Goal: Transaction & Acquisition: Purchase product/service

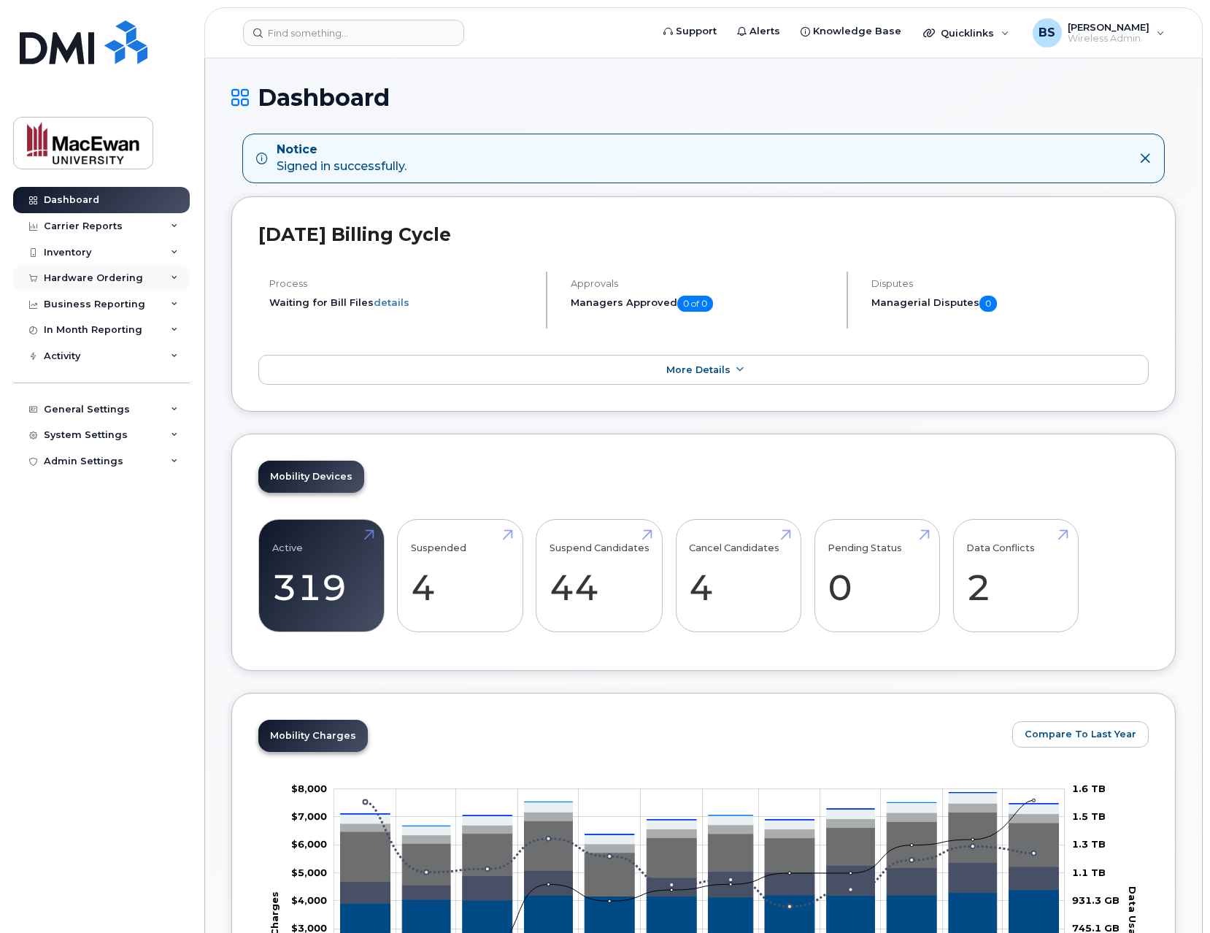
click at [109, 273] on div "Hardware Ordering" at bounding box center [93, 278] width 99 height 12
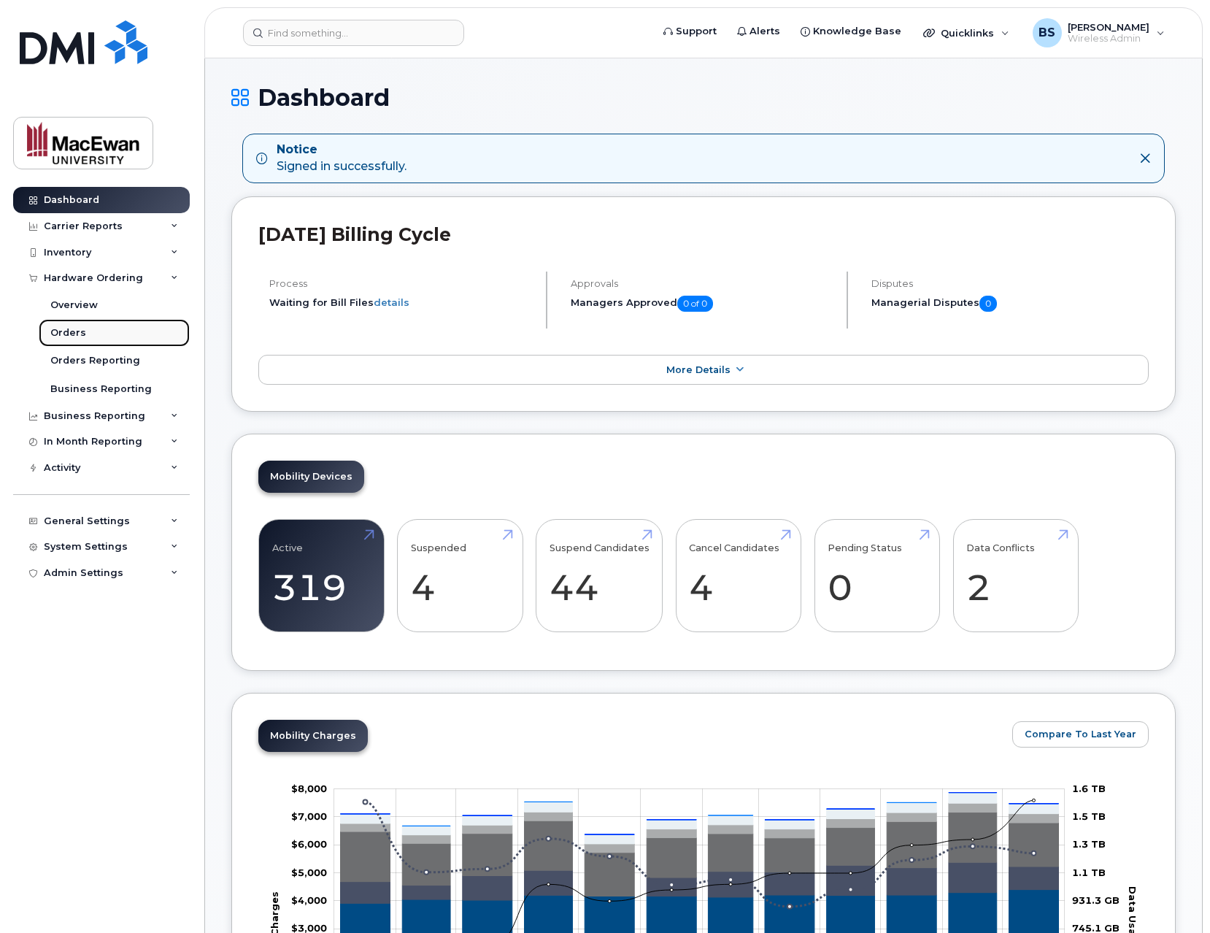
click at [85, 326] on link "Orders" at bounding box center [114, 333] width 151 height 28
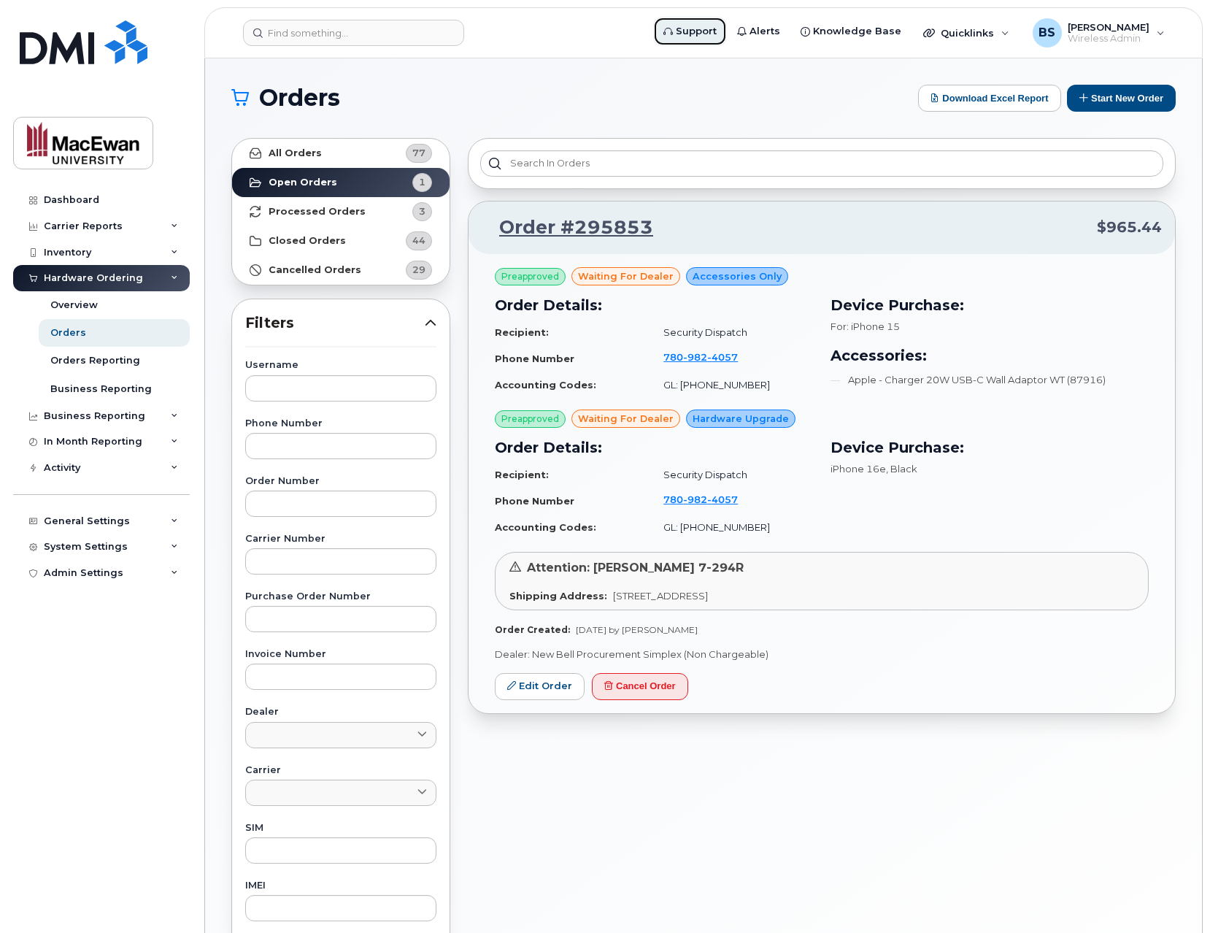
click at [710, 29] on span "Support" at bounding box center [696, 31] width 41 height 15
click at [312, 210] on strong "Processed Orders" at bounding box center [317, 212] width 97 height 12
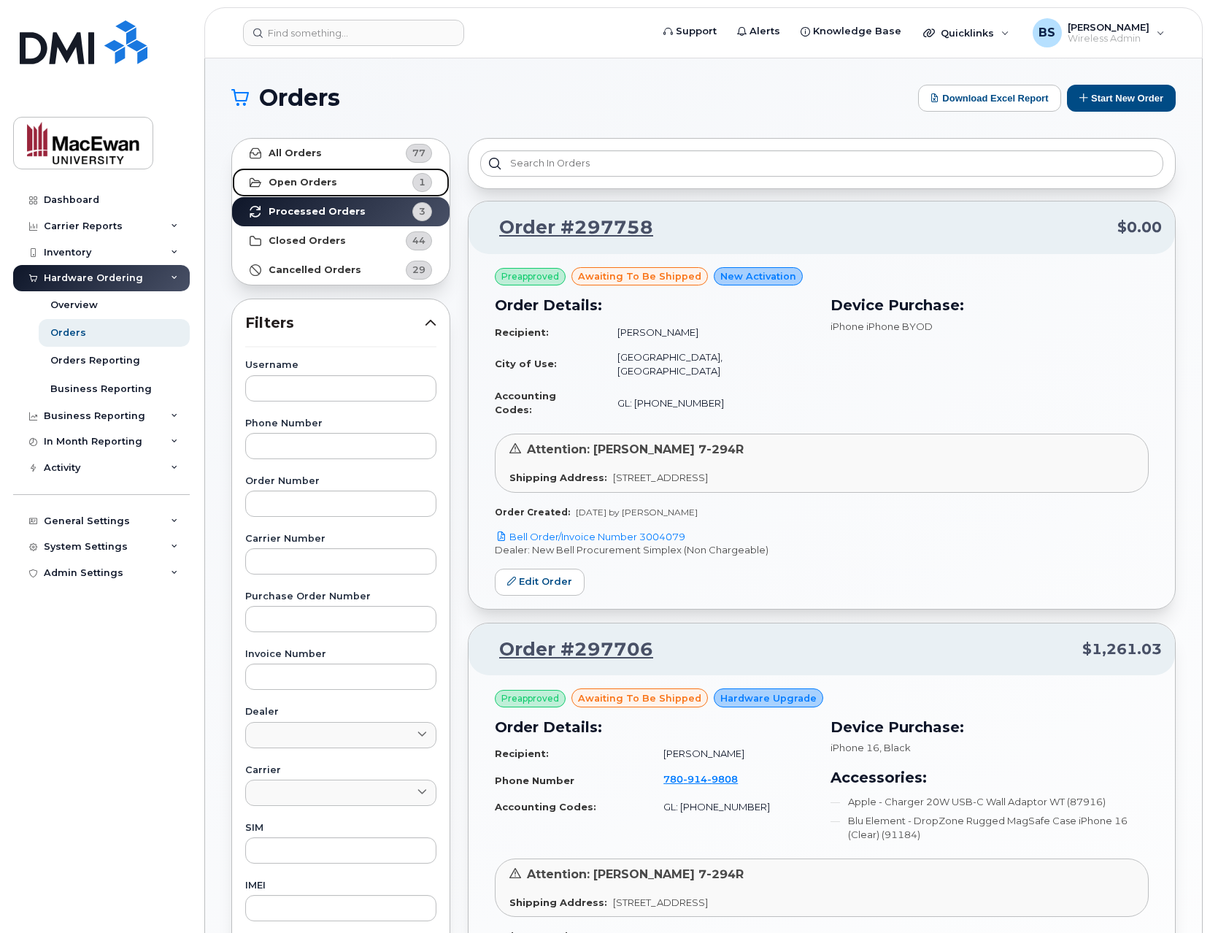
click at [327, 180] on strong "Open Orders" at bounding box center [303, 183] width 69 height 12
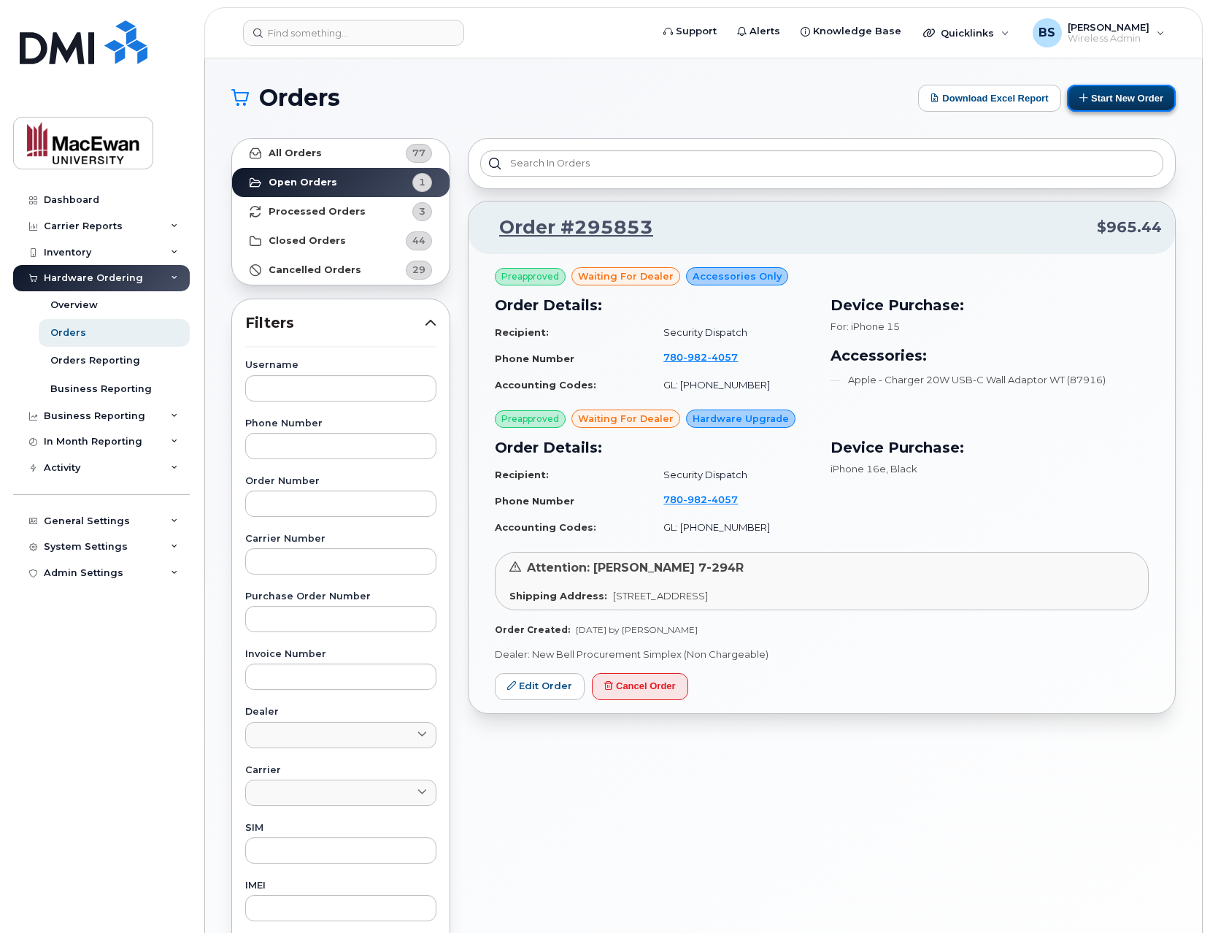
click at [1127, 96] on button "Start New Order" at bounding box center [1121, 98] width 109 height 27
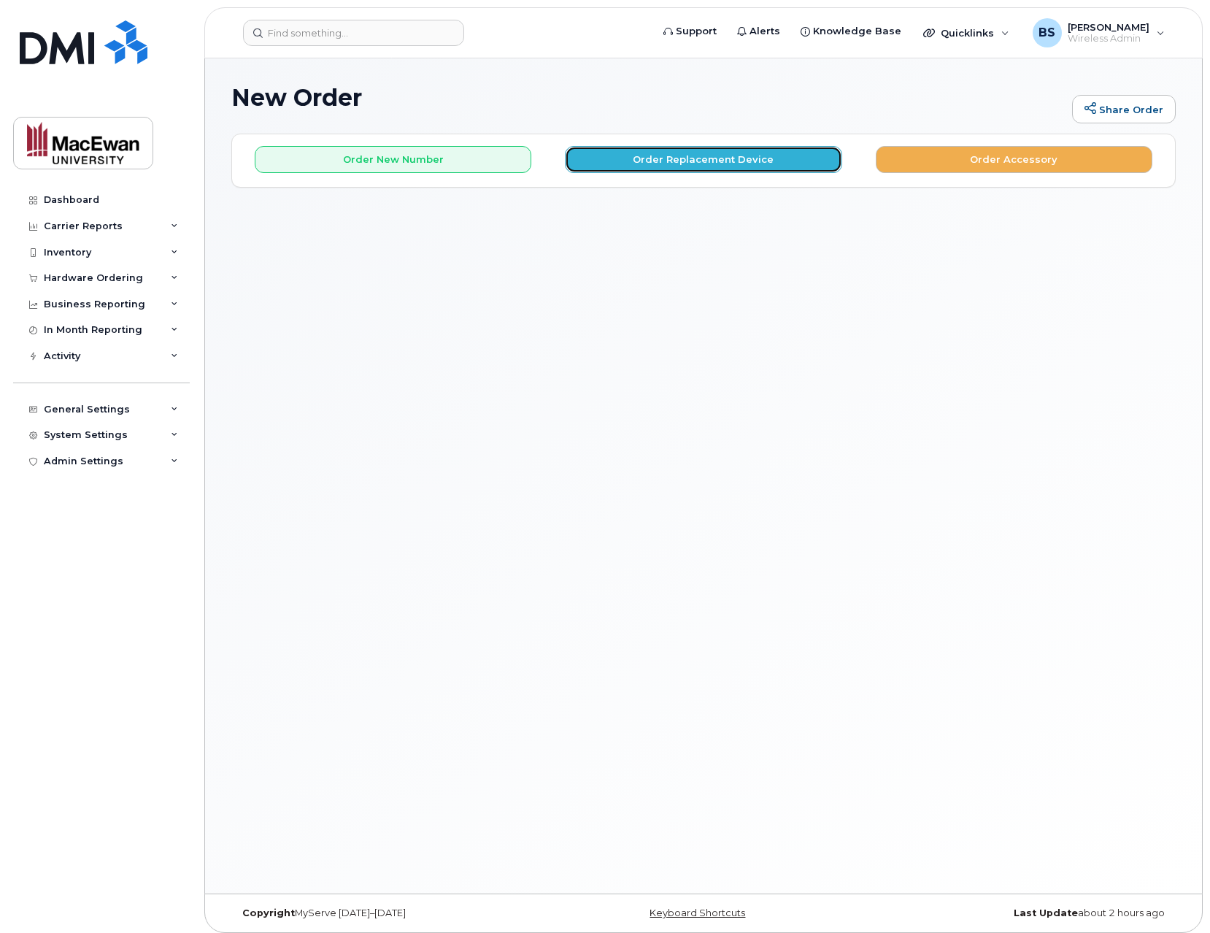
click at [764, 155] on button "Order Replacement Device" at bounding box center [703, 159] width 277 height 27
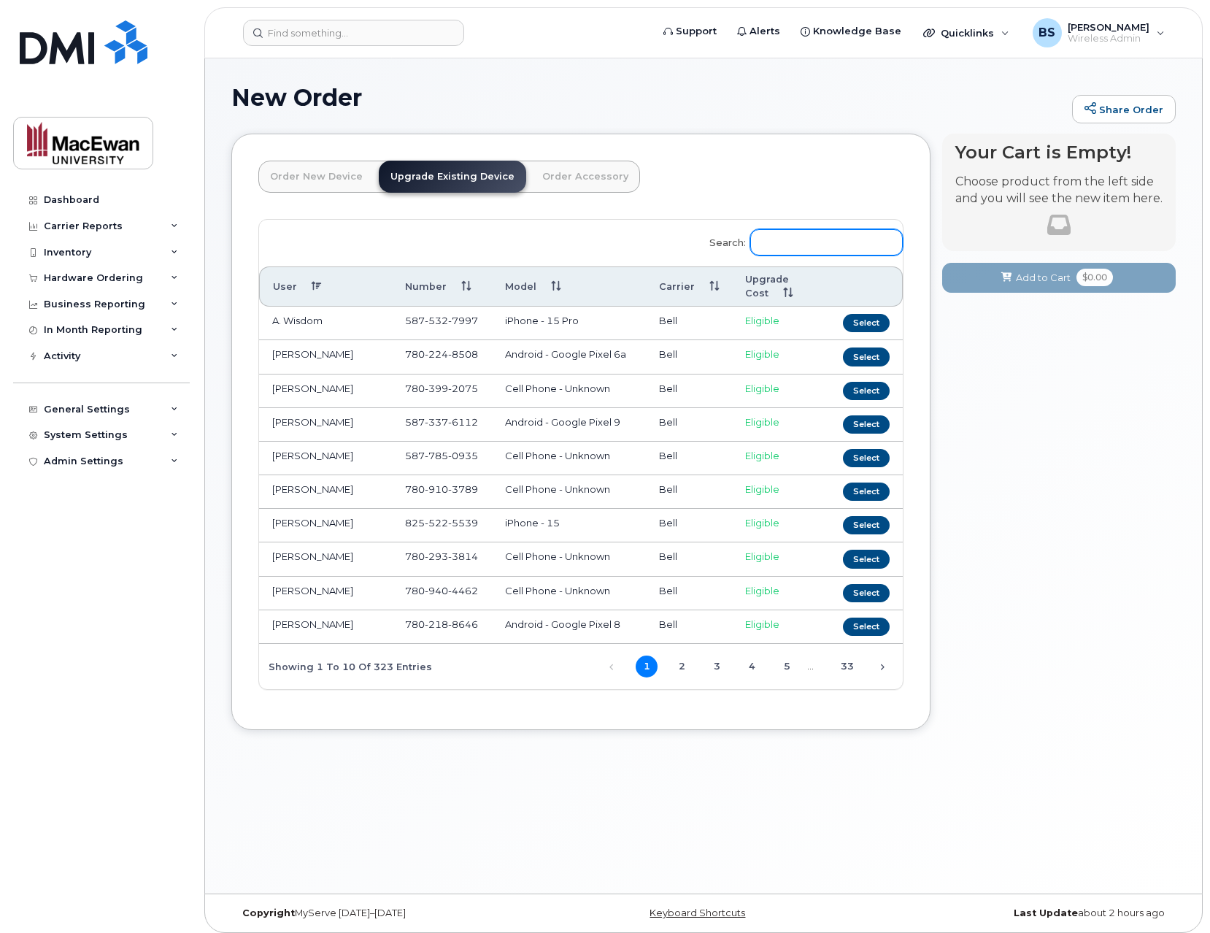
click at [810, 245] on input "Search:" at bounding box center [826, 242] width 153 height 26
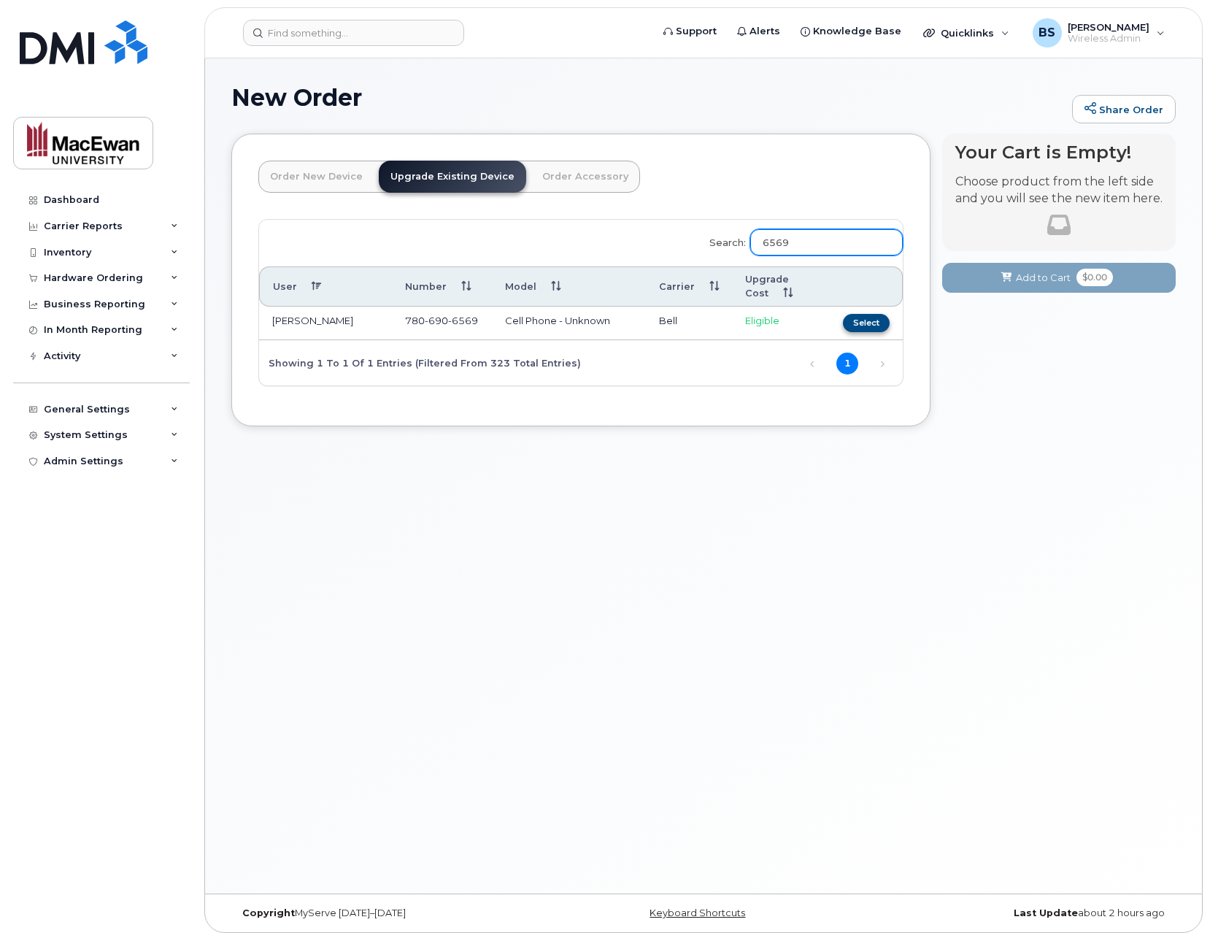
type input "6569"
click at [879, 323] on button "Select" at bounding box center [866, 323] width 47 height 18
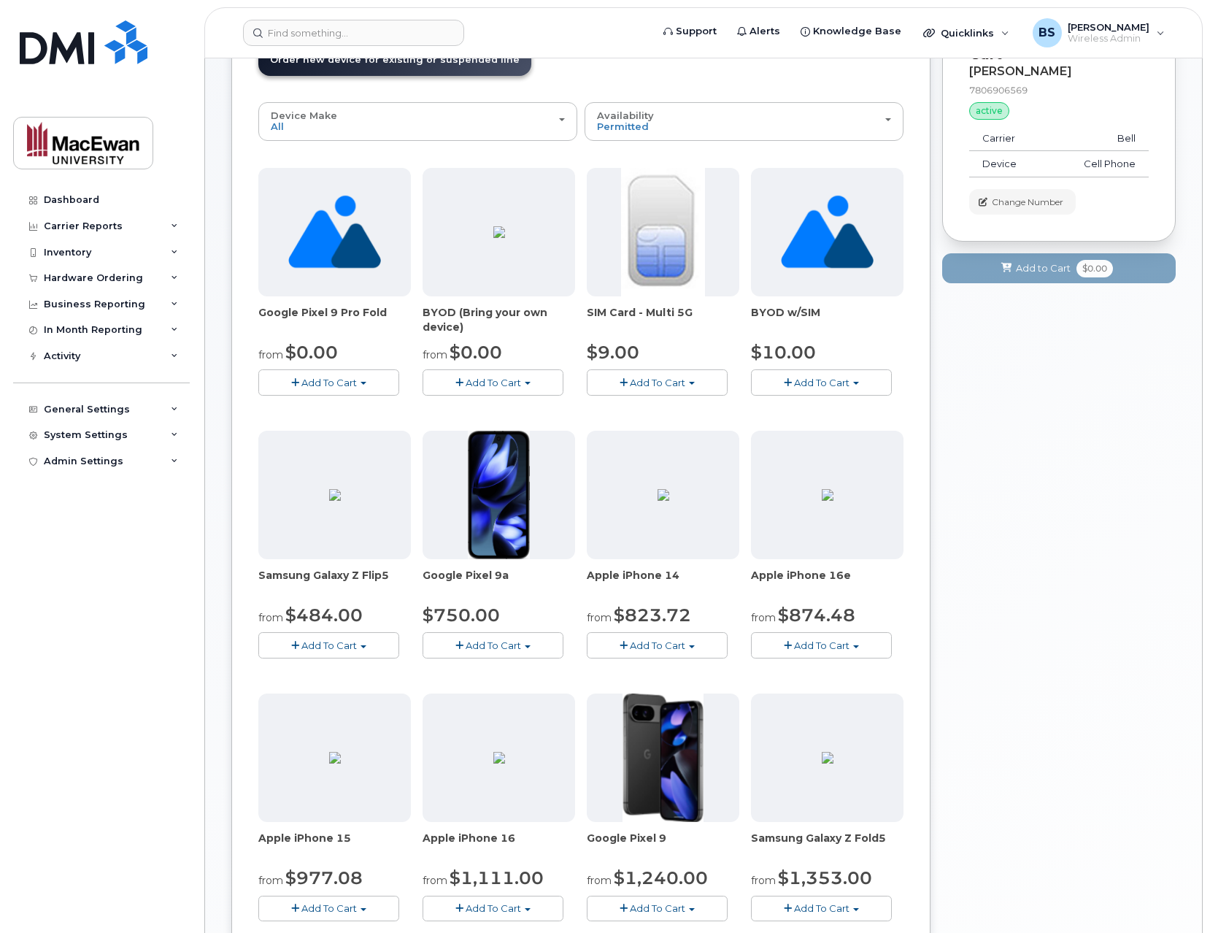
scroll to position [234, 0]
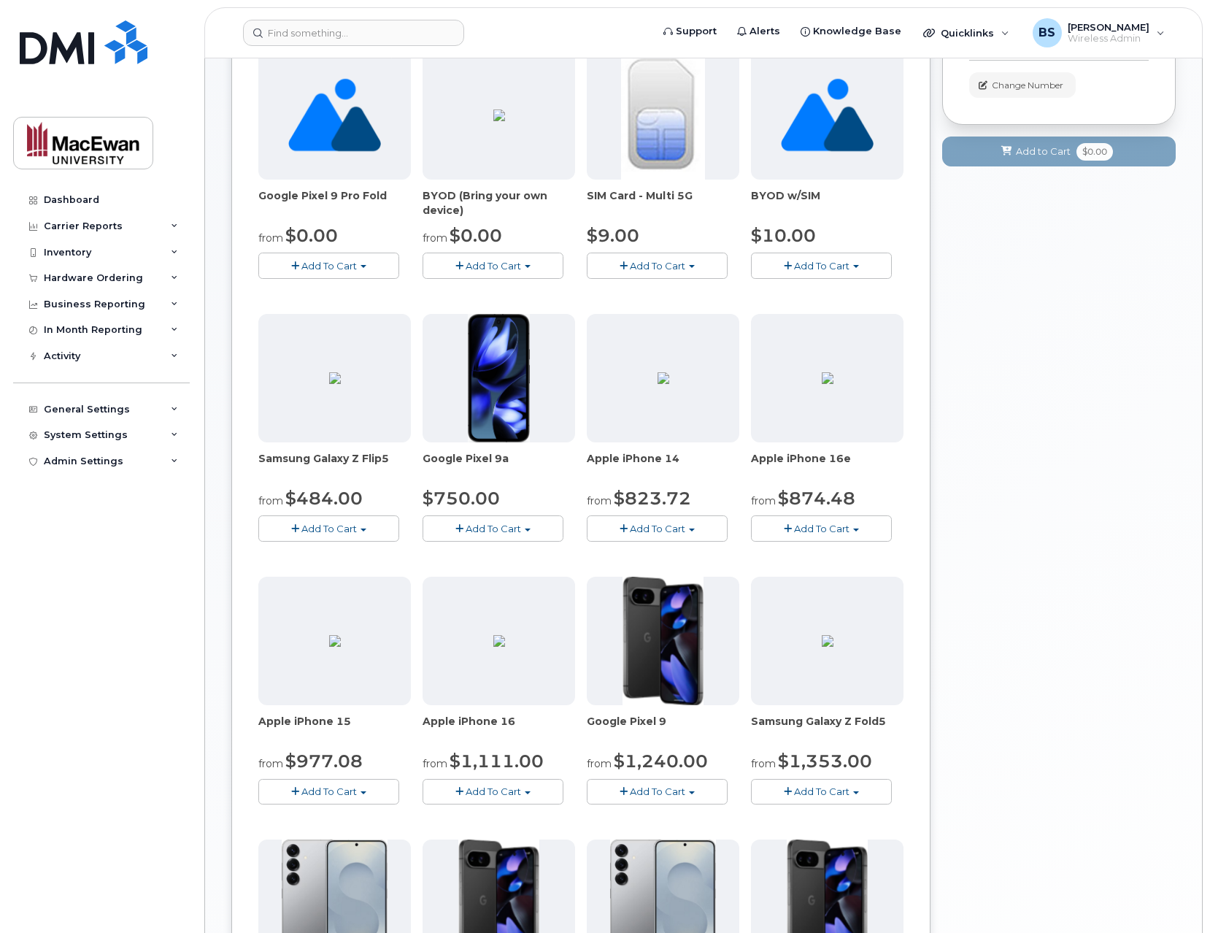
click at [491, 794] on span "Add To Cart" at bounding box center [493, 792] width 55 height 12
click at [504, 837] on link "$1111.00 - Outright purchase (128GB model)" at bounding box center [550, 837] width 248 height 18
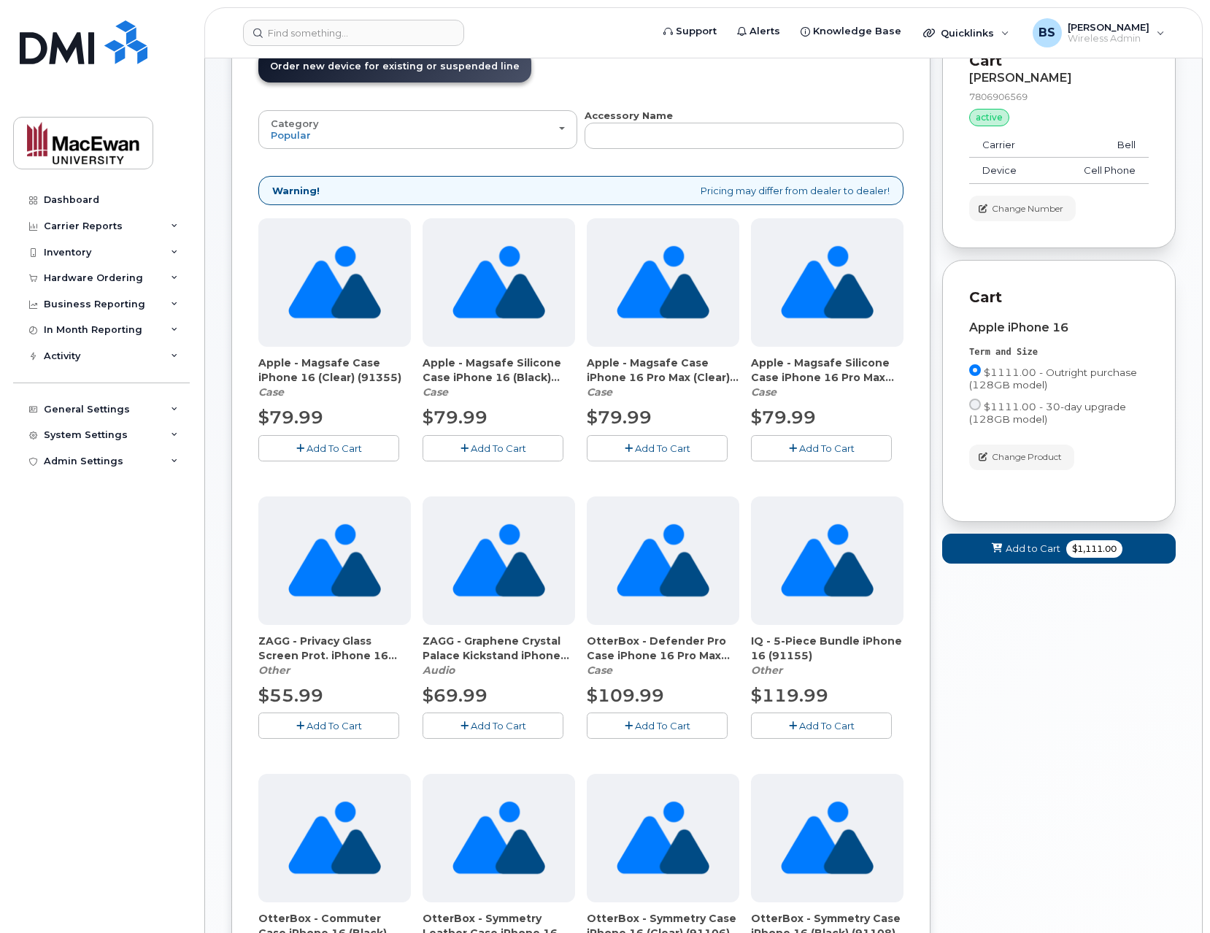
scroll to position [0, 0]
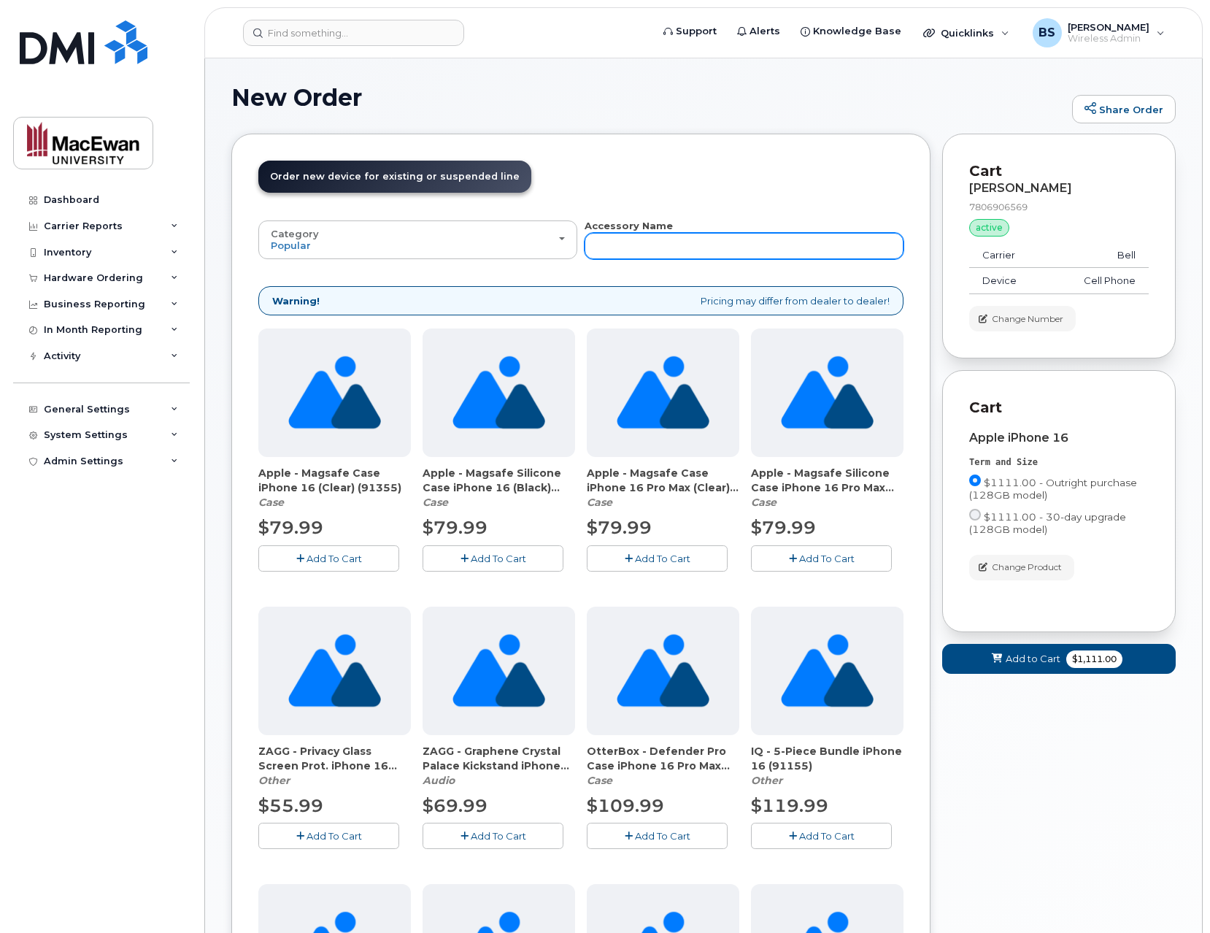
click at [655, 250] on input "text" at bounding box center [744, 246] width 319 height 26
type input "20w"
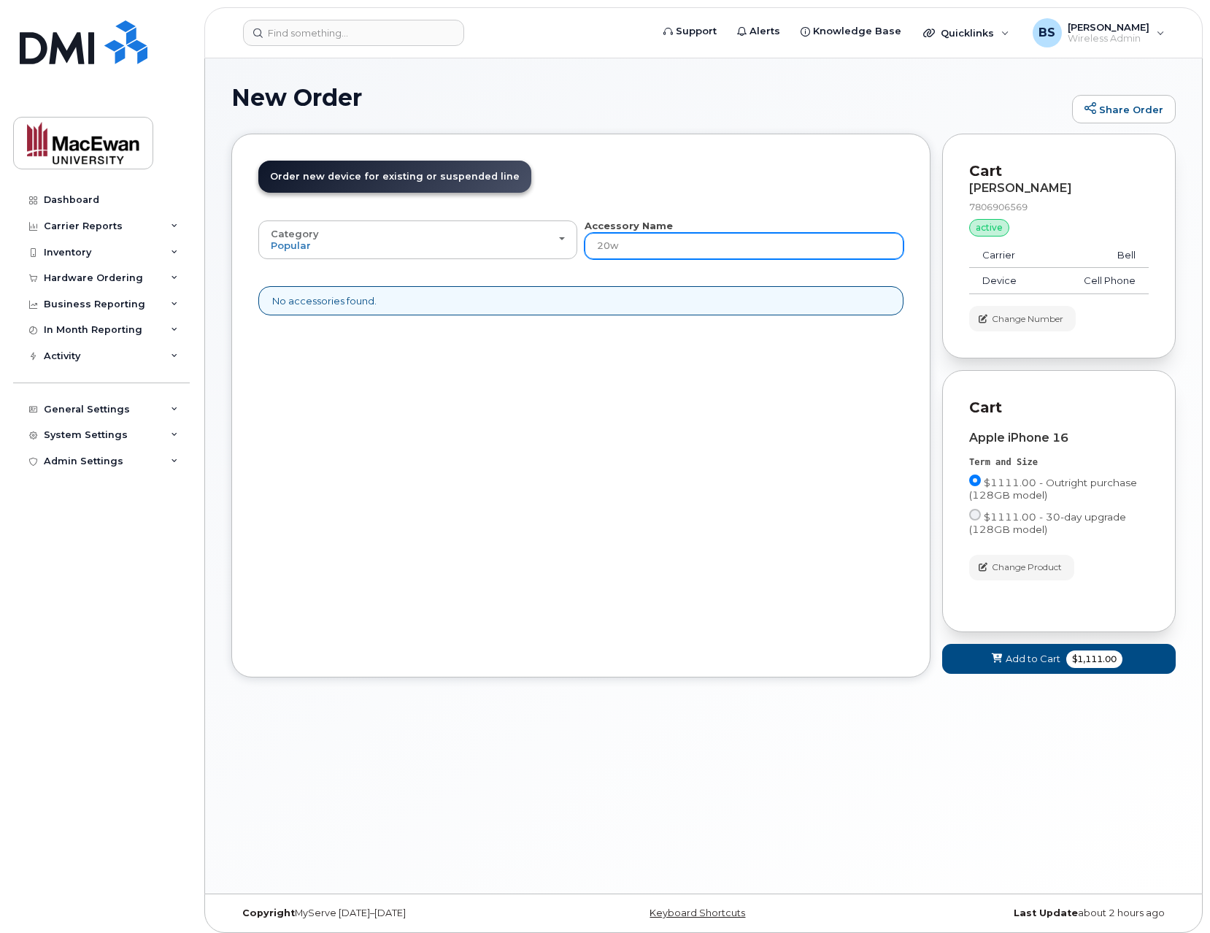
drag, startPoint x: 642, startPoint y: 246, endPoint x: 580, endPoint y: 256, distance: 62.2
click at [580, 256] on div "Category Popular All Case Other Accessory Name 20w" at bounding box center [580, 239] width 645 height 40
drag, startPoint x: 626, startPoint y: 247, endPoint x: 582, endPoint y: 242, distance: 44.2
click at [585, 244] on input "20w" at bounding box center [744, 246] width 319 height 26
type input "charger"
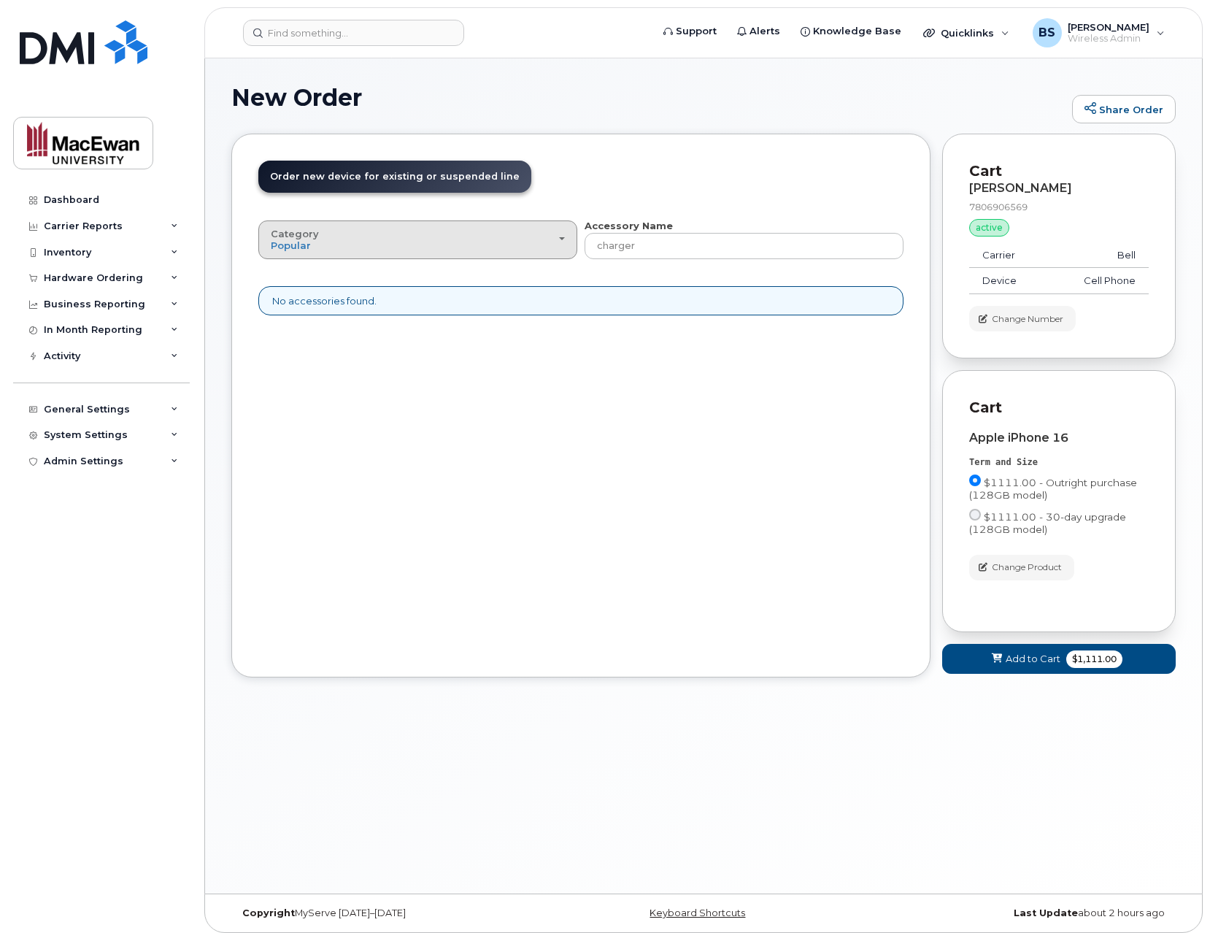
click at [554, 246] on div "Category Popular" at bounding box center [418, 239] width 294 height 23
click at [280, 271] on label "All" at bounding box center [277, 273] width 31 height 18
click at [0, 0] on input "All" at bounding box center [0, 0] width 0 height 0
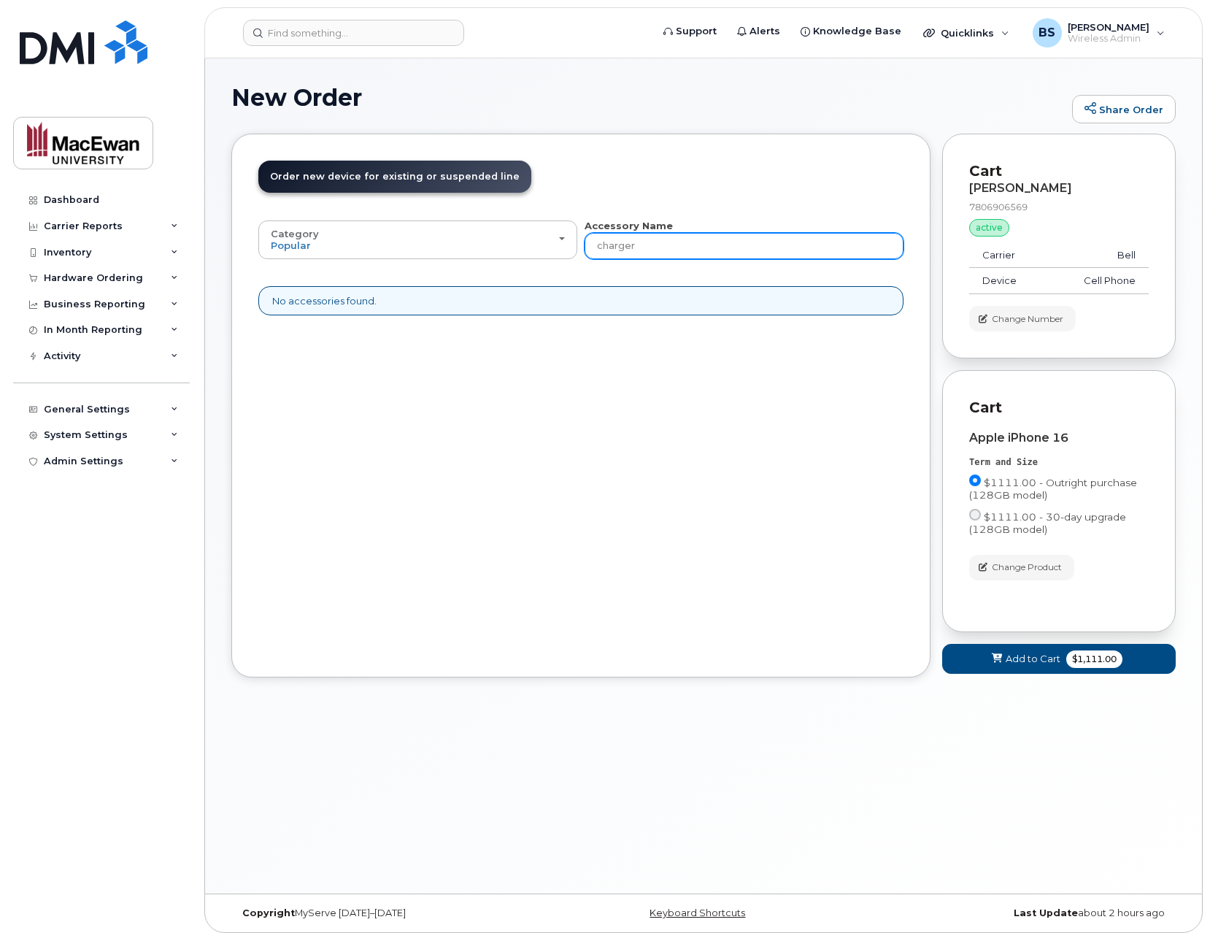
click at [694, 239] on input "charger" at bounding box center [744, 246] width 319 height 26
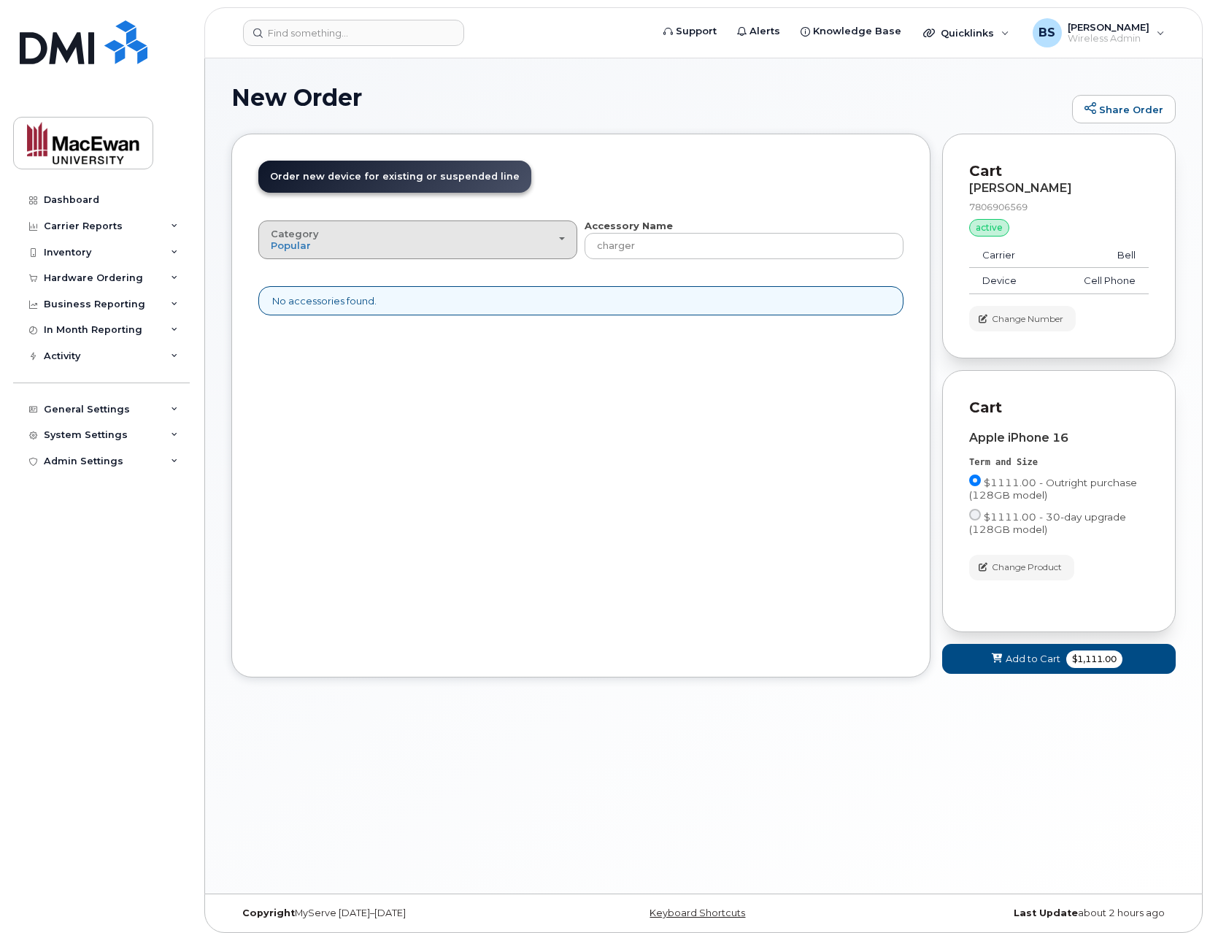
click at [577, 246] on div "Category Popular All Case Other Accessory Name charger" at bounding box center [580, 239] width 645 height 40
click at [556, 245] on div "Category Popular" at bounding box center [418, 239] width 294 height 23
click at [521, 302] on div "Case" at bounding box center [418, 305] width 312 height 18
drag, startPoint x: 646, startPoint y: 250, endPoint x: 528, endPoint y: 251, distance: 118.3
click at [528, 251] on div "Category Popular All Case Other Accessory Name charger" at bounding box center [580, 239] width 645 height 40
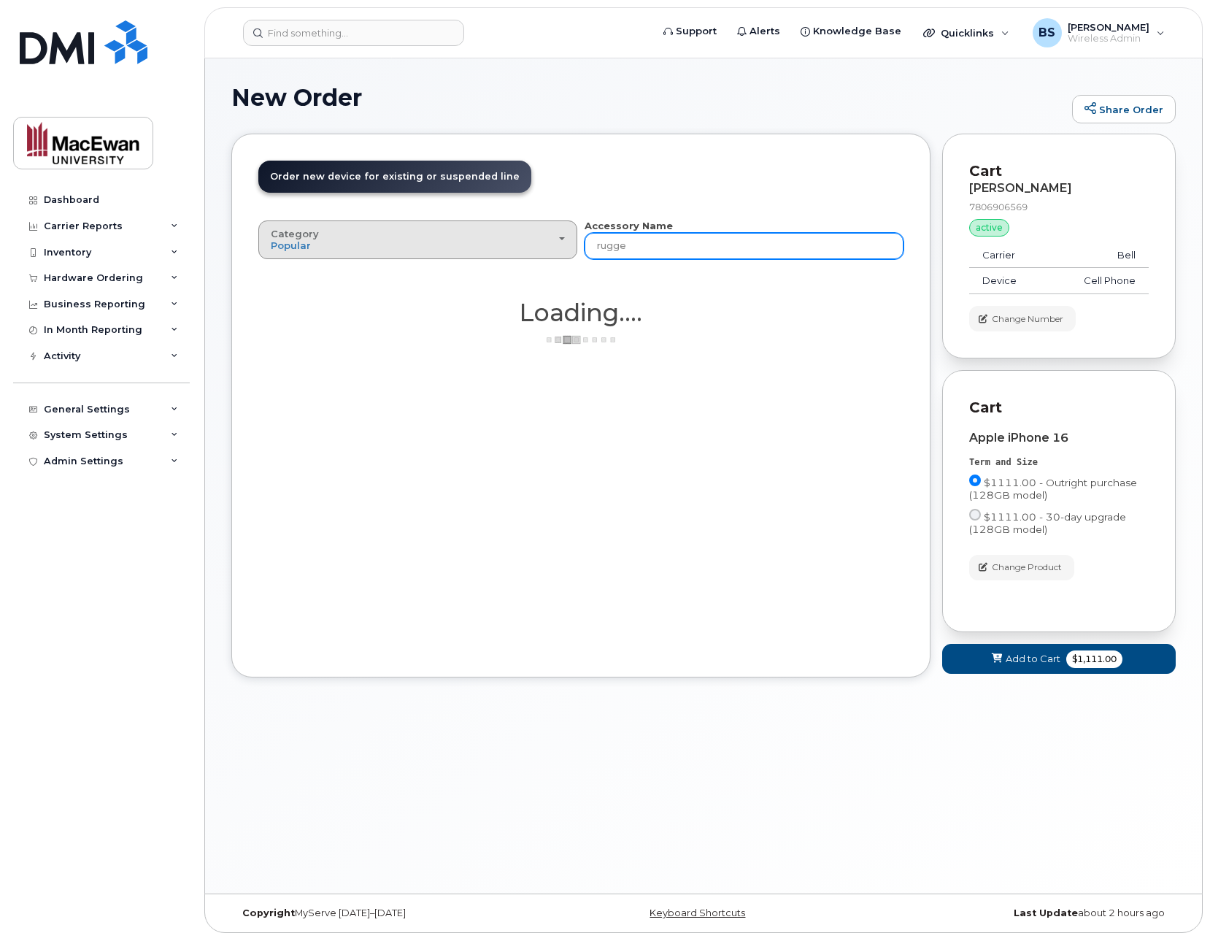
type input "rugged"
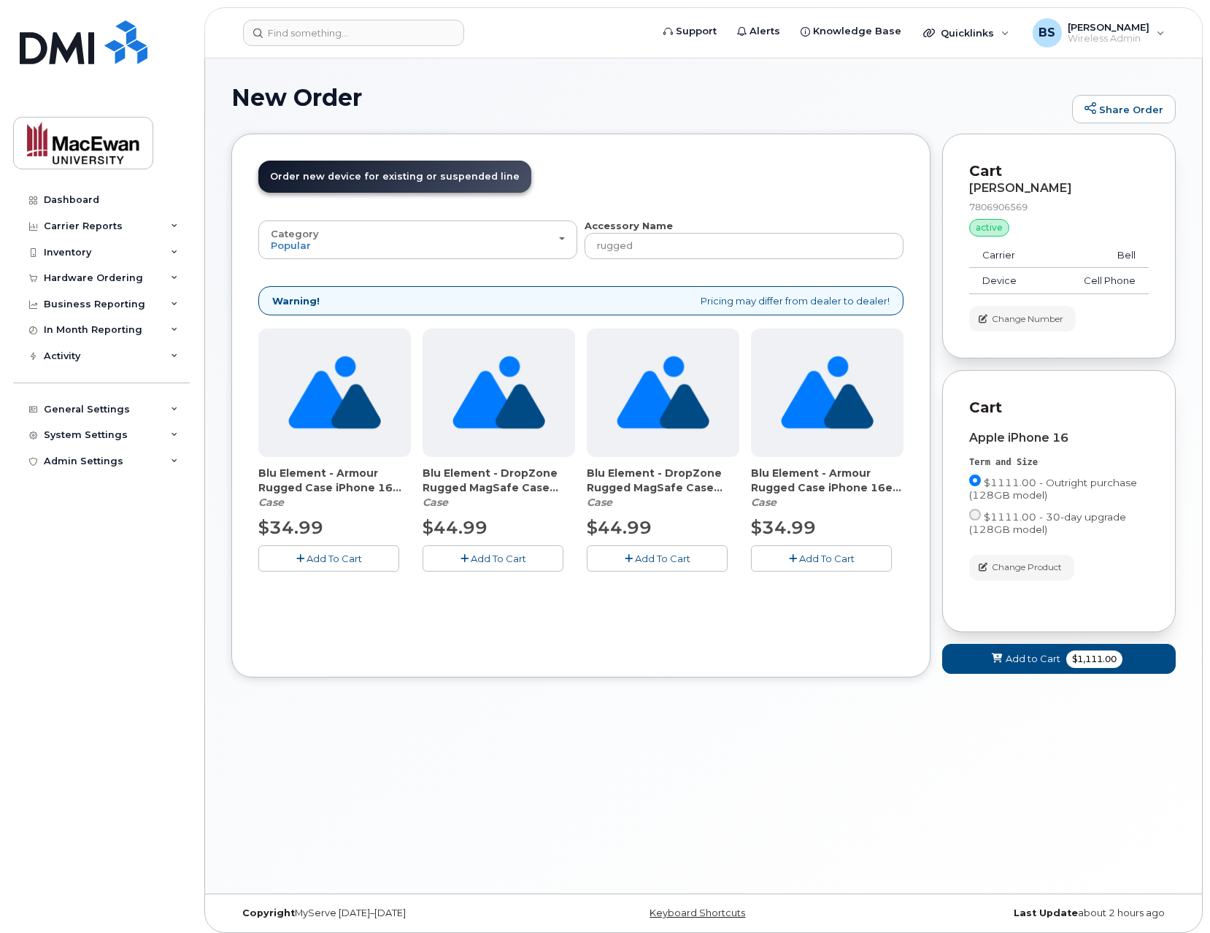
click at [503, 560] on span "Add To Cart" at bounding box center [498, 559] width 55 height 12
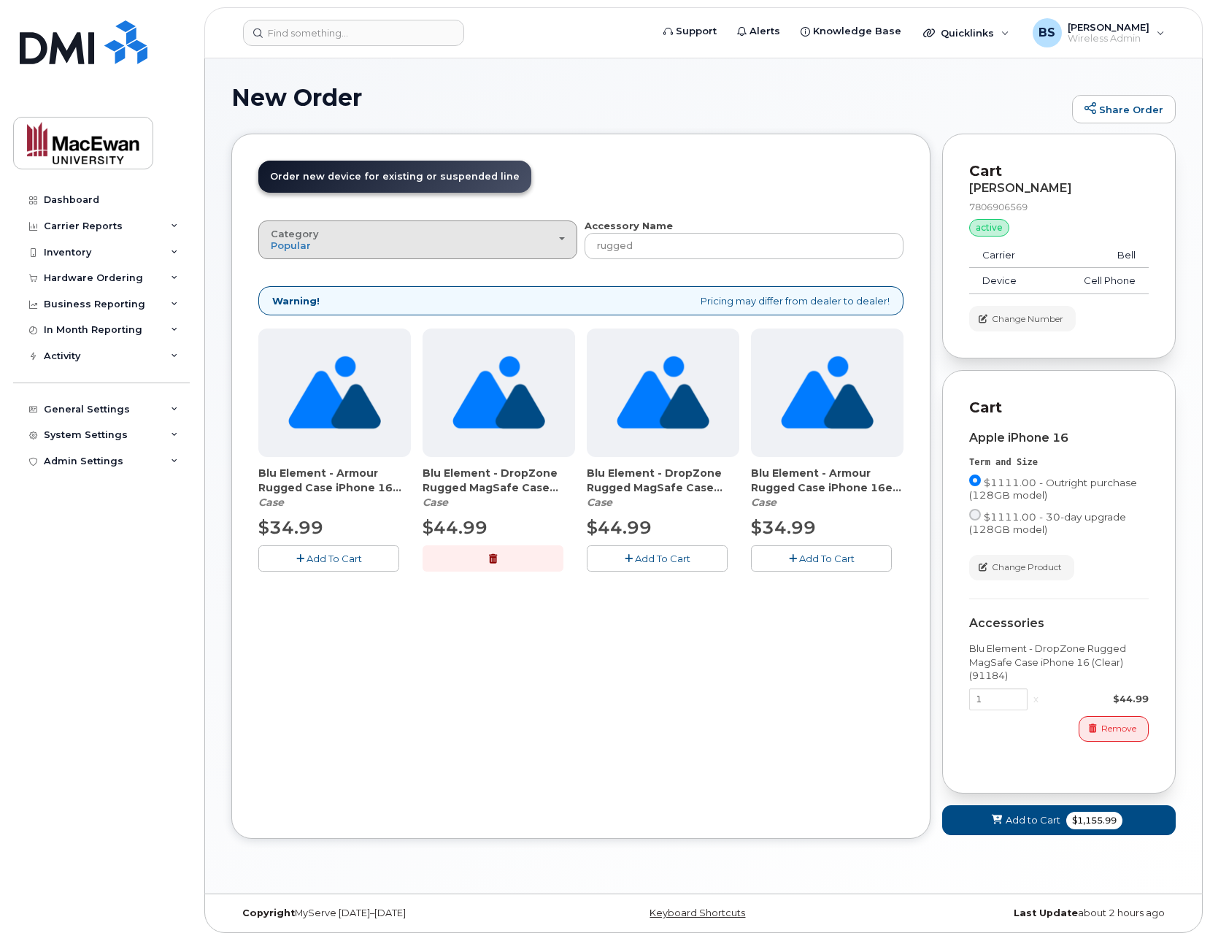
click at [338, 249] on div "Category Popular" at bounding box center [418, 239] width 294 height 23
click at [282, 272] on label "All" at bounding box center [277, 273] width 31 height 18
click at [0, 0] on input "All" at bounding box center [0, 0] width 0 height 0
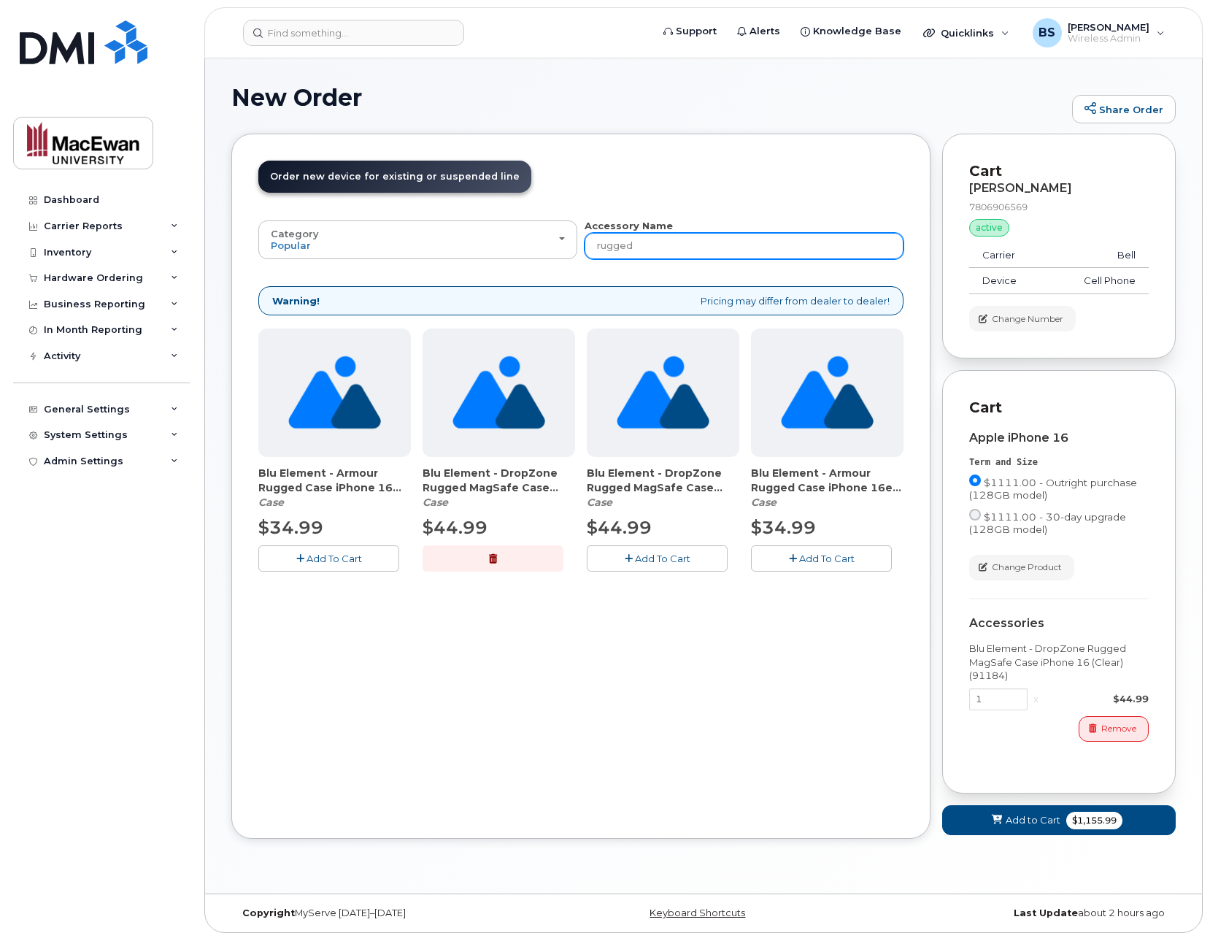
click at [653, 245] on input "rugged" at bounding box center [744, 246] width 319 height 26
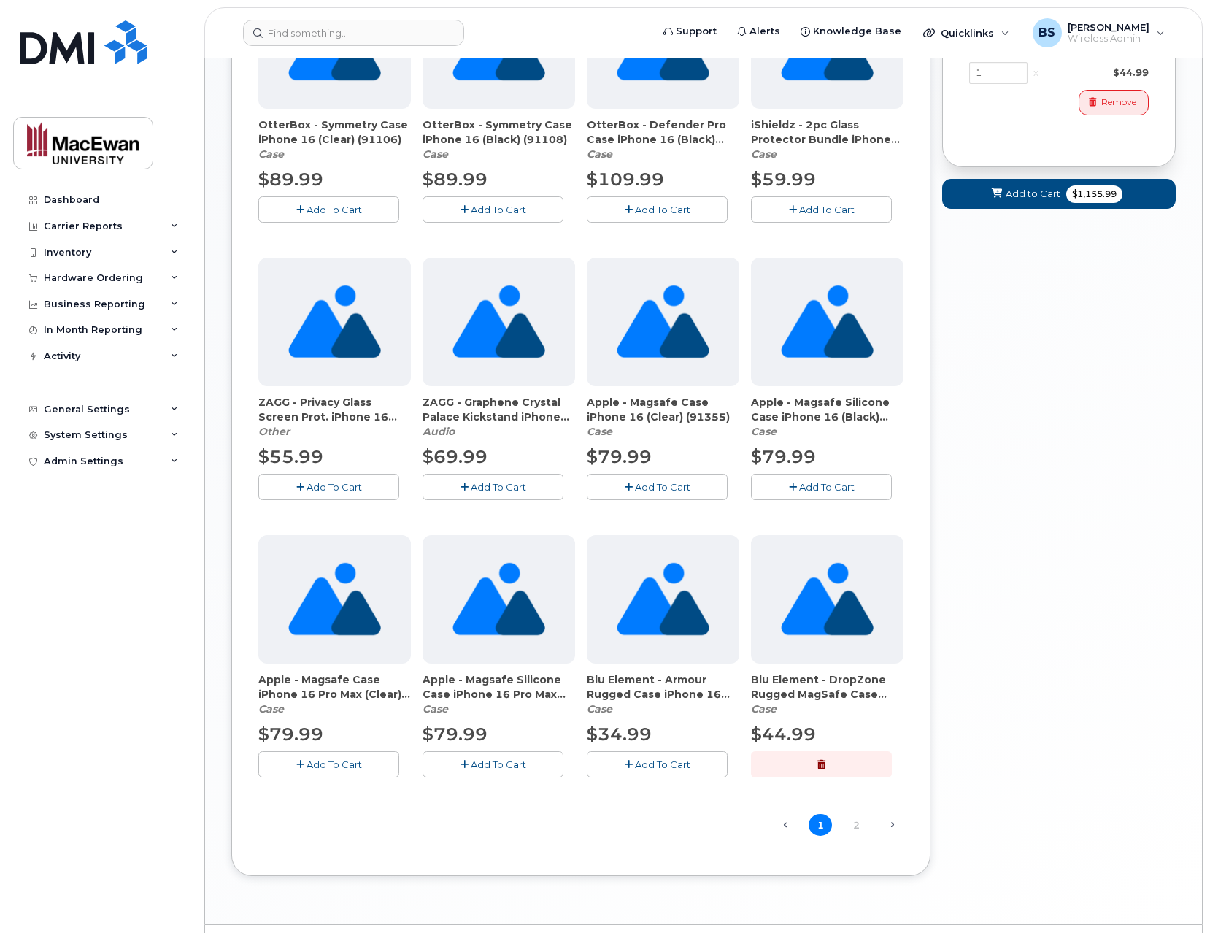
scroll to position [664, 0]
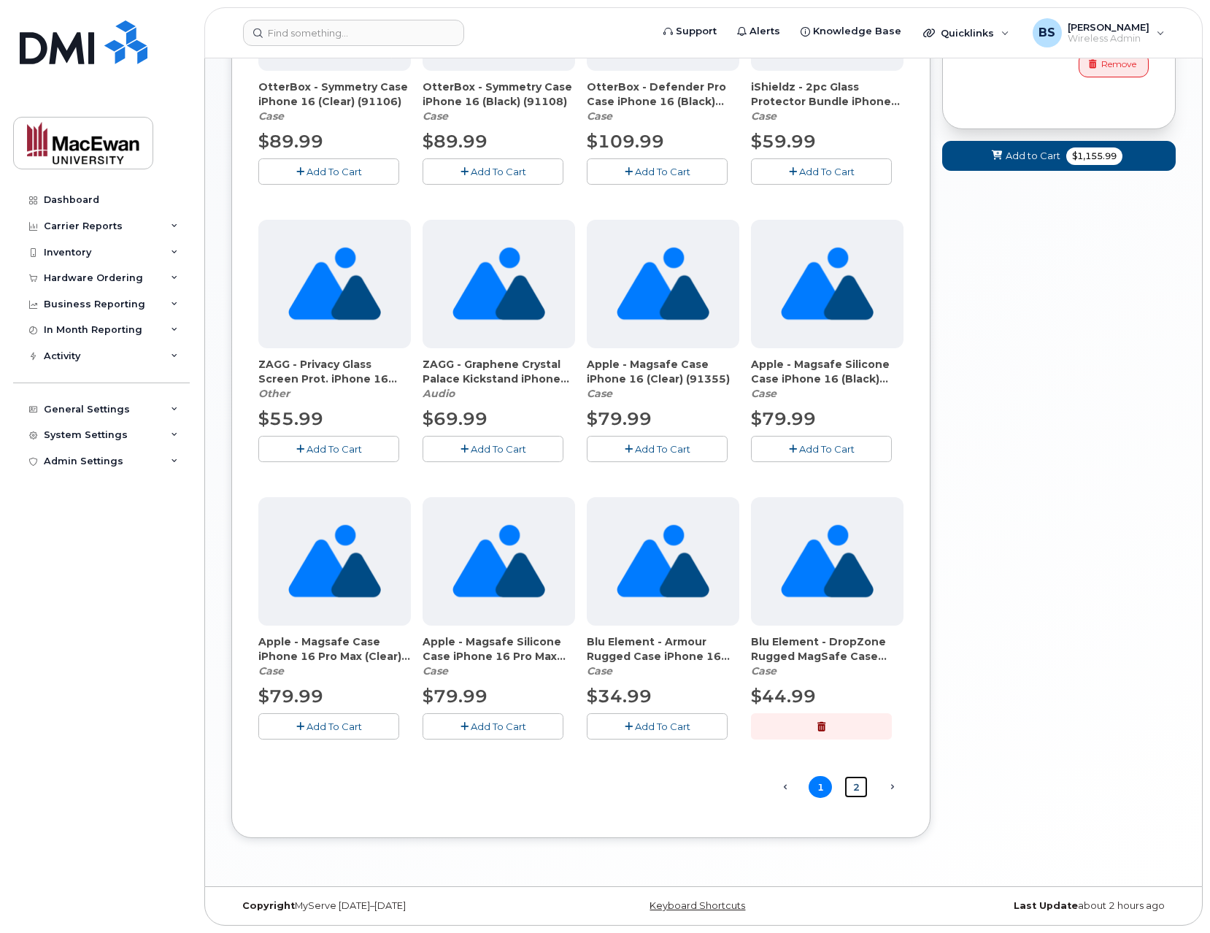
click at [849, 787] on link "2" at bounding box center [856, 787] width 23 height 23
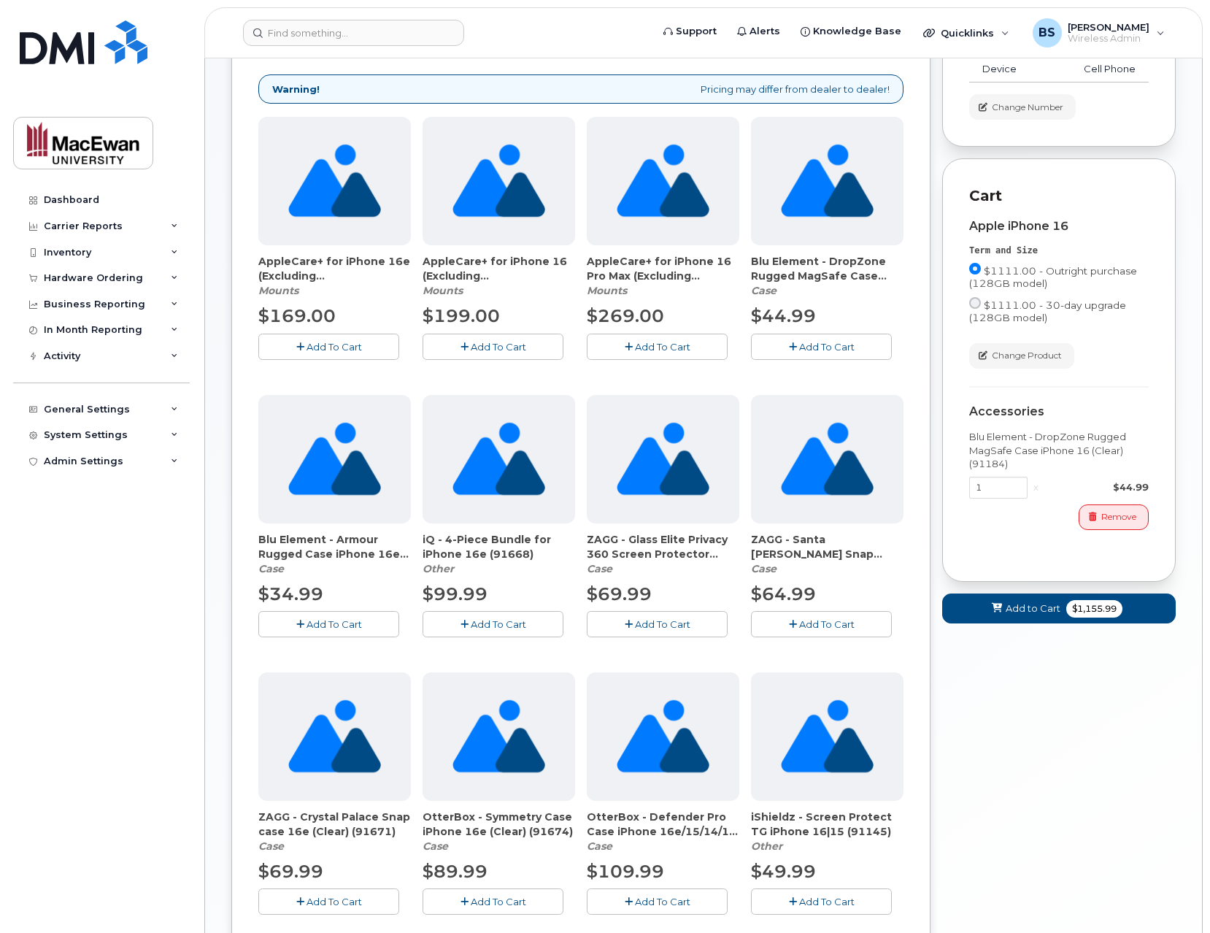
scroll to position [153, 0]
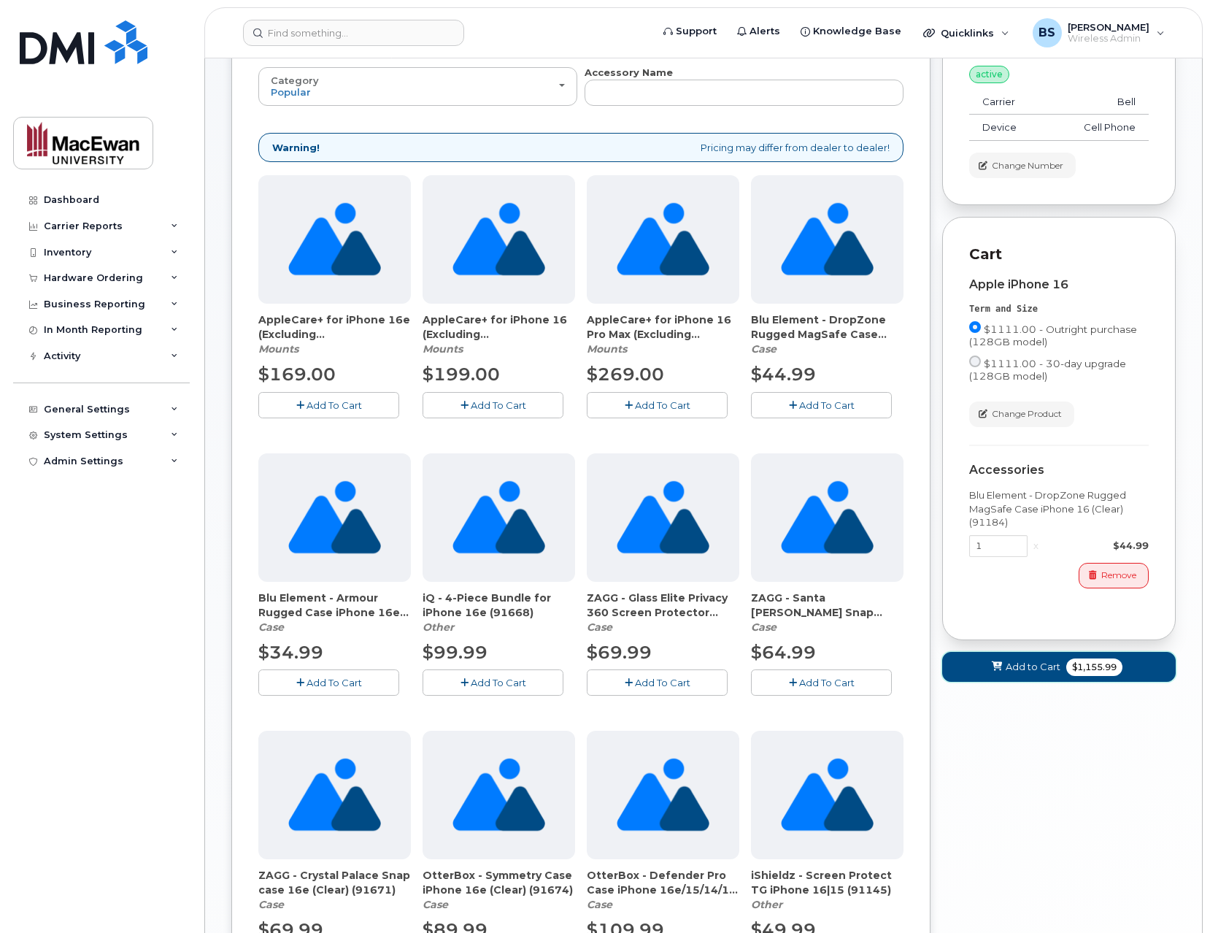
click at [988, 661] on button "Add to Cart $1,155.99" at bounding box center [1059, 667] width 234 height 30
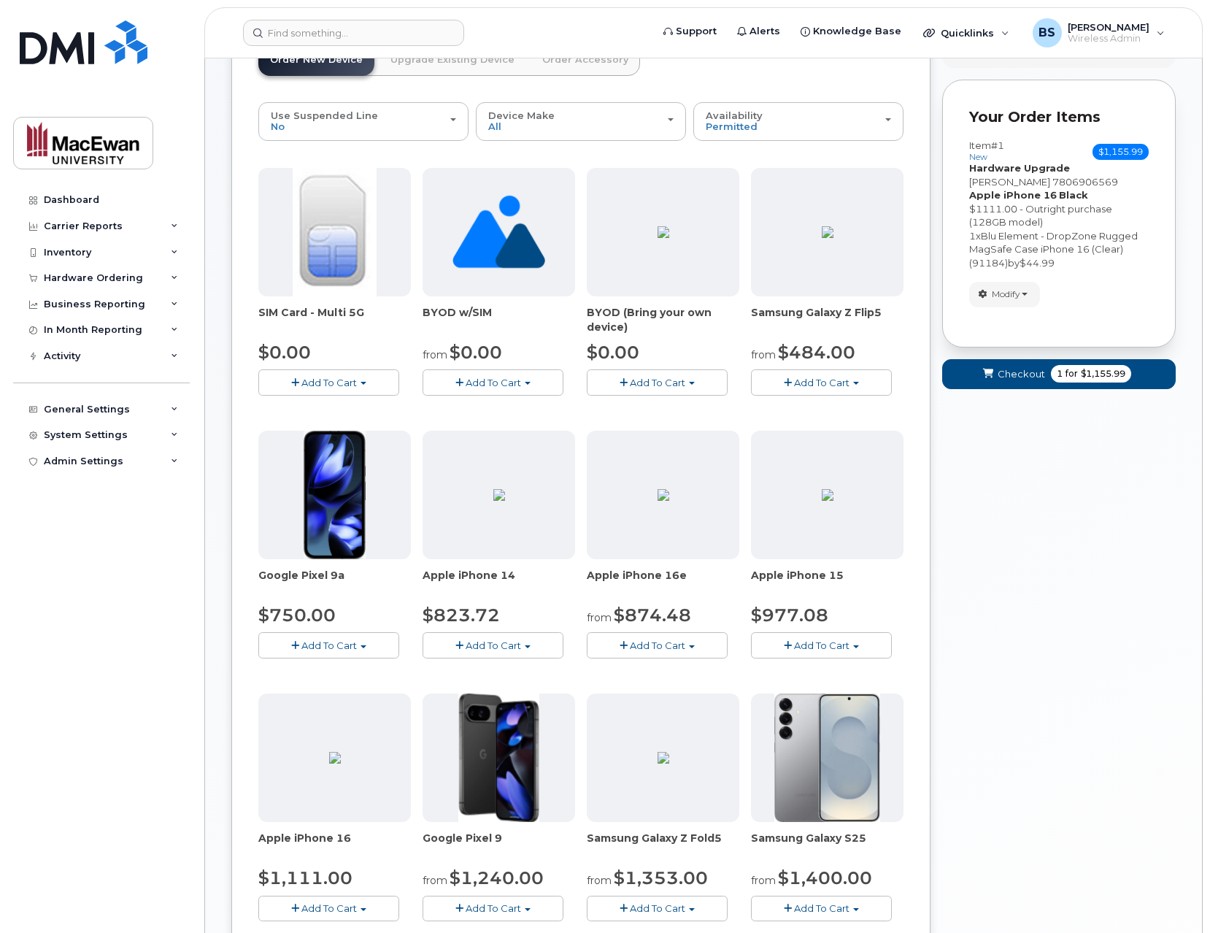
scroll to position [0, 0]
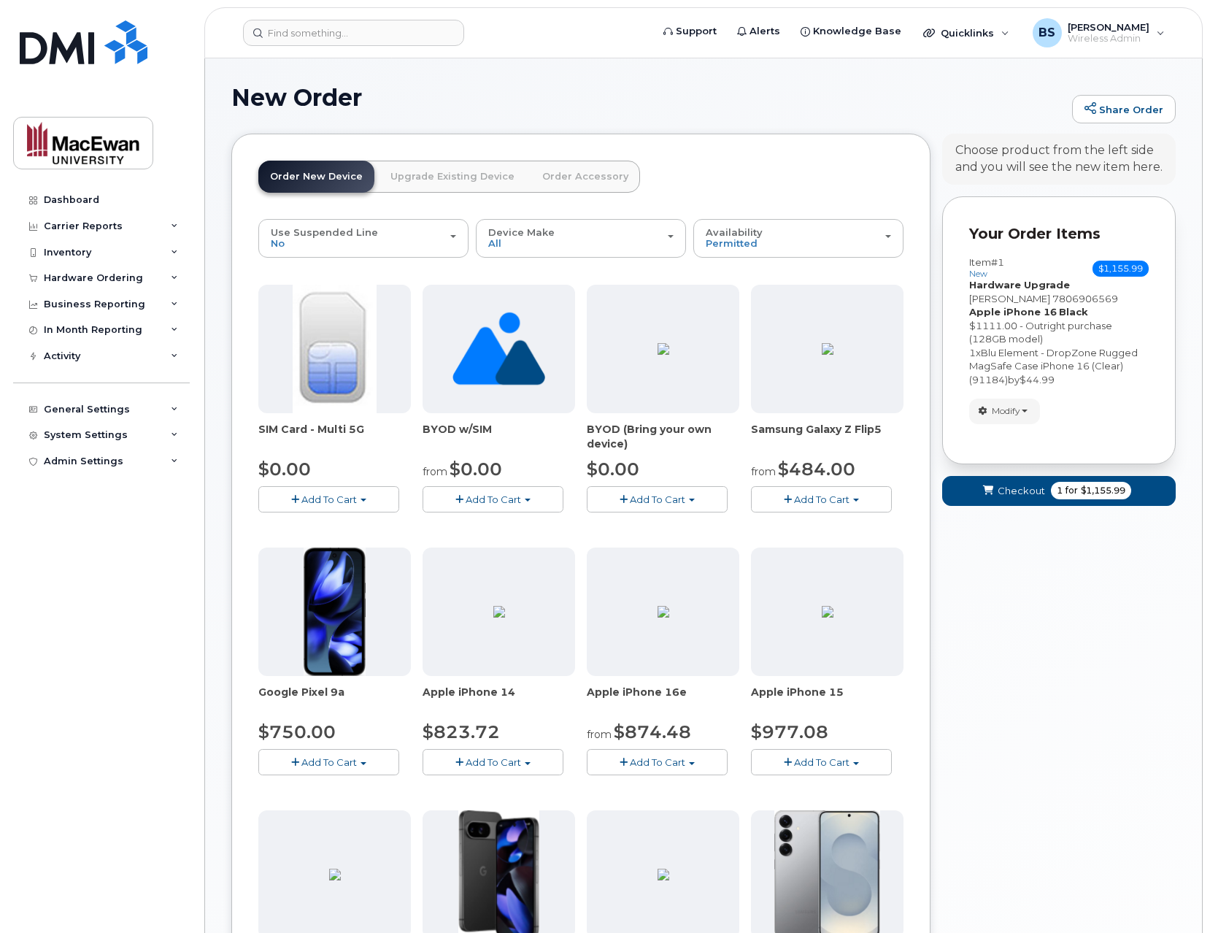
click at [312, 180] on link "Order New Device" at bounding box center [316, 177] width 116 height 32
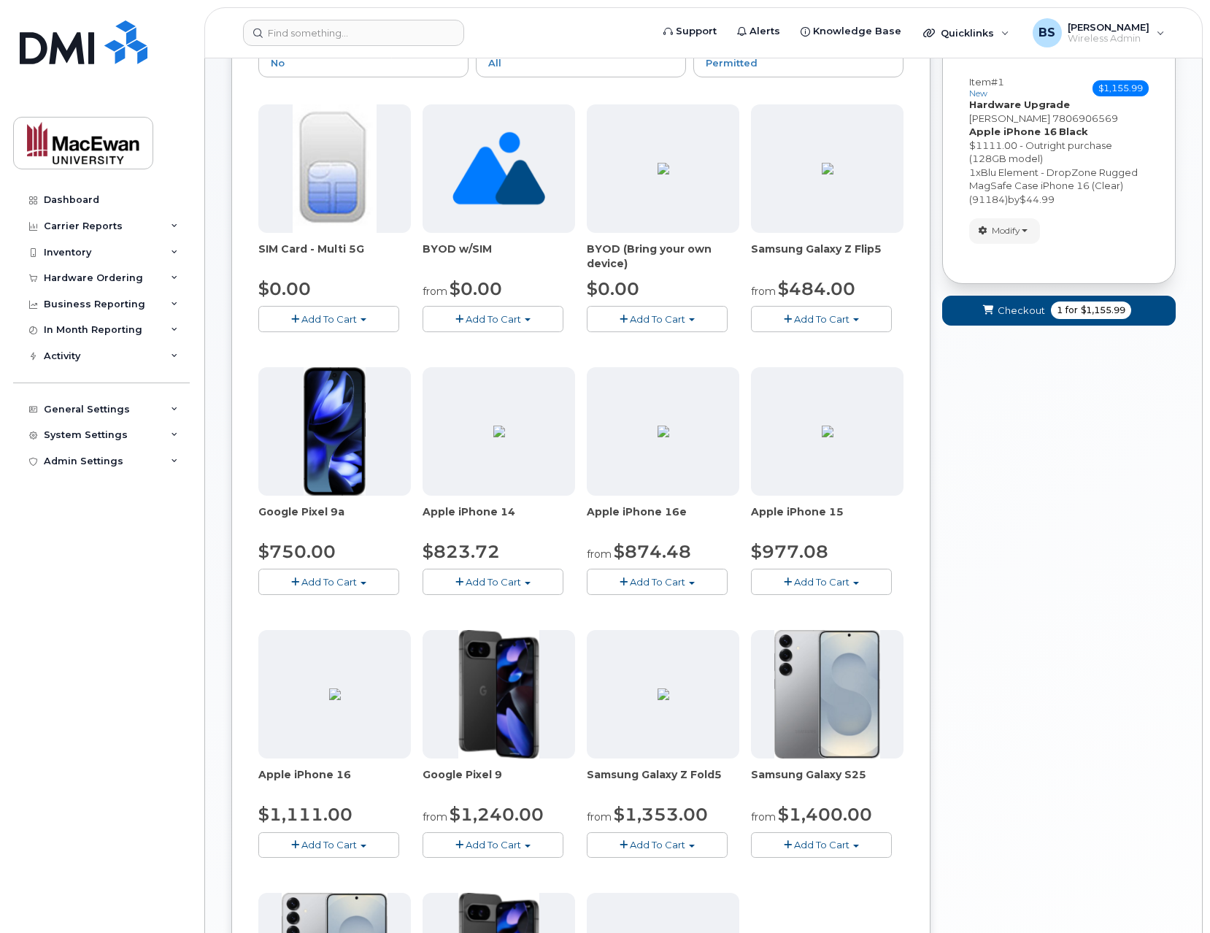
scroll to position [234, 0]
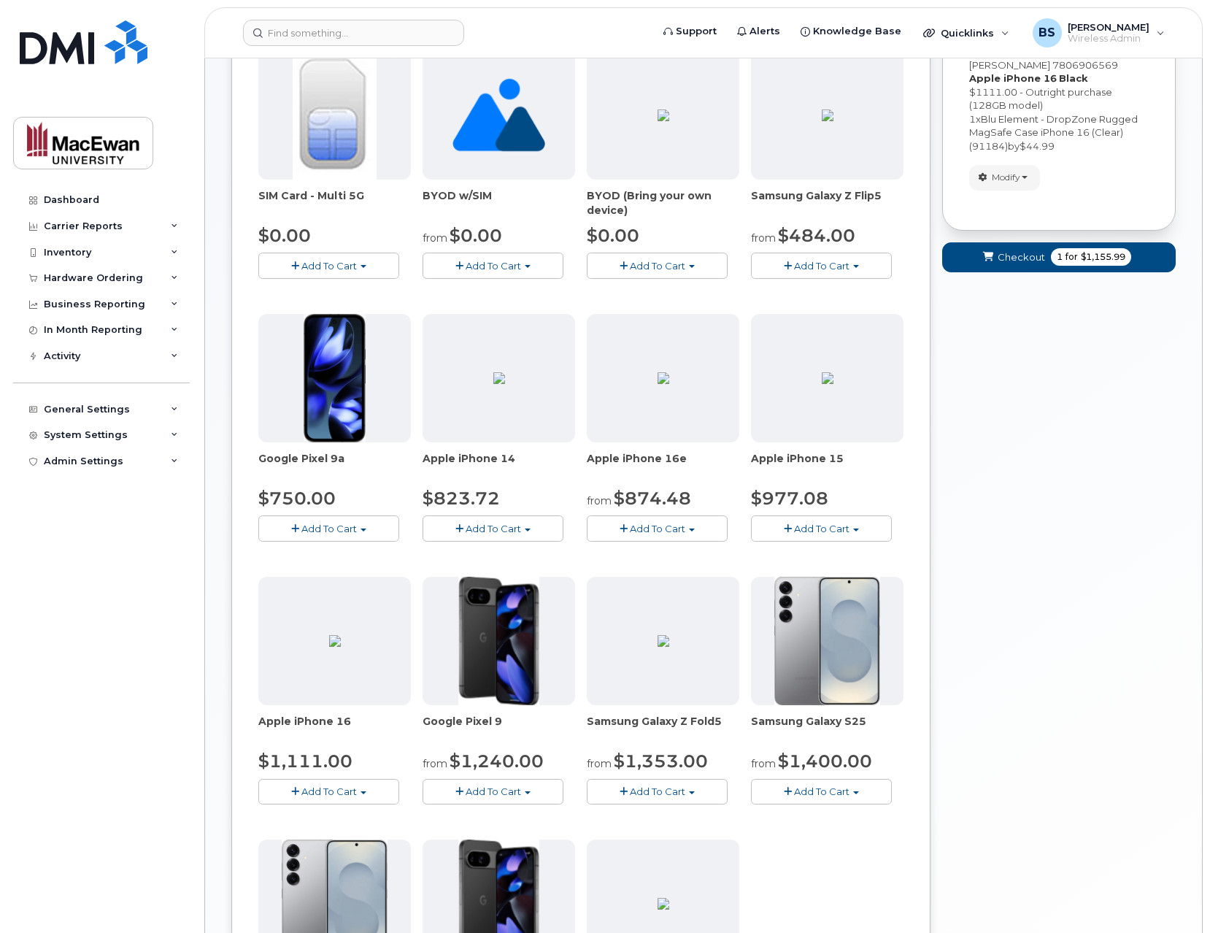
click at [374, 797] on button "Add To Cart" at bounding box center [328, 792] width 141 height 26
click at [380, 834] on link "$1111.00 - 30-day activation (128GB model)" at bounding box center [384, 837] width 245 height 18
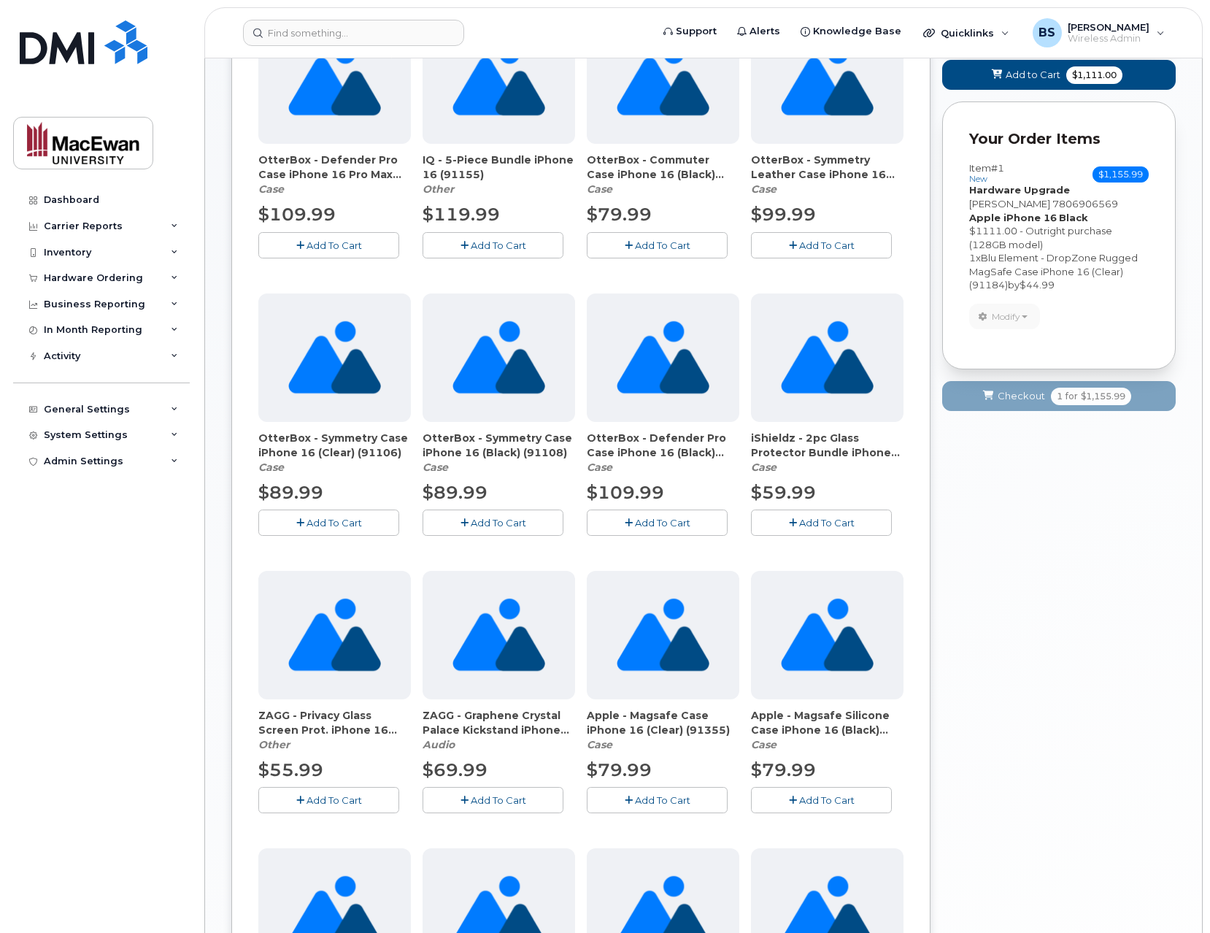
scroll to position [0, 0]
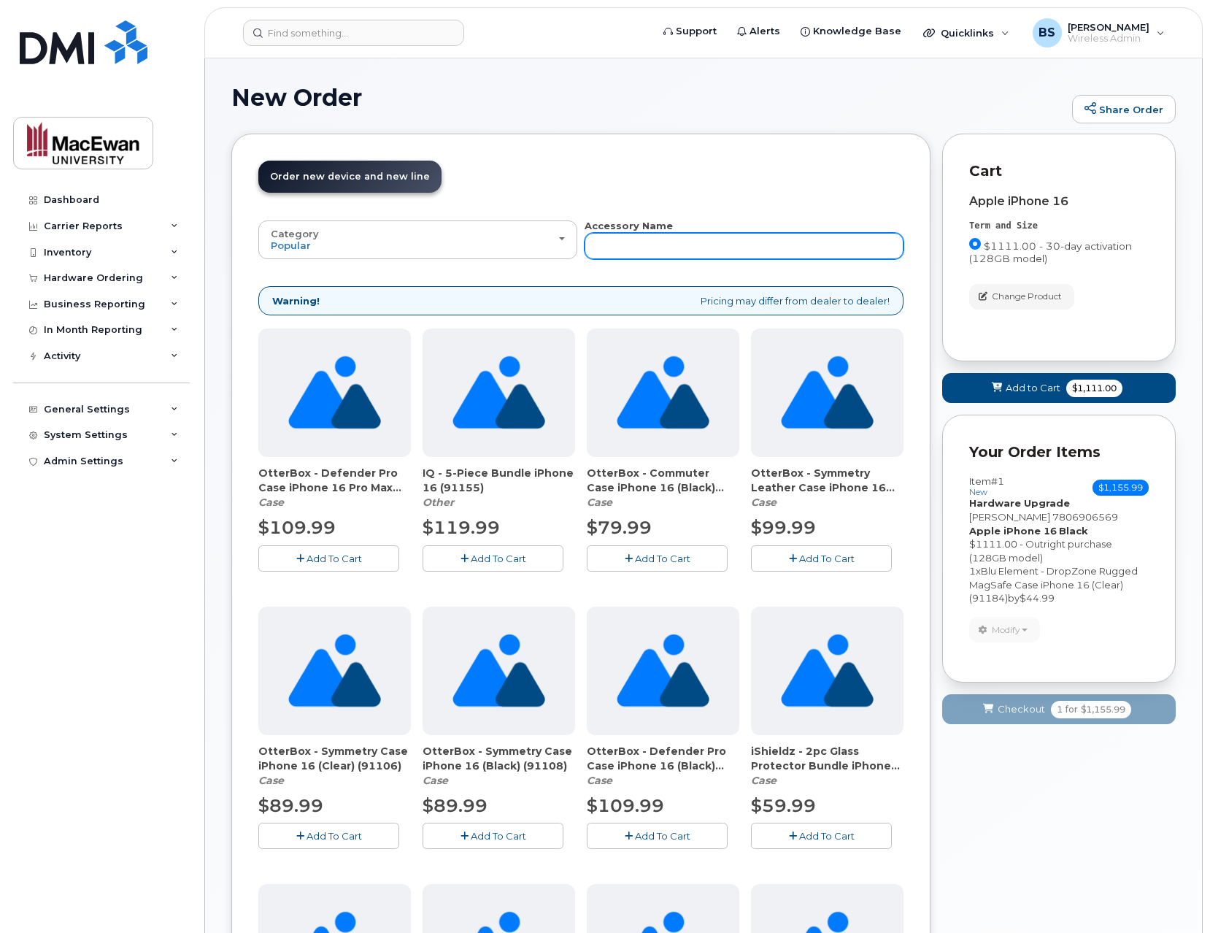
click at [621, 242] on input "text" at bounding box center [744, 246] width 319 height 26
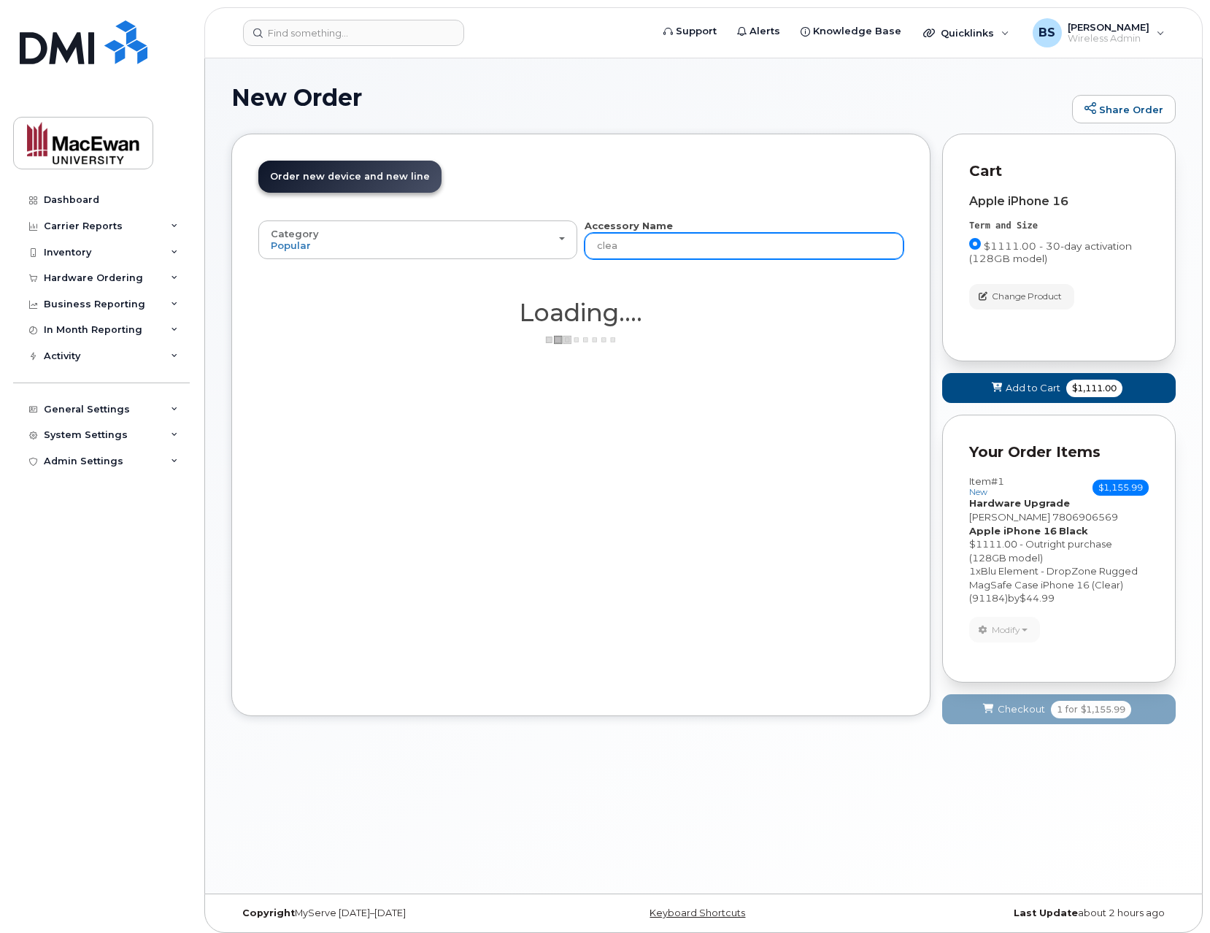
type input "clear"
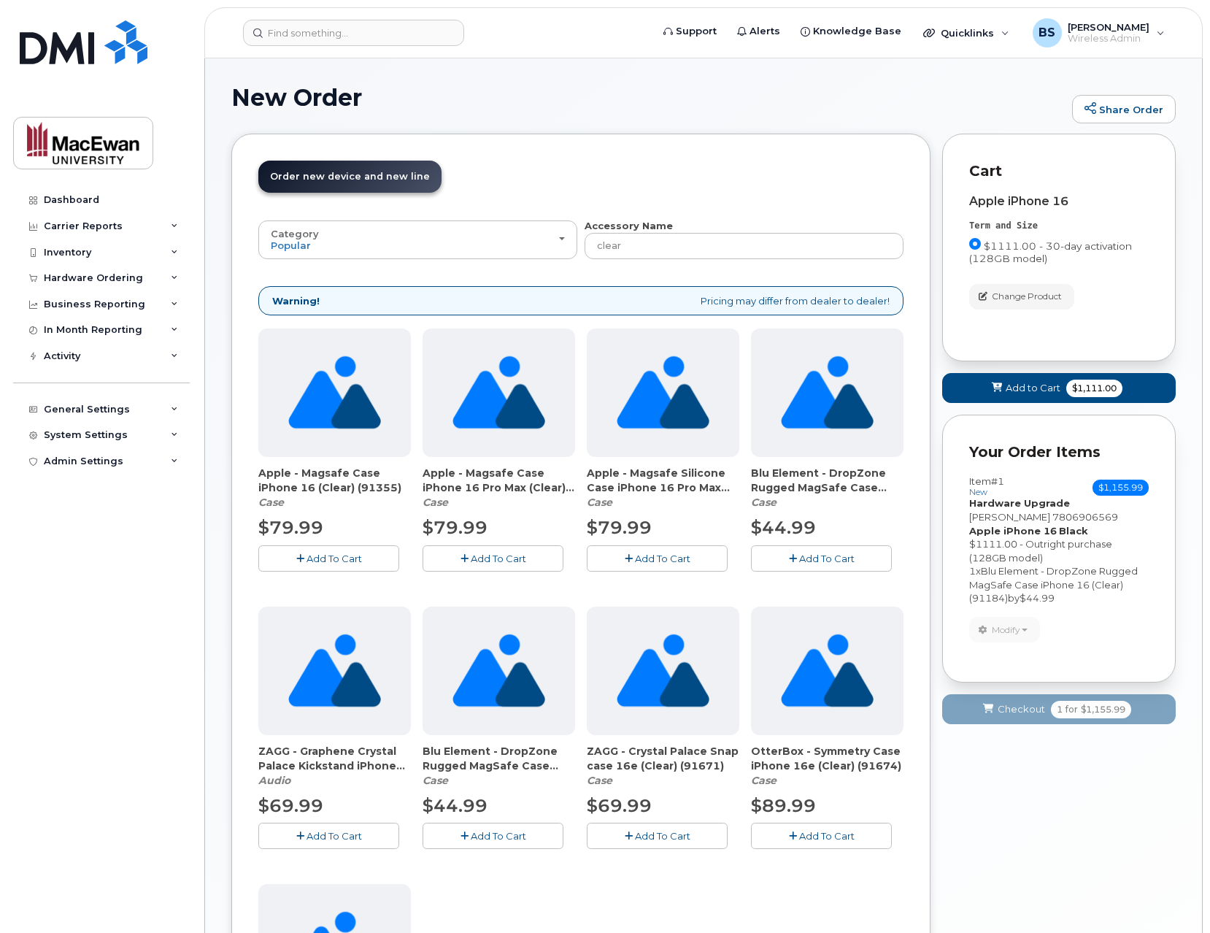
click at [812, 559] on span "Add To Cart" at bounding box center [826, 559] width 55 height 12
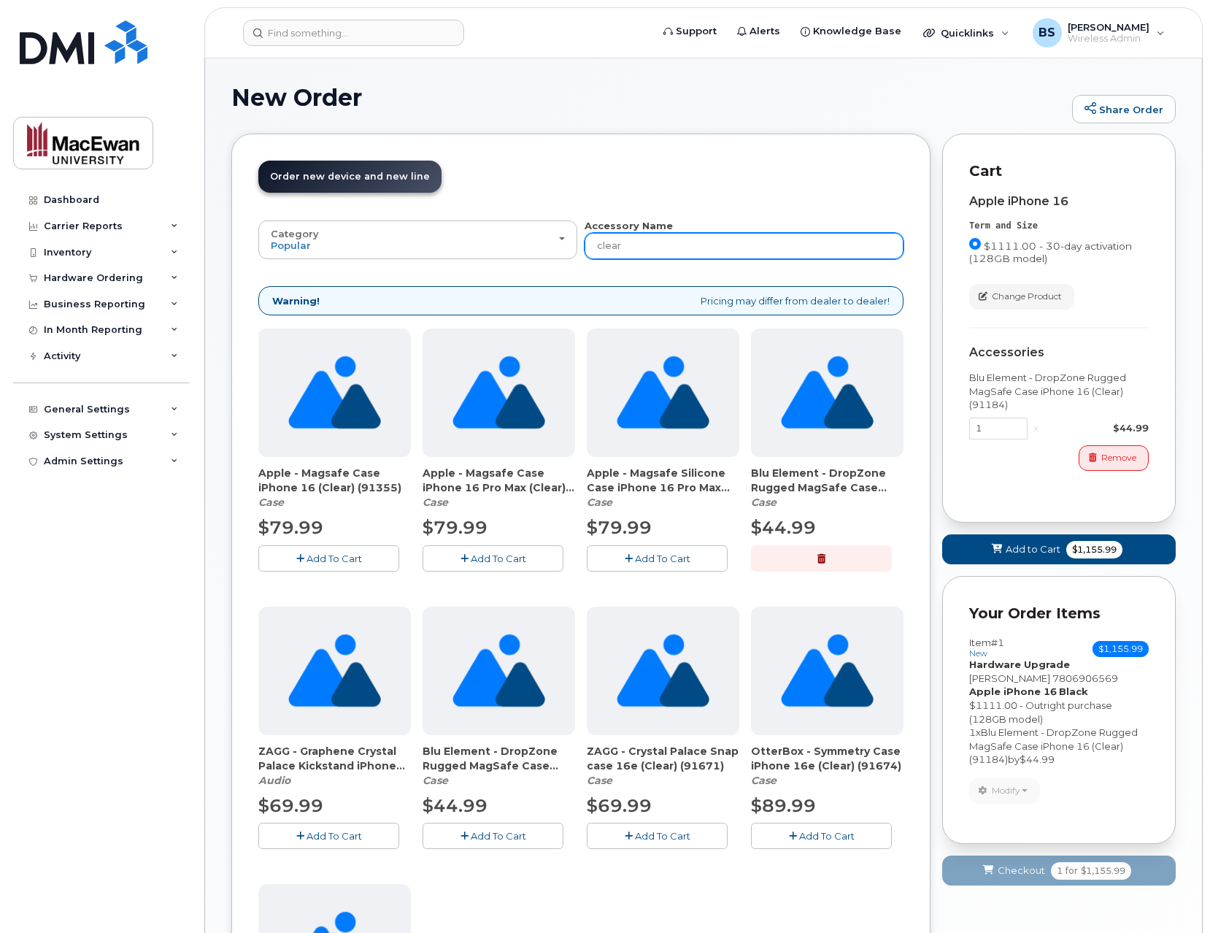
click at [641, 250] on input "clear" at bounding box center [744, 246] width 319 height 26
type input "20w"
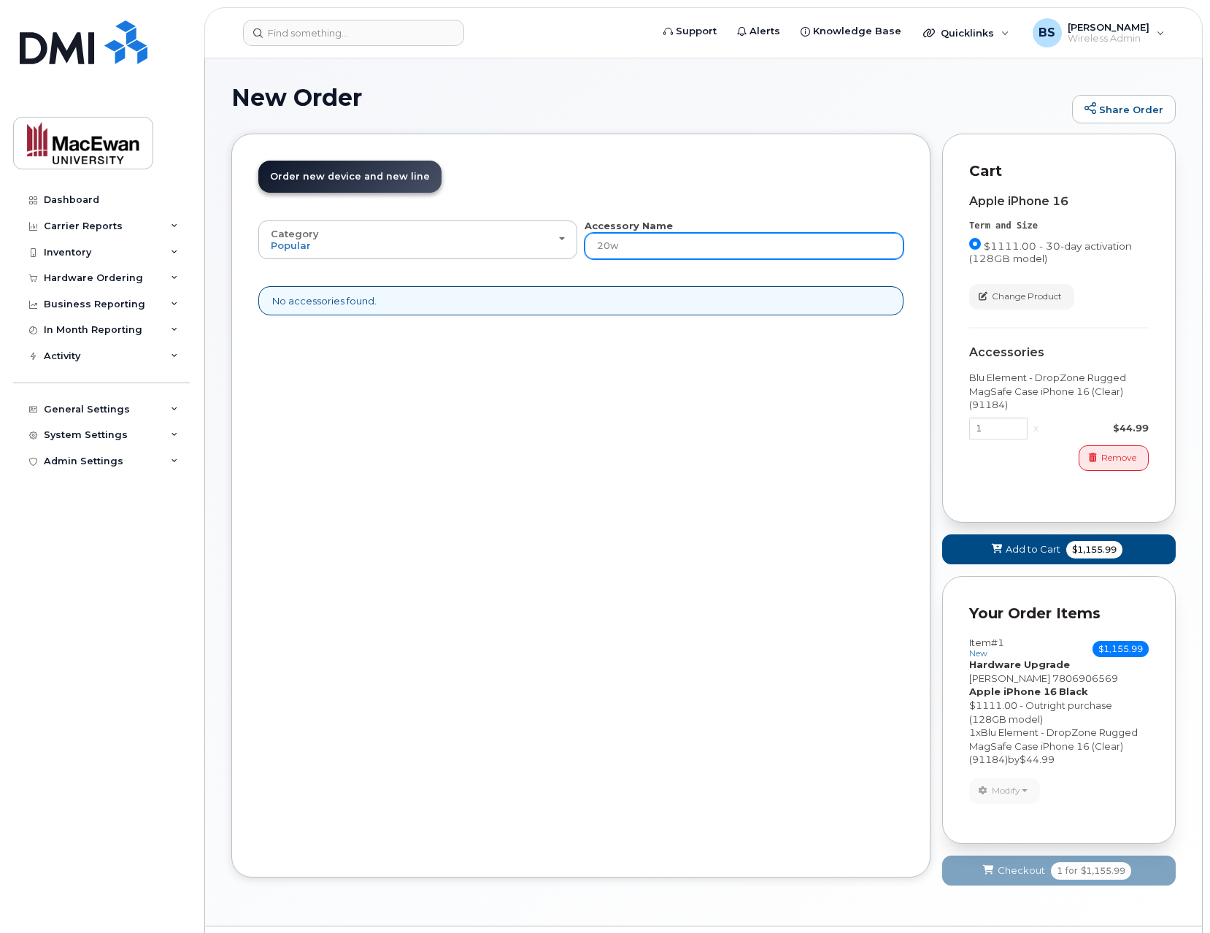
click at [634, 245] on input "20w" at bounding box center [744, 246] width 319 height 26
type input "charger"
click at [871, 644] on div "Order New Device Upgrade Existing Device Order Accessory Order new device and n…" at bounding box center [580, 506] width 699 height 744
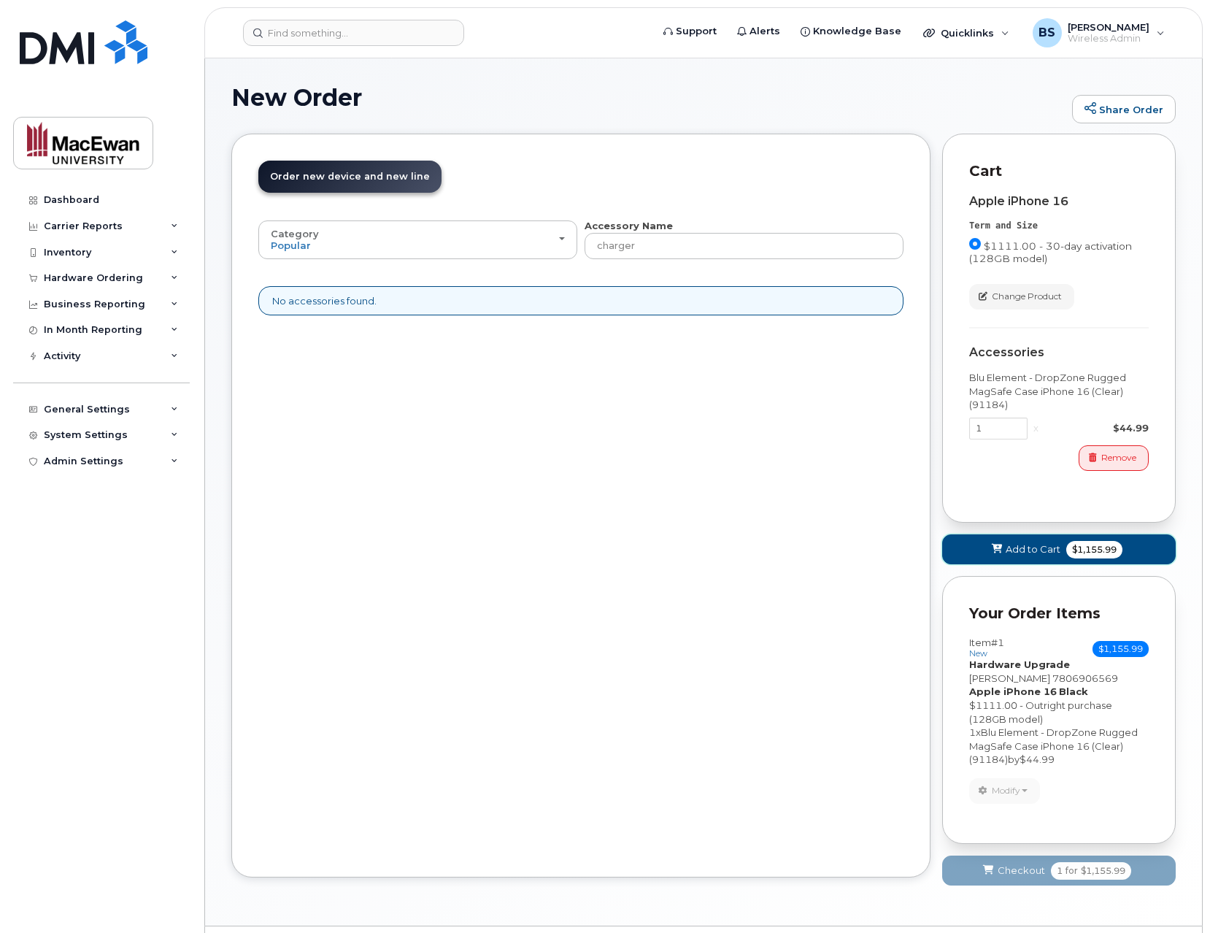
click at [1033, 545] on span "Add to Cart" at bounding box center [1033, 549] width 55 height 14
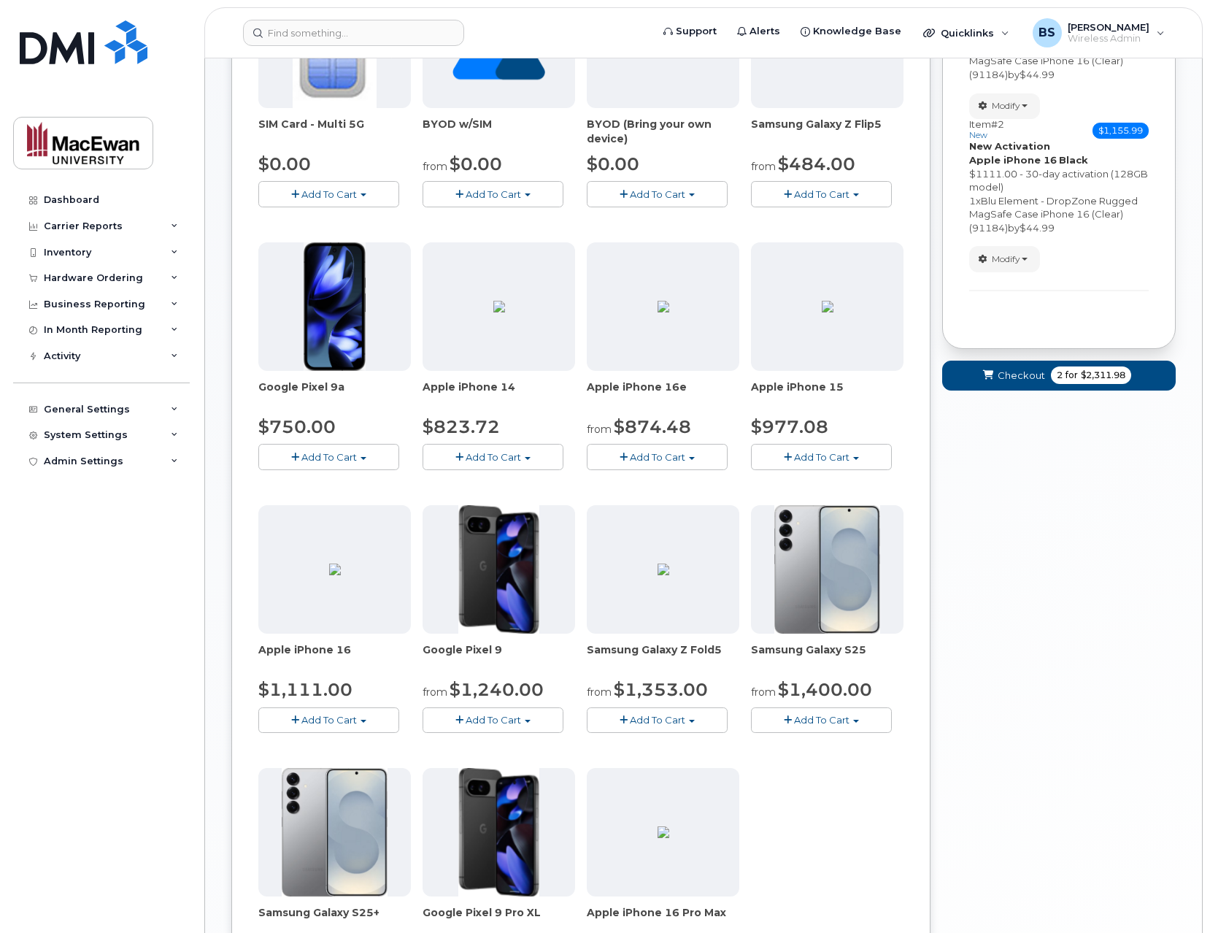
scroll to position [350, 0]
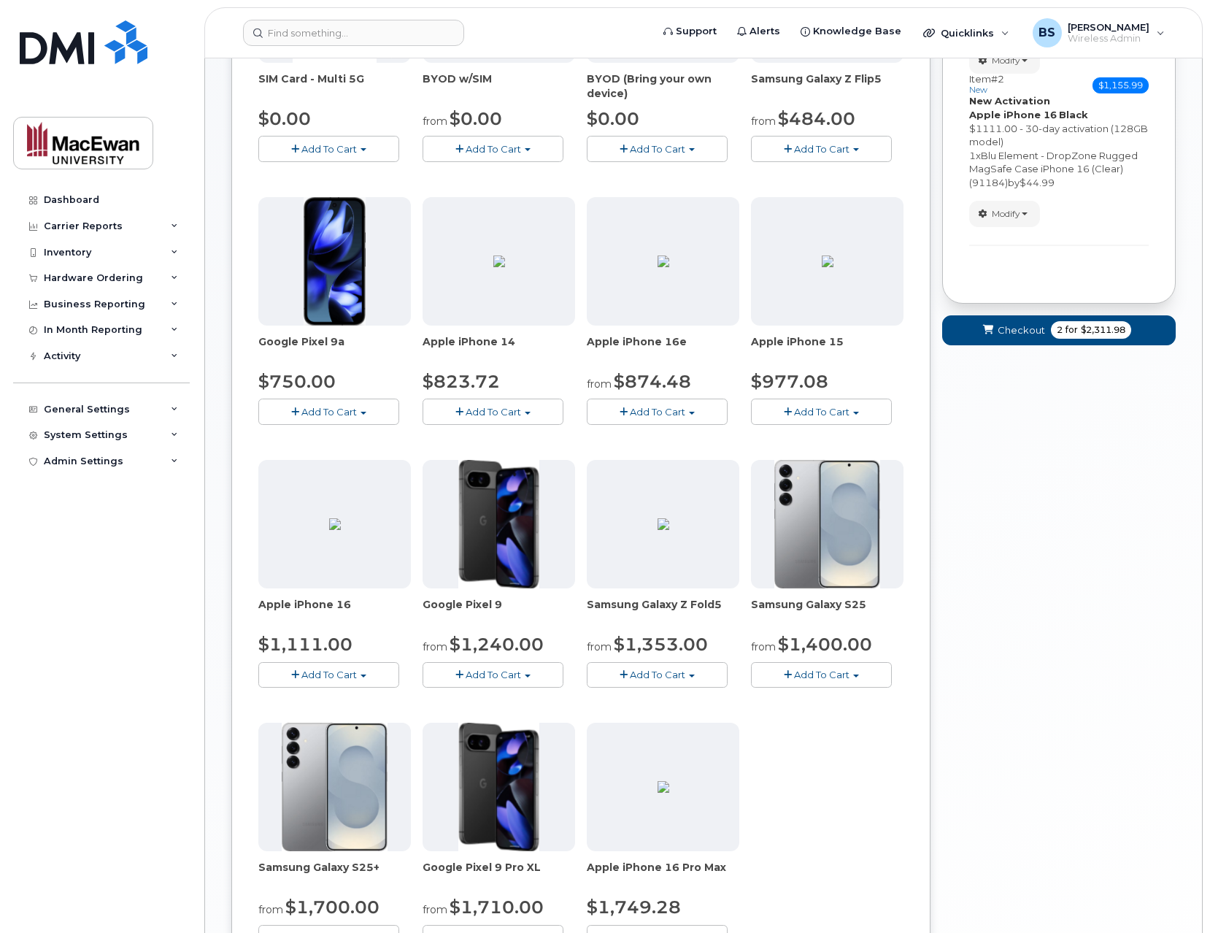
click at [319, 672] on span "Add To Cart" at bounding box center [329, 675] width 55 height 12
click at [347, 718] on link "$1111.00 - 30-day activation (128GB model)" at bounding box center [384, 720] width 245 height 18
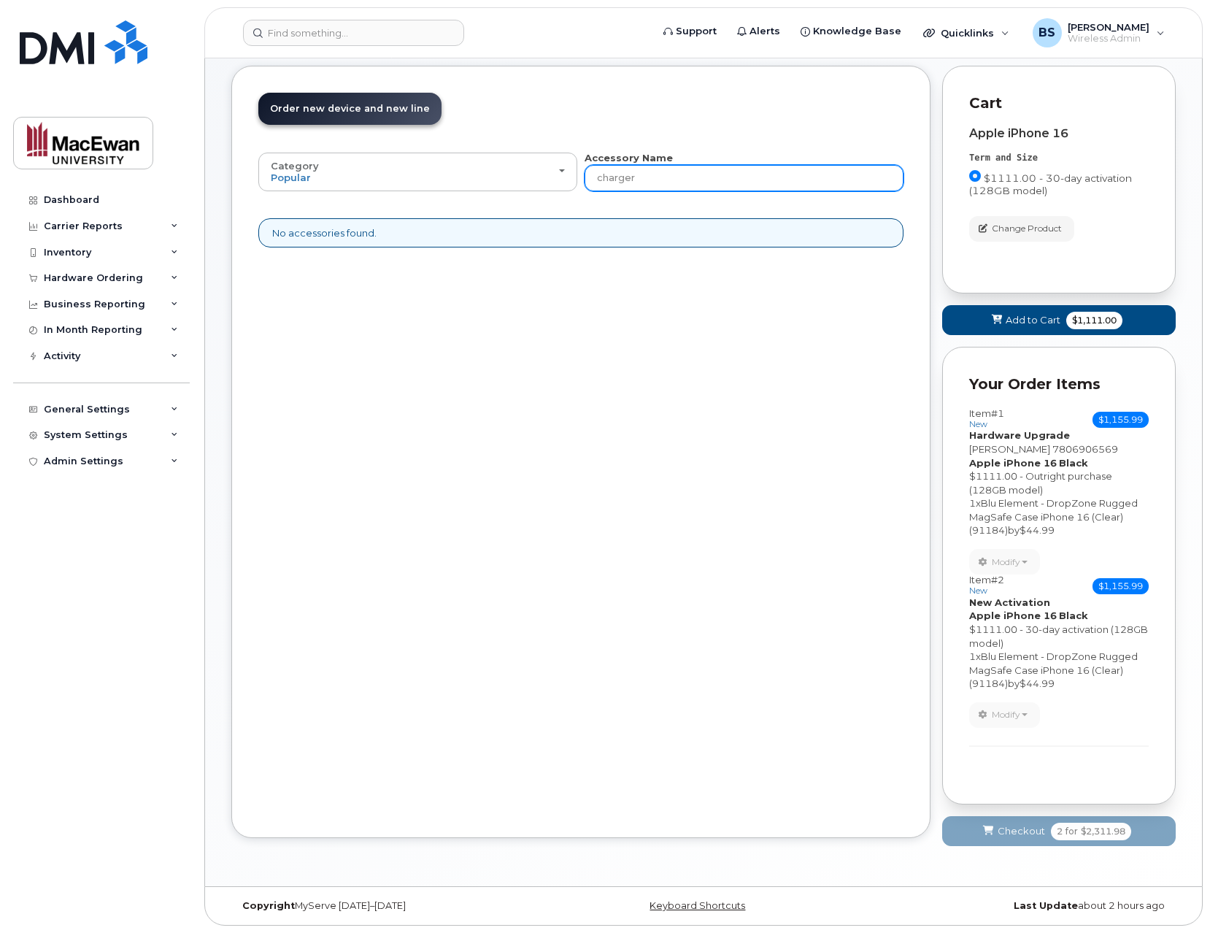
click at [635, 186] on input "charger" at bounding box center [744, 178] width 319 height 26
type input "clear"
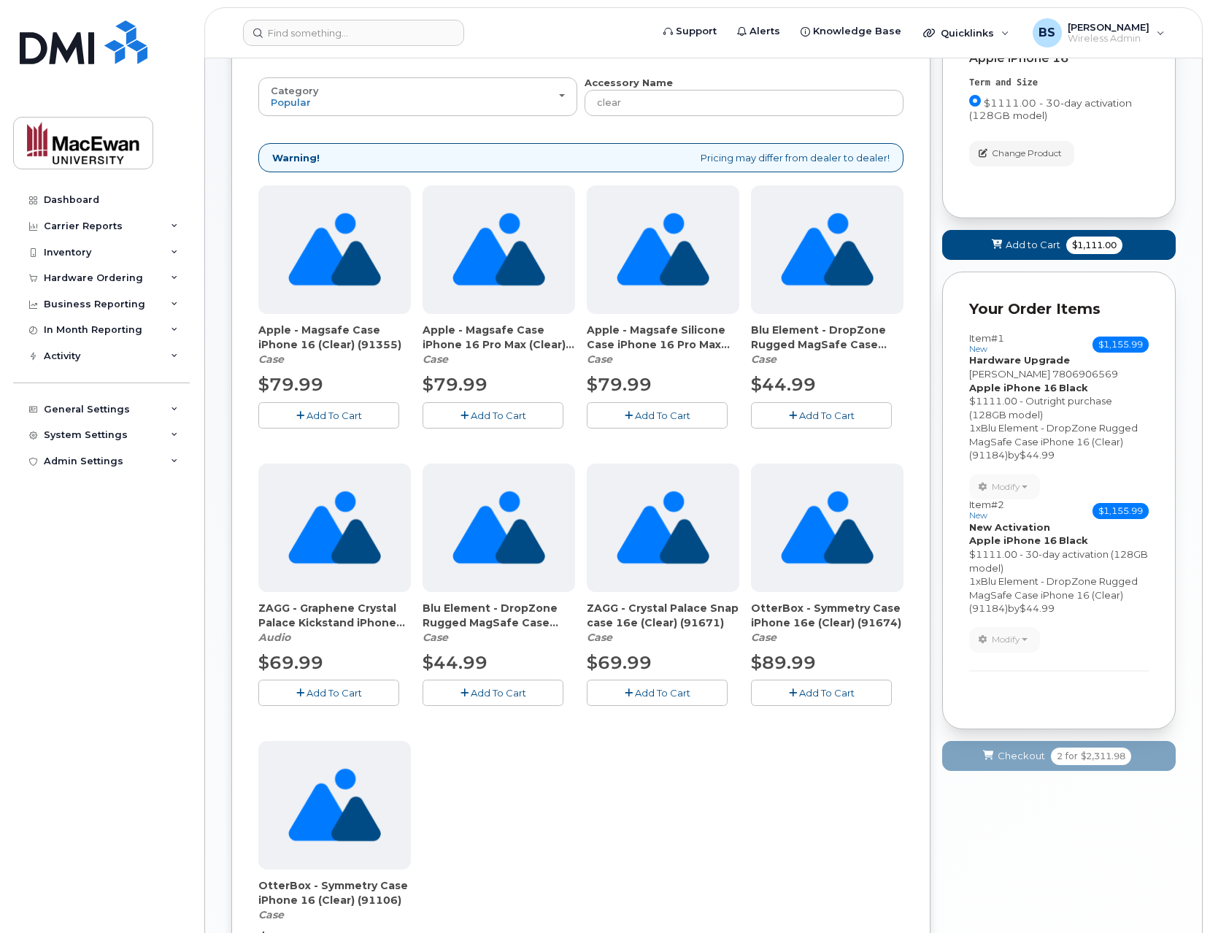
scroll to position [0, 0]
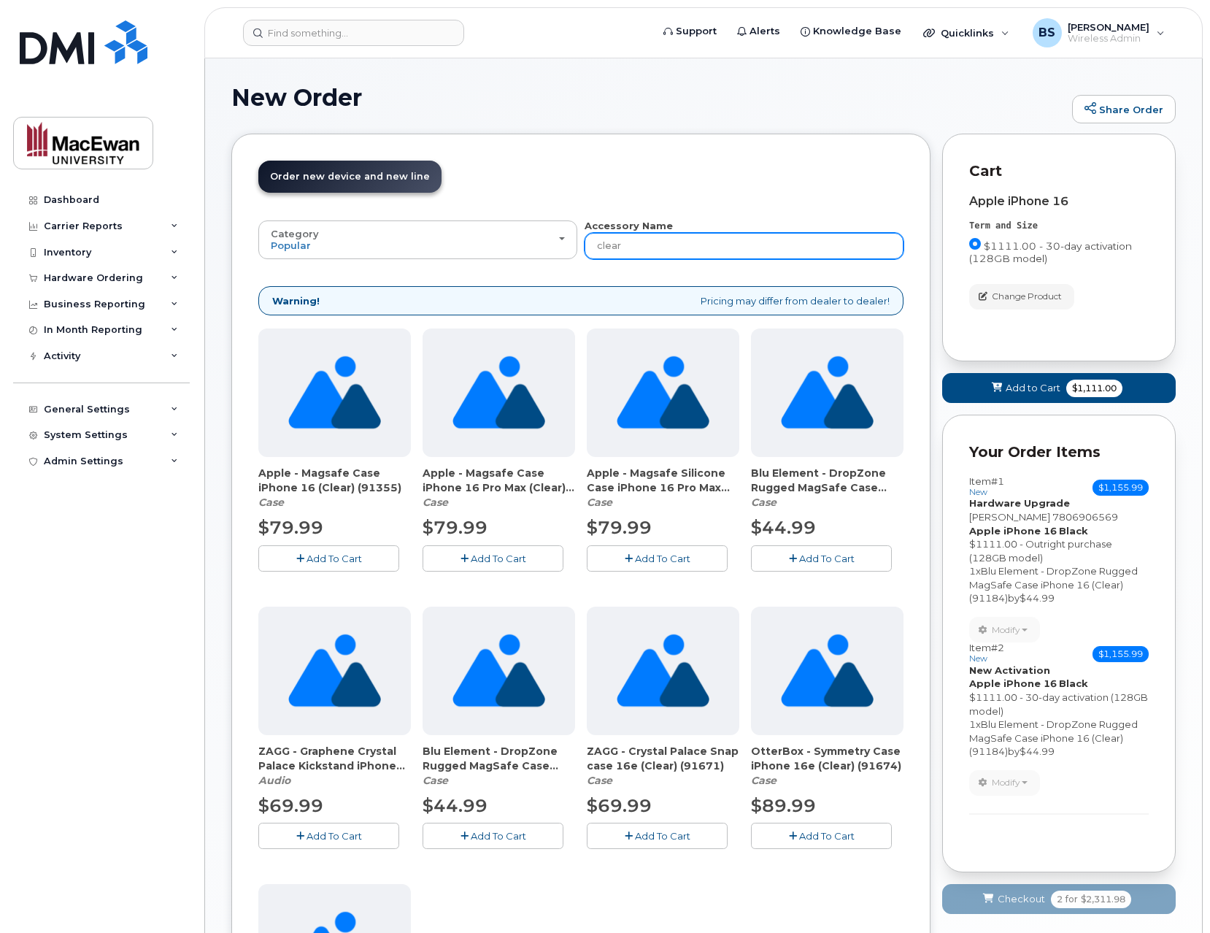
click at [658, 255] on input "clear" at bounding box center [744, 246] width 319 height 26
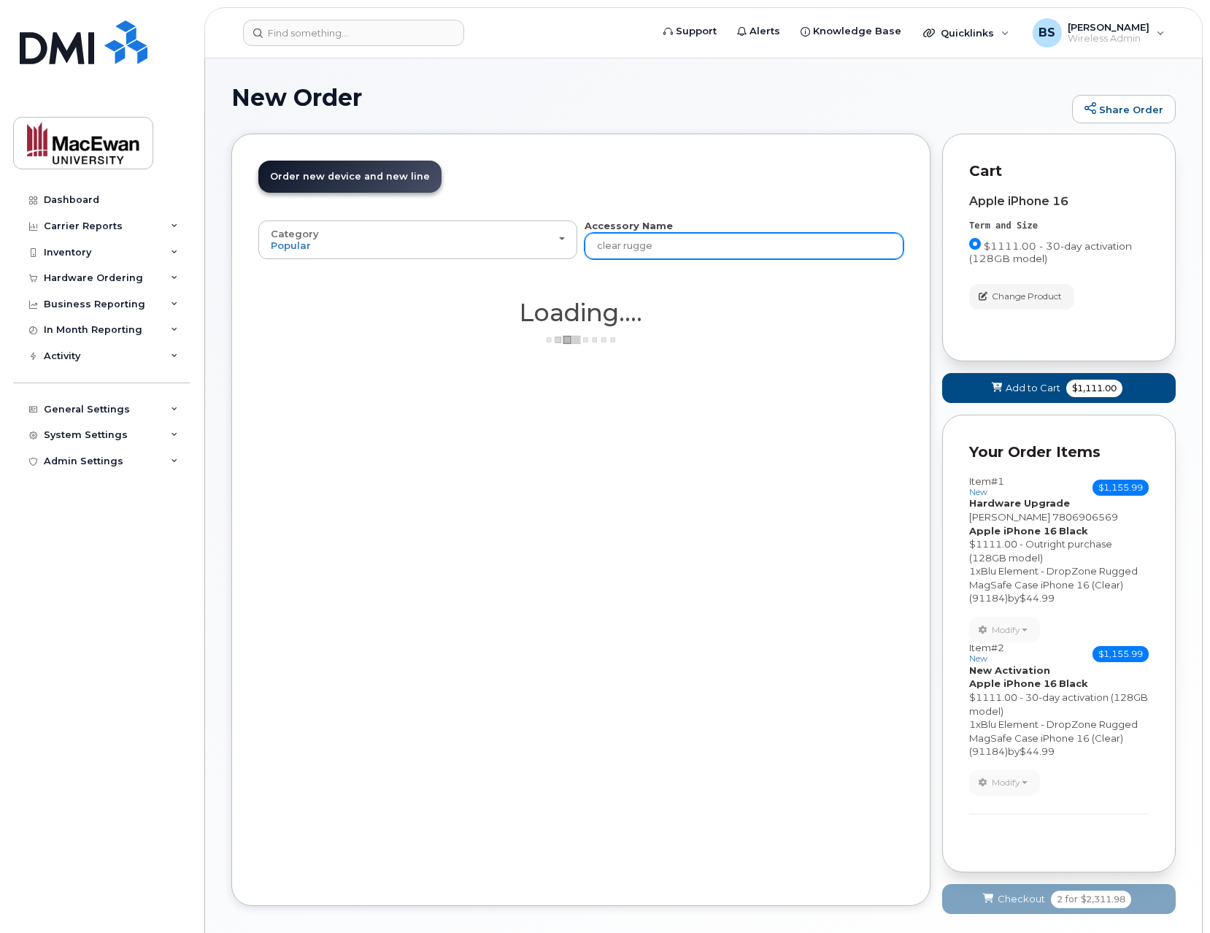
type input "clear rugged"
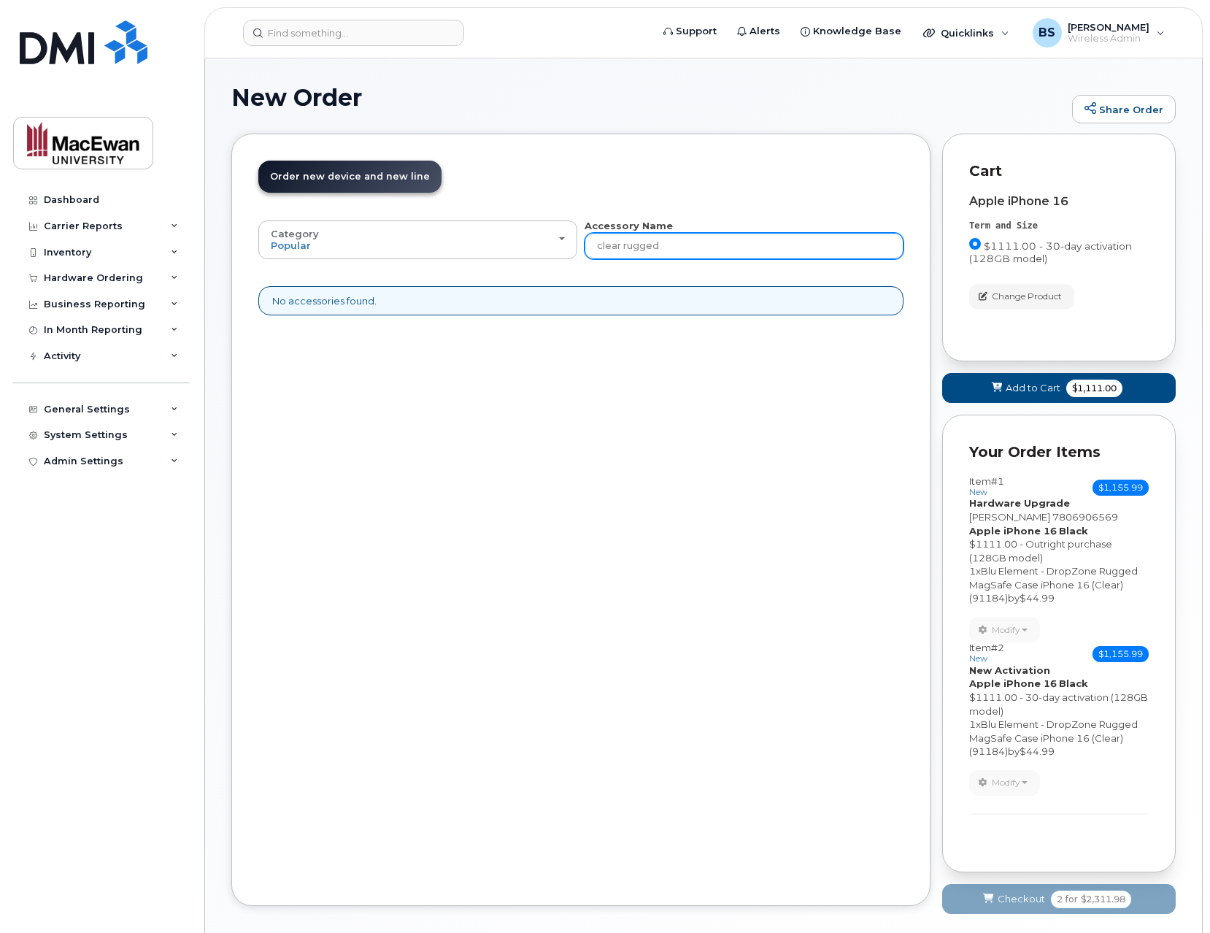
click at [662, 244] on input "clear rugged" at bounding box center [744, 246] width 319 height 26
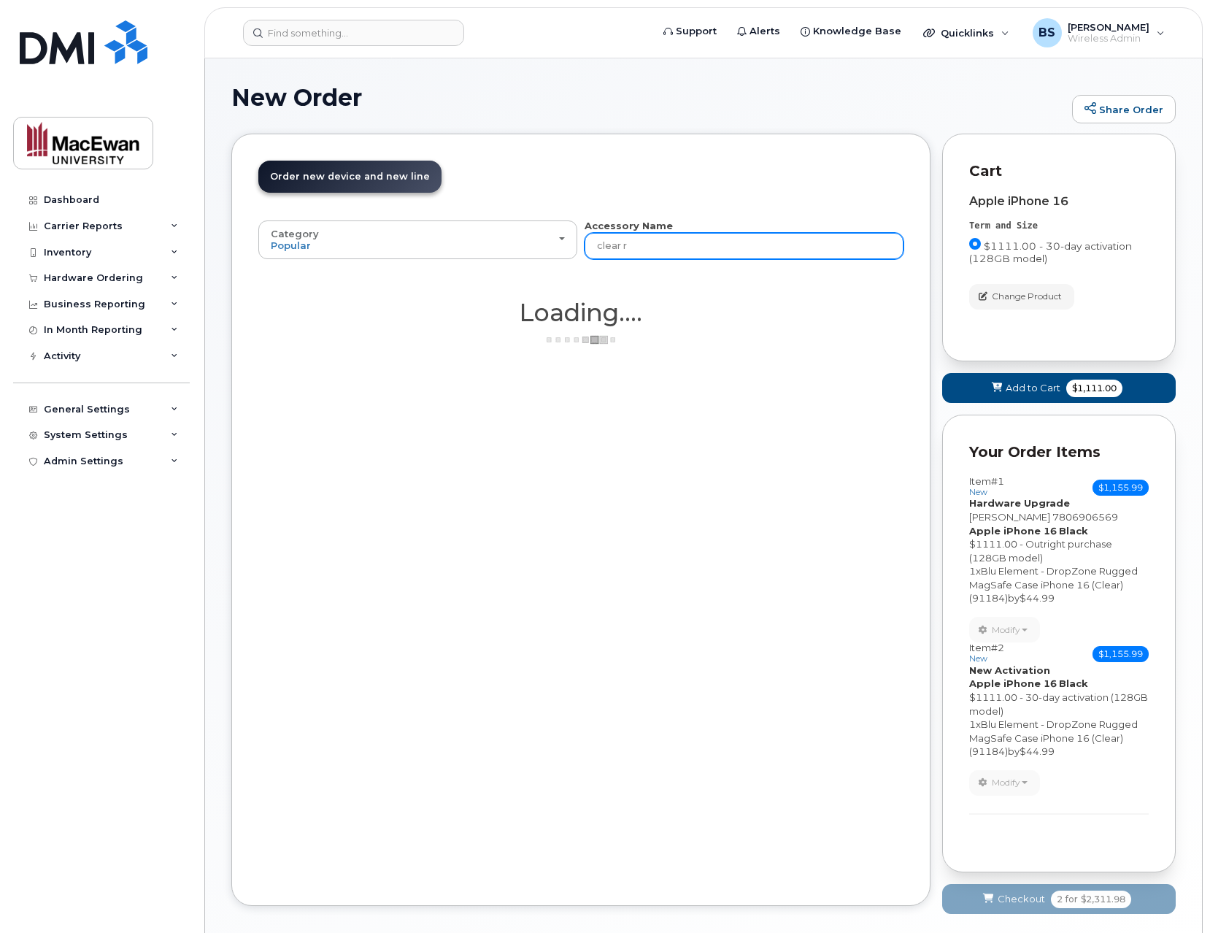
type input "clear"
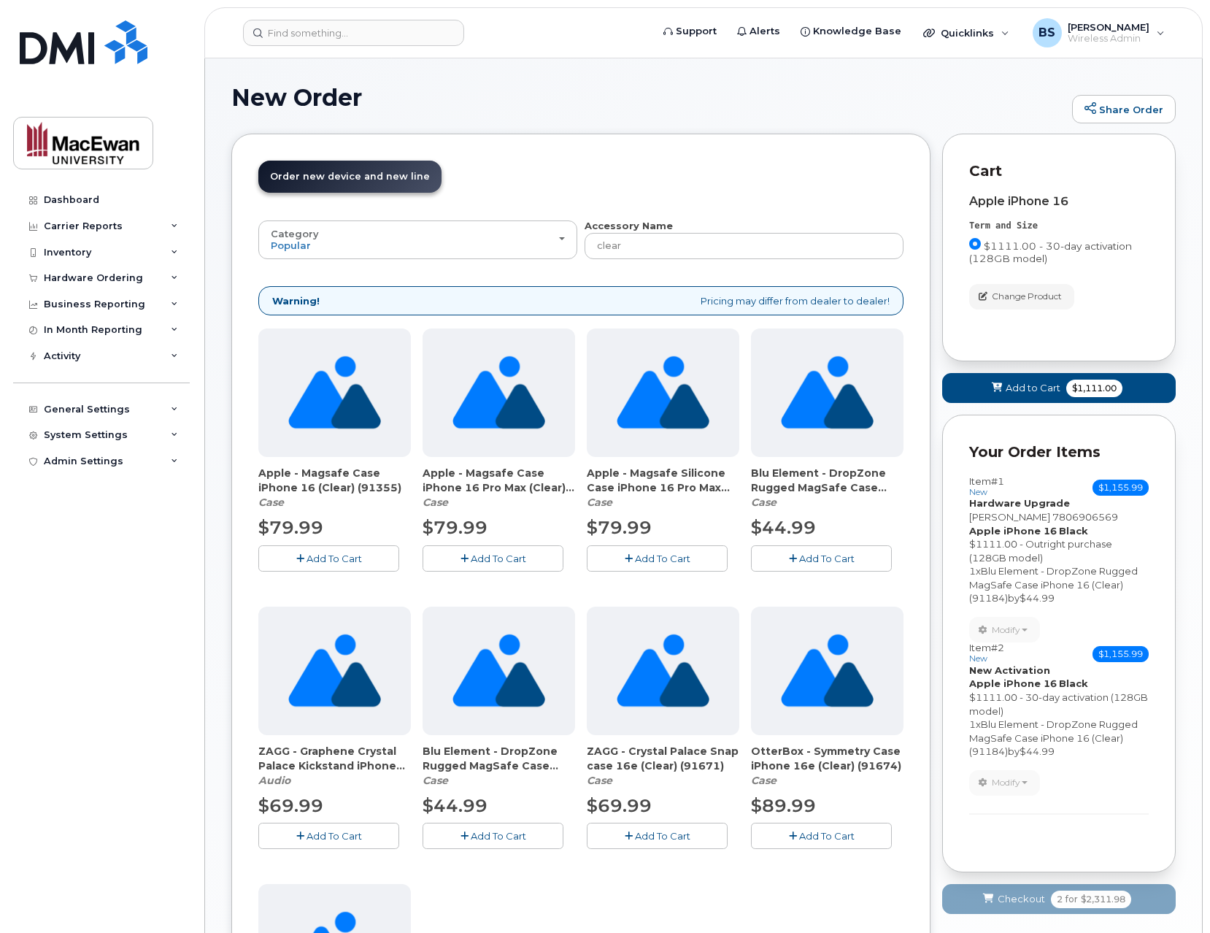
click at [836, 558] on span "Add To Cart" at bounding box center [826, 559] width 55 height 12
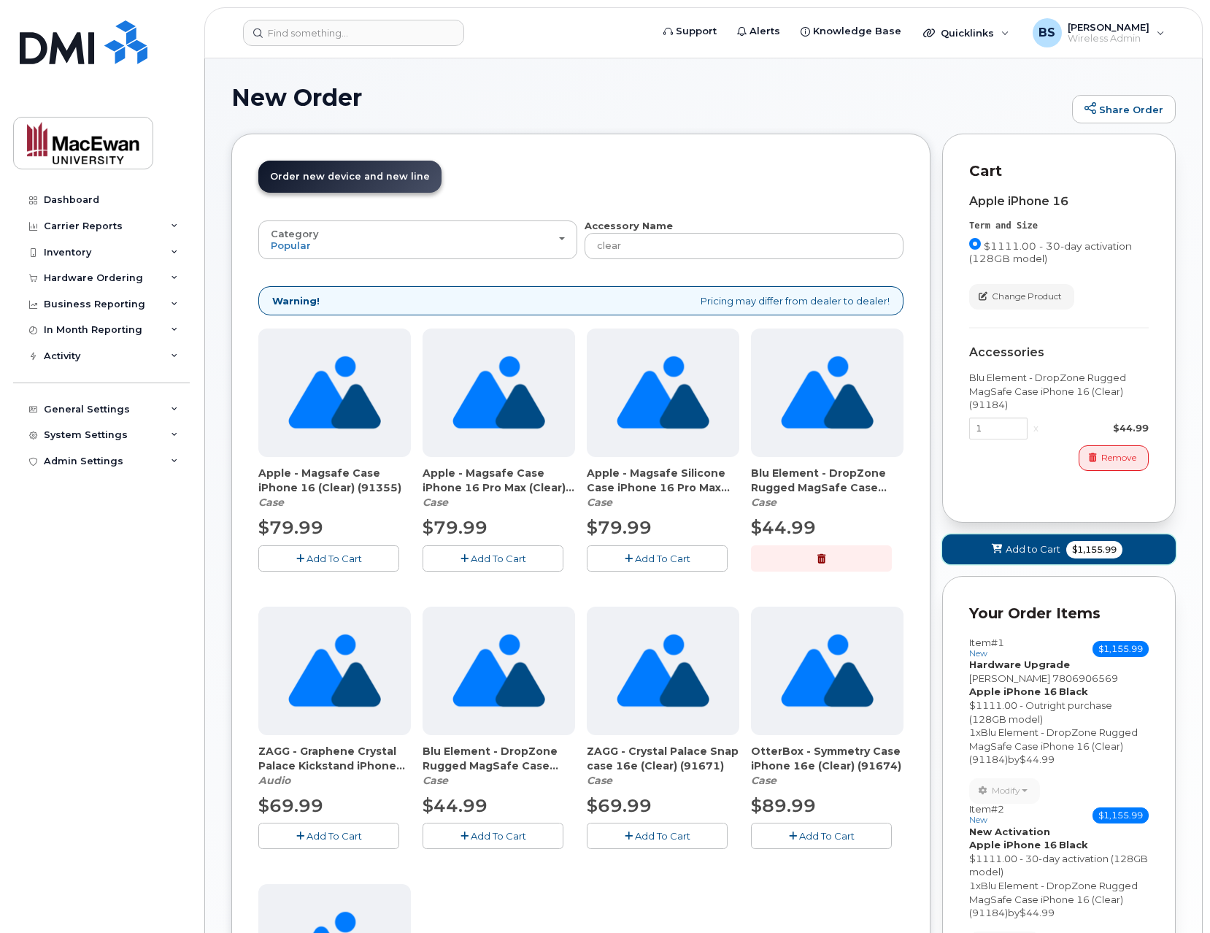
click at [1015, 545] on span "Add to Cart" at bounding box center [1033, 549] width 55 height 14
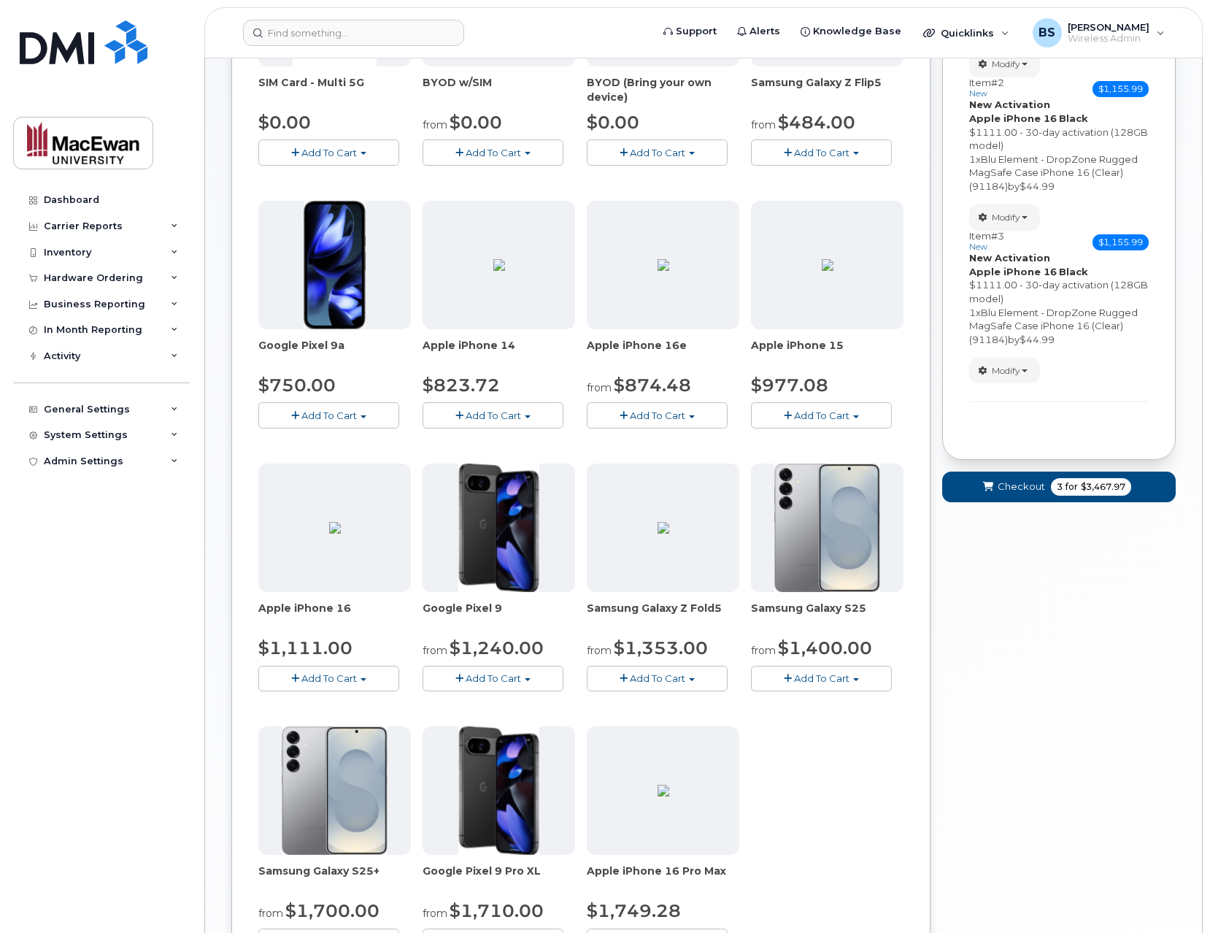
scroll to position [350, 0]
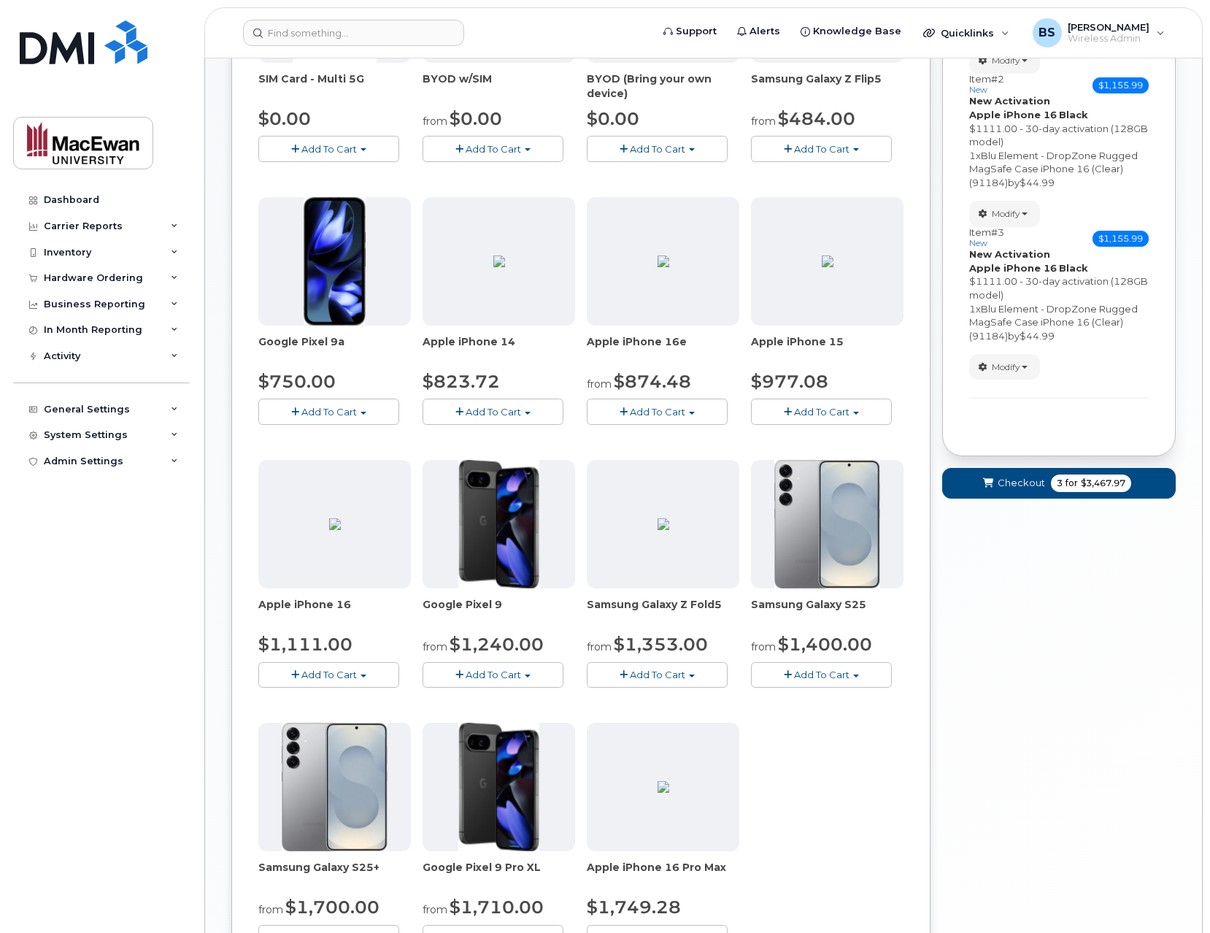
click at [375, 672] on button "Add To Cart" at bounding box center [328, 675] width 141 height 26
click at [382, 715] on link "$1111.00 - 30-day activation (128GB model)" at bounding box center [384, 720] width 245 height 18
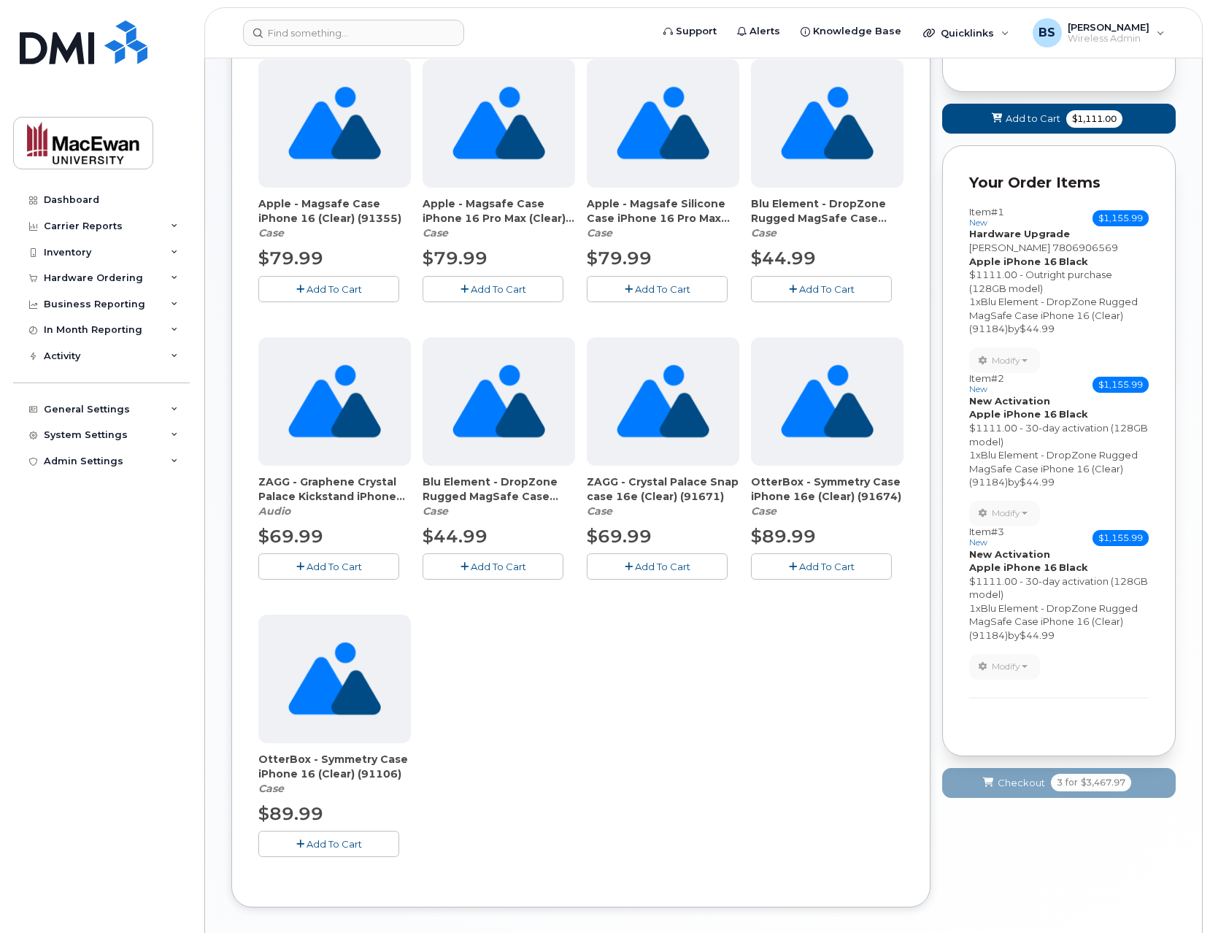
scroll to position [0, 0]
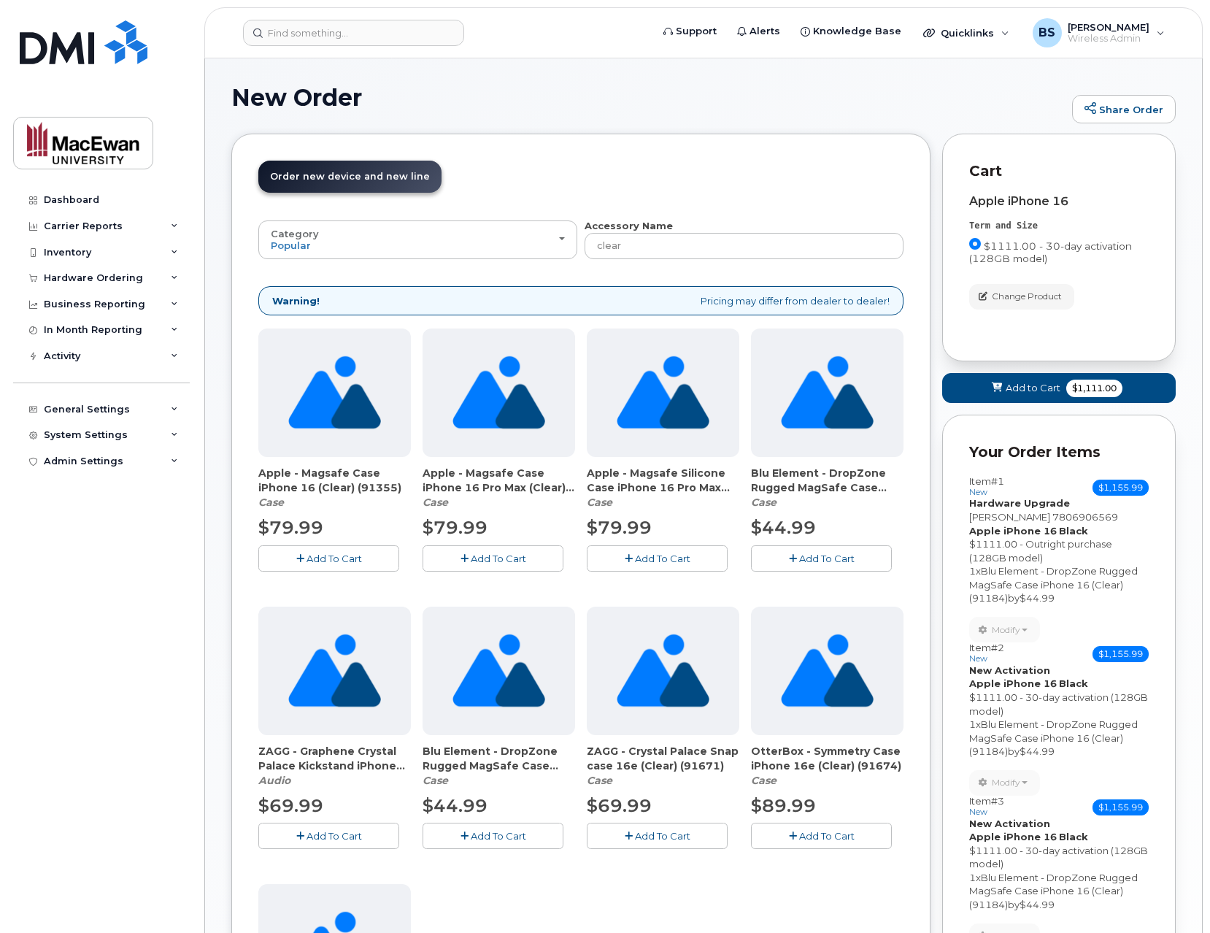
click at [791, 558] on icon "button" at bounding box center [793, 558] width 8 height 9
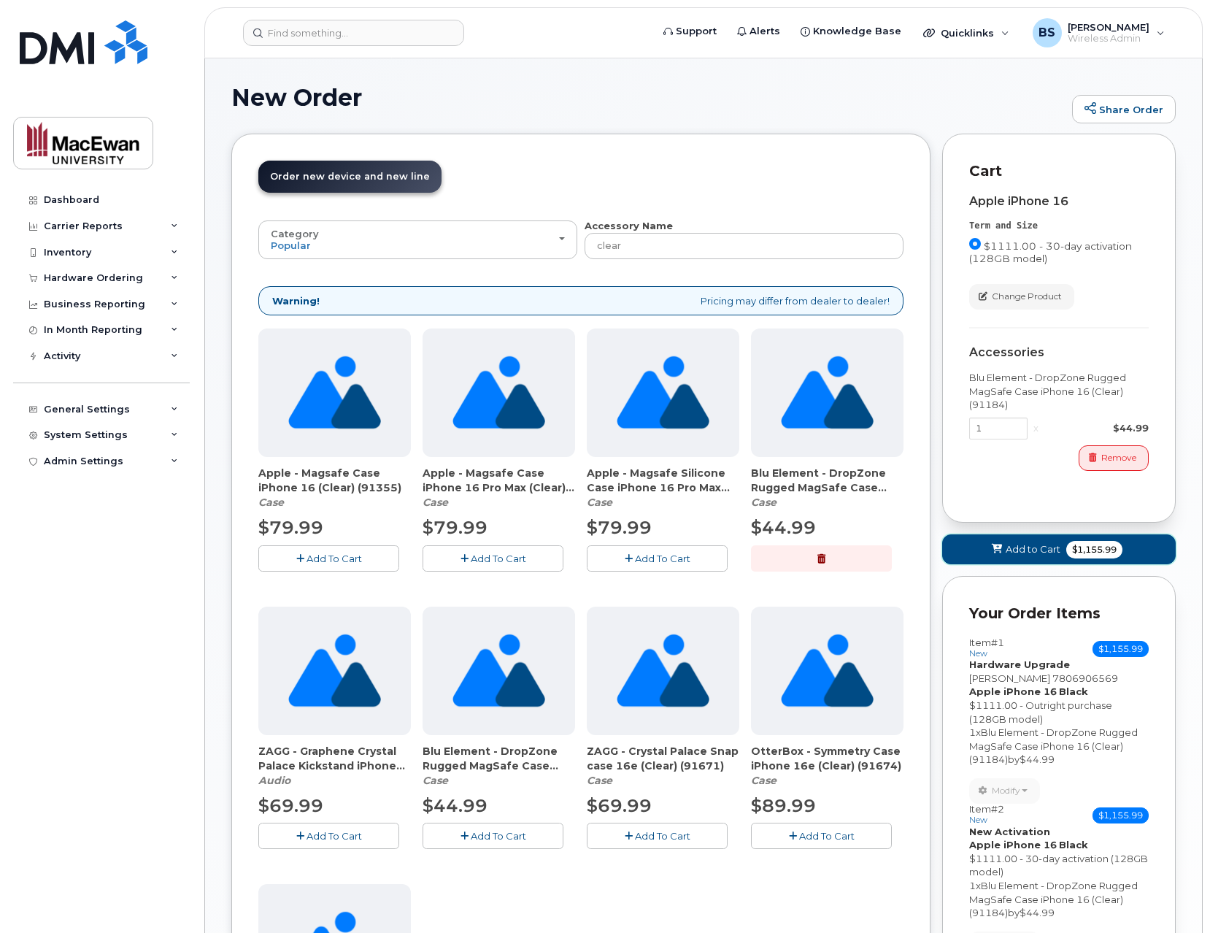
click at [983, 550] on button "Add to Cart $1,155.99" at bounding box center [1059, 549] width 234 height 30
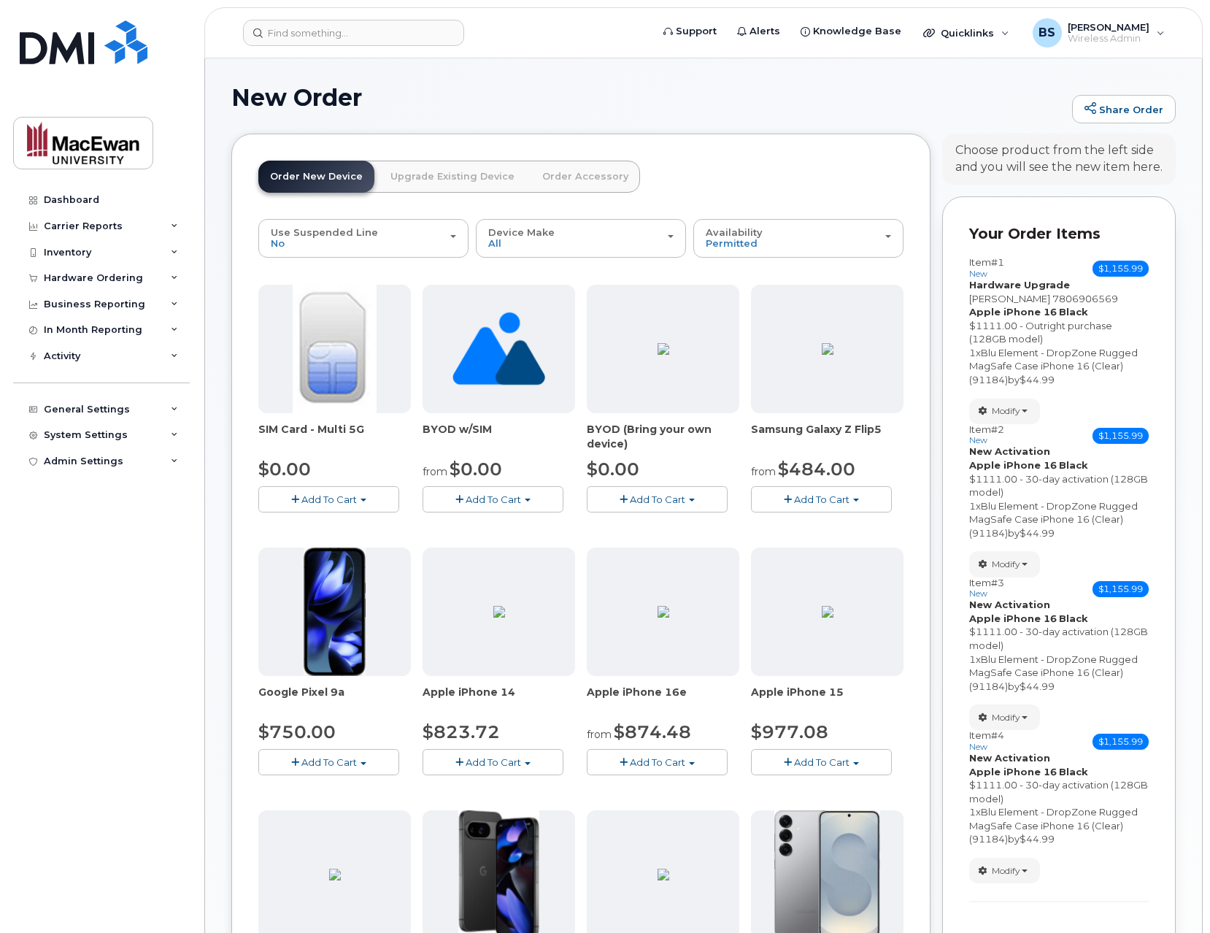
click at [563, 163] on link "Order Accessory" at bounding box center [586, 177] width 110 height 32
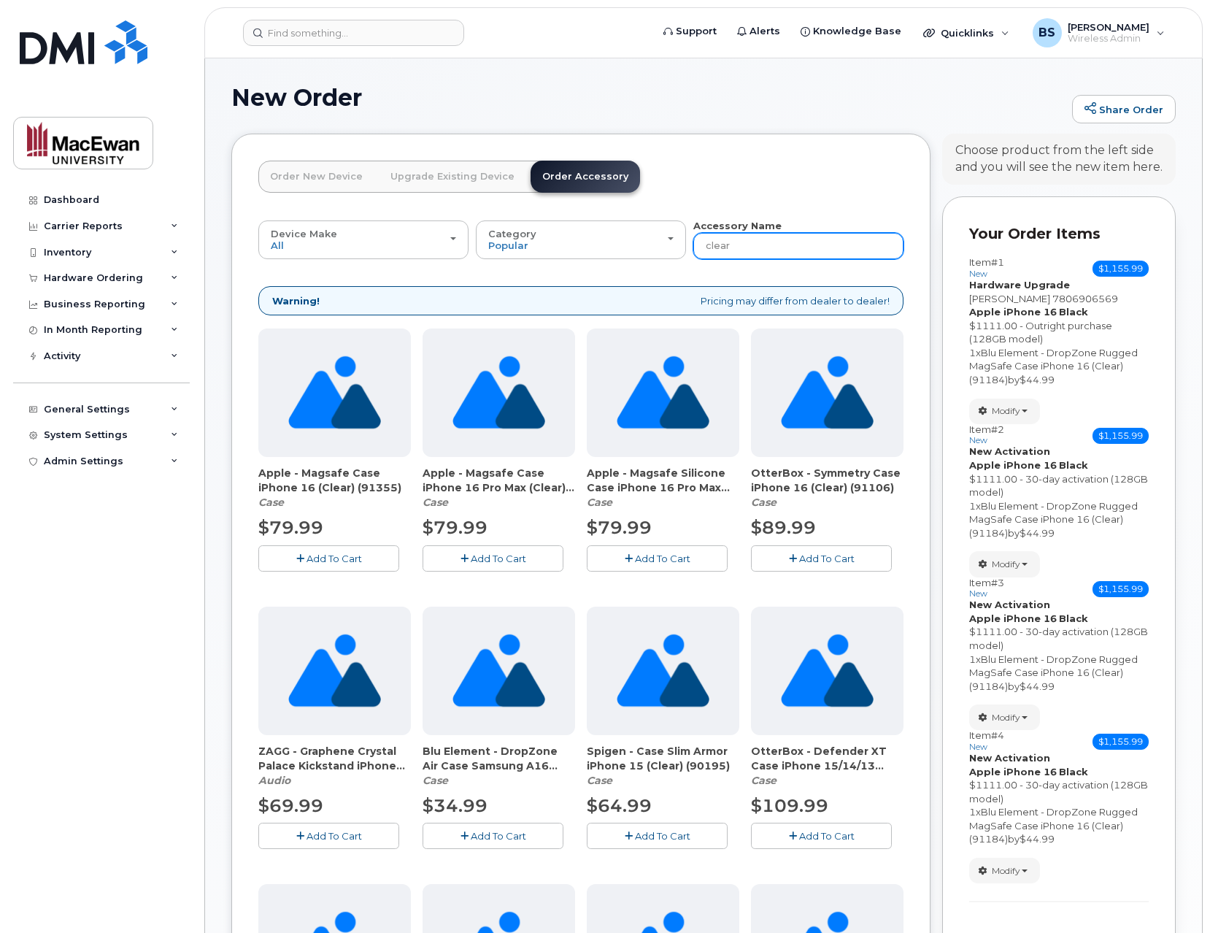
click at [752, 245] on input "clear" at bounding box center [799, 246] width 210 height 26
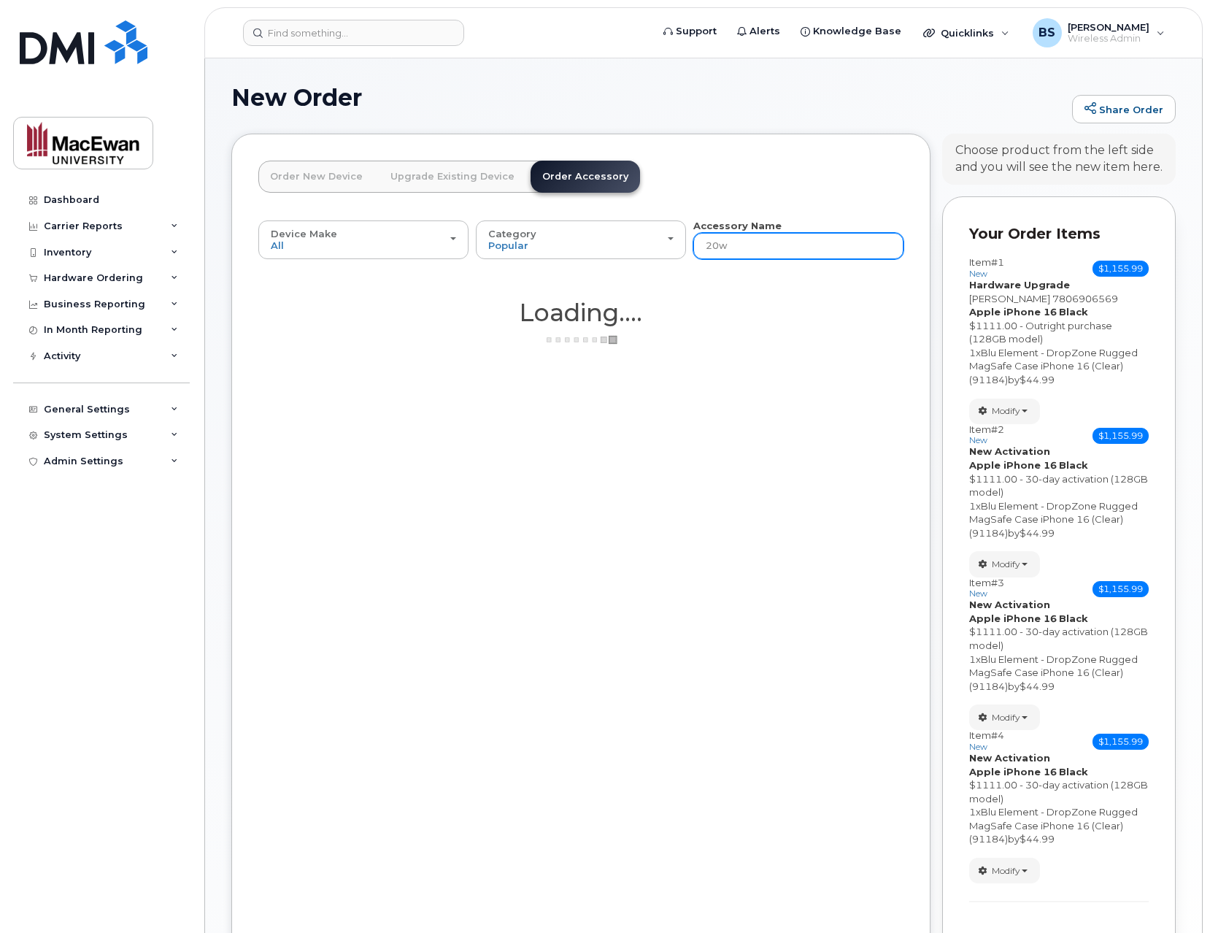
type input "20w"
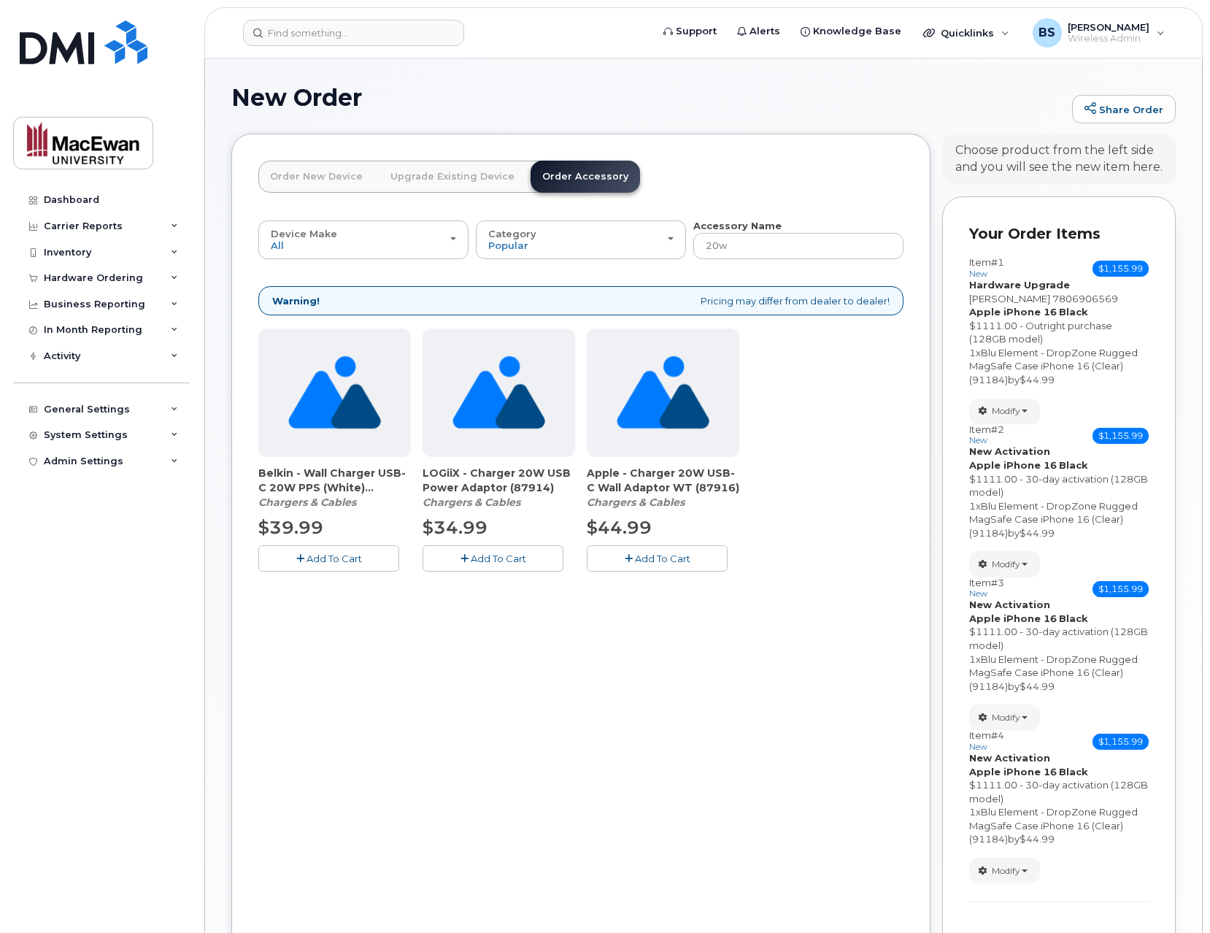
click at [659, 559] on span "Add To Cart" at bounding box center [662, 559] width 55 height 12
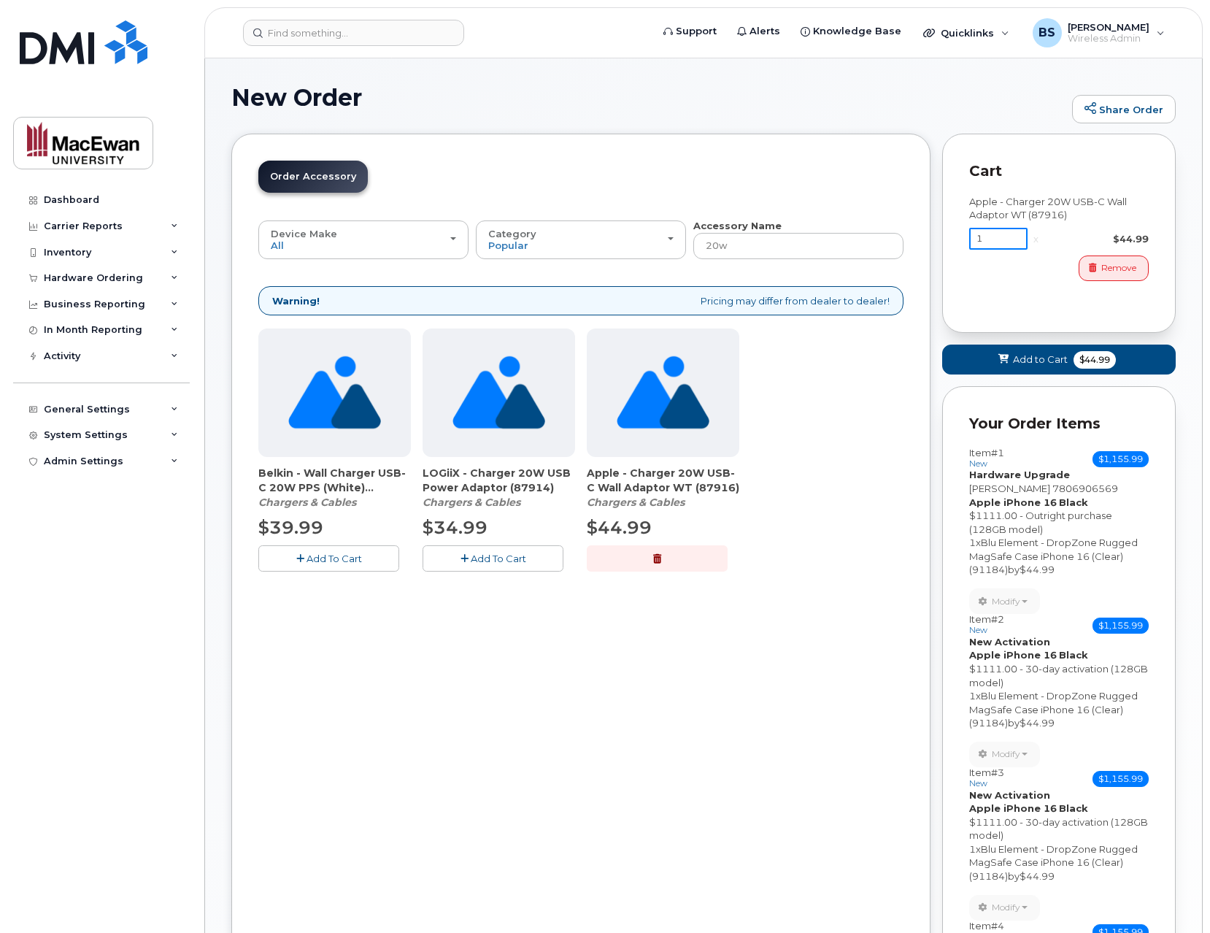
click at [1008, 237] on input "1" at bounding box center [998, 239] width 58 height 22
drag, startPoint x: 1005, startPoint y: 240, endPoint x: 918, endPoint y: 237, distance: 86.9
click at [918, 237] on div "Order New Device Upgrade Existing Device Order Accessory Order new device and n…" at bounding box center [703, 670] width 945 height 1072
type input "4"
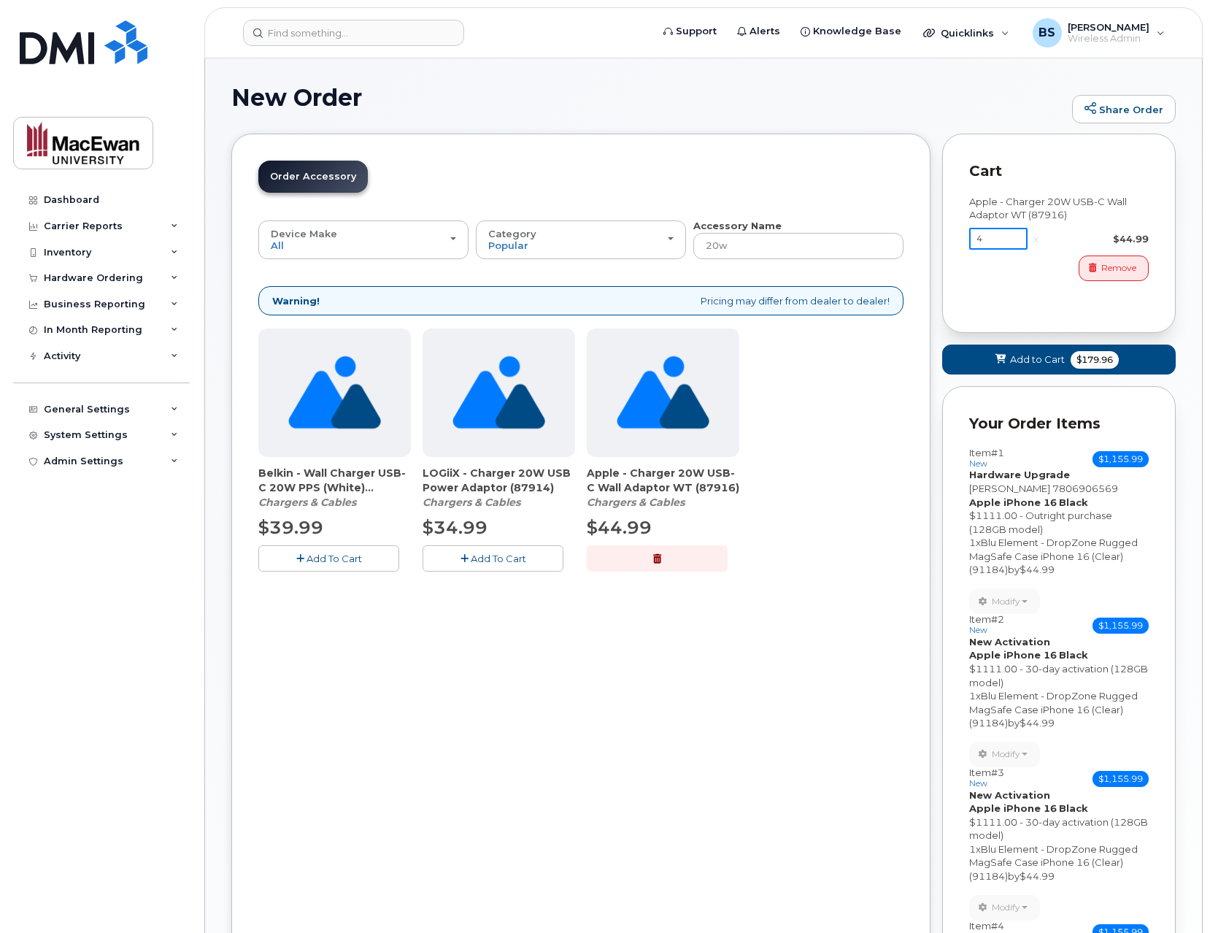
click button "Add to Cart $179.96" at bounding box center [1059, 360] width 234 height 30
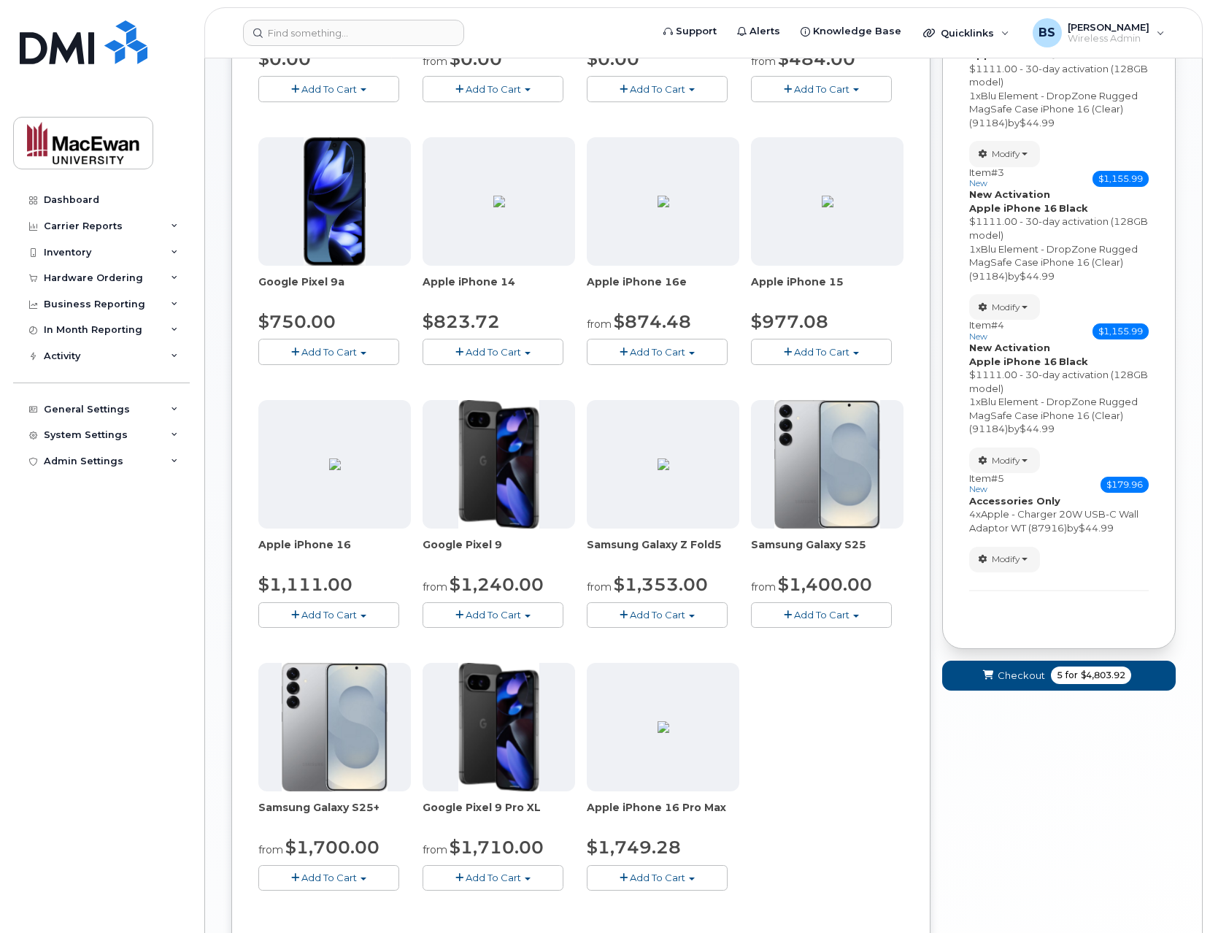
scroll to position [467, 0]
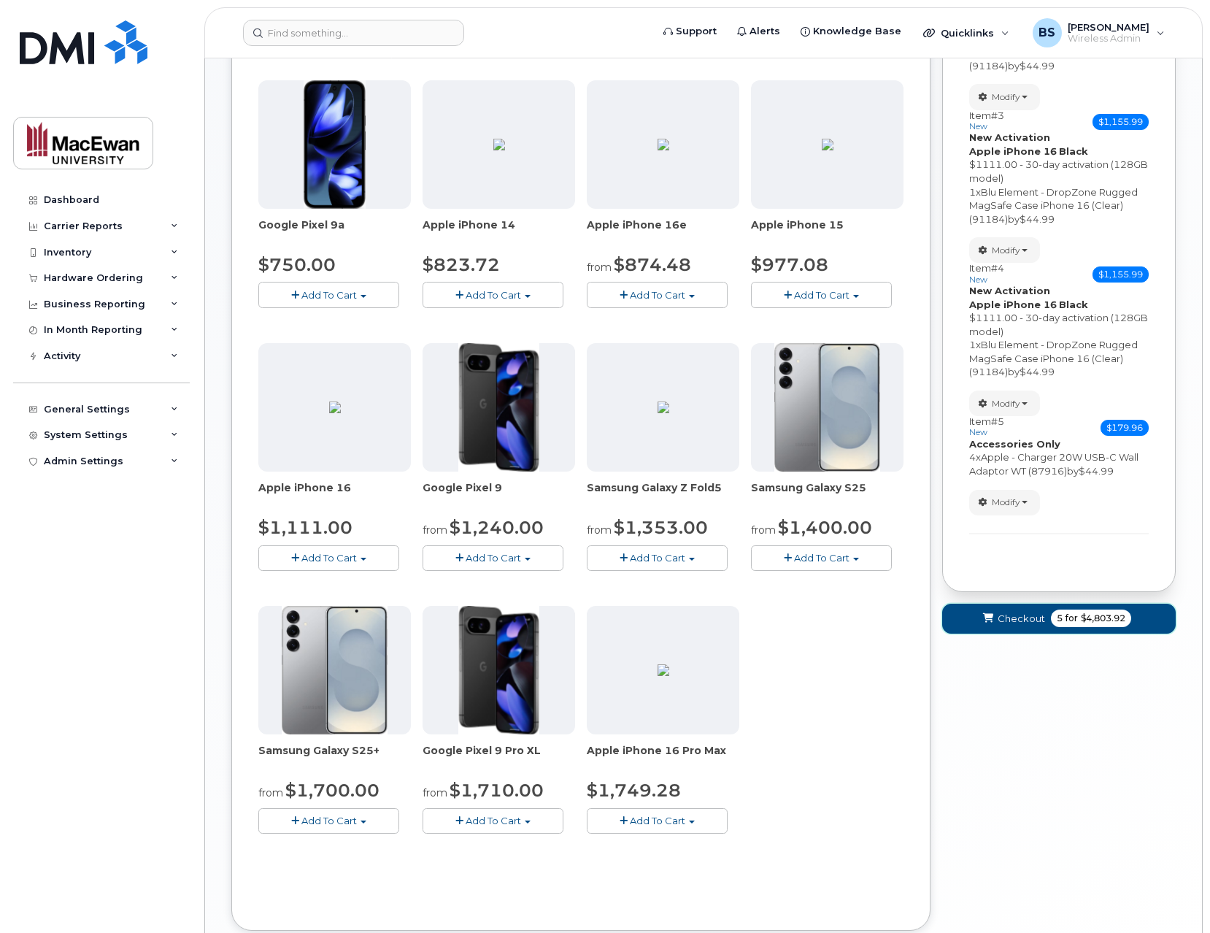
drag, startPoint x: 1124, startPoint y: 621, endPoint x: 1085, endPoint y: 621, distance: 39.4
click at [1085, 621] on span "$4,803.92" at bounding box center [1103, 618] width 45 height 13
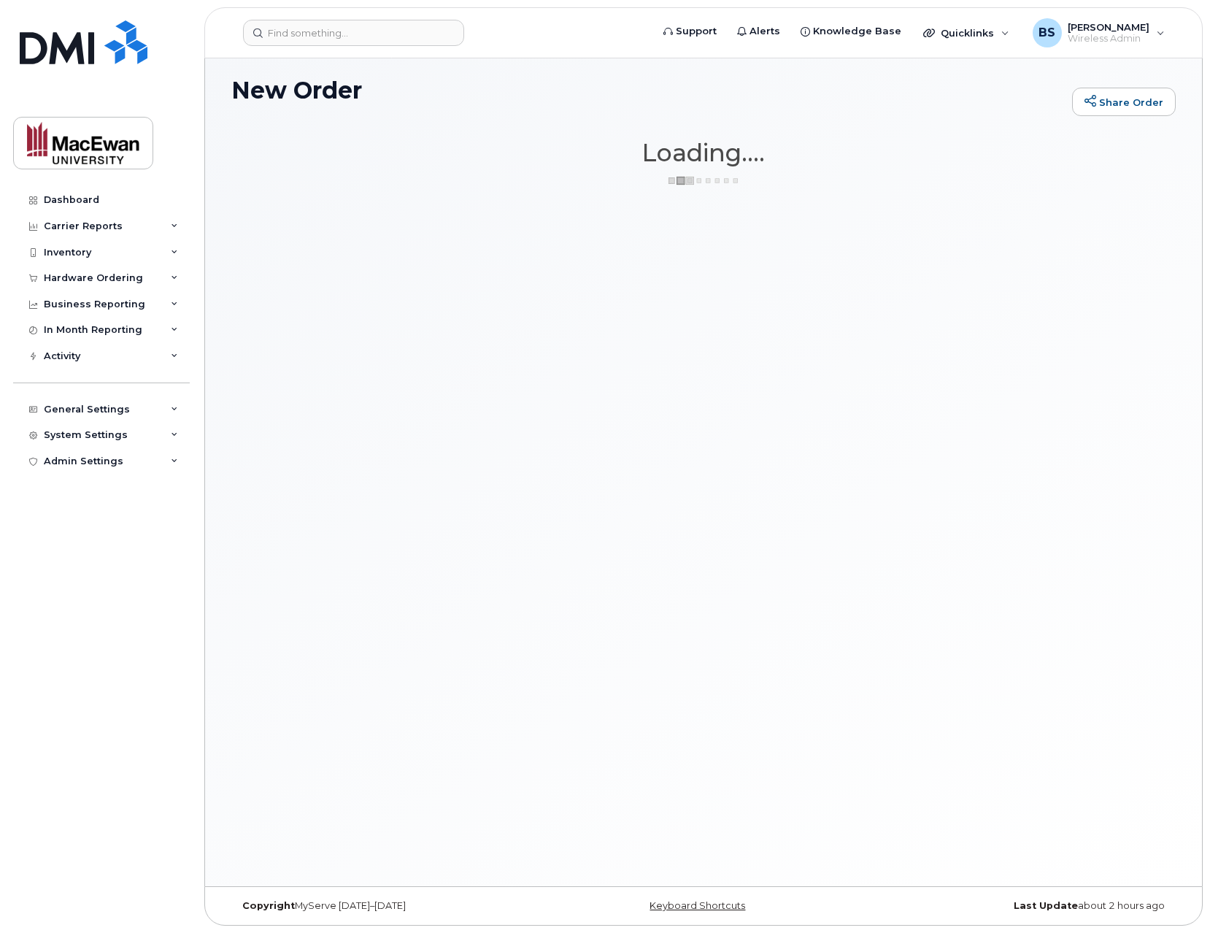
scroll to position [7, 0]
drag, startPoint x: 366, startPoint y: 91, endPoint x: 237, endPoint y: 88, distance: 130.0
click at [237, 88] on h1 "New Order" at bounding box center [648, 90] width 834 height 26
click at [348, 89] on h1 "New Order" at bounding box center [648, 90] width 834 height 26
click at [375, 92] on h1 "New Order" at bounding box center [648, 90] width 834 height 26
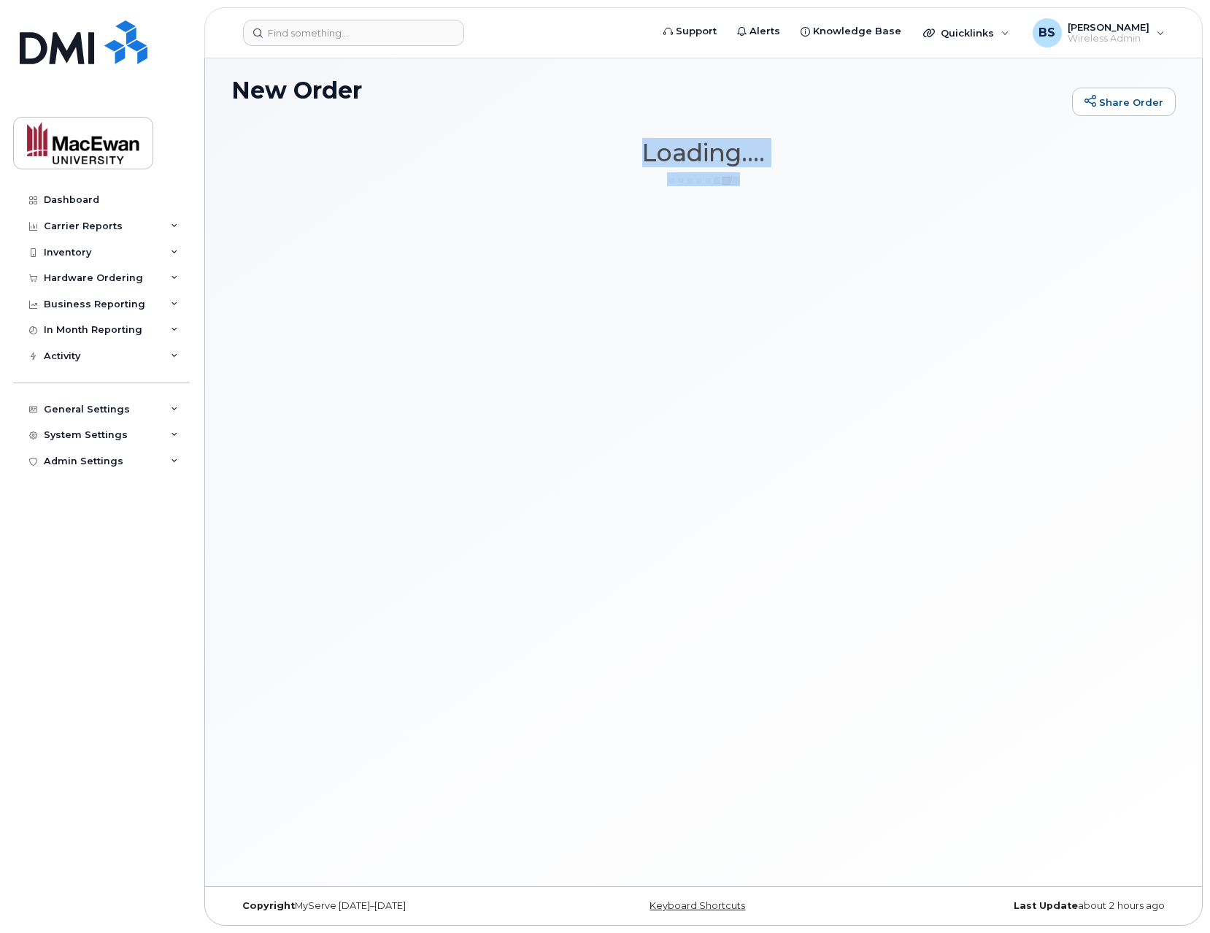
drag, startPoint x: 616, startPoint y: 137, endPoint x: 760, endPoint y: 184, distance: 151.2
click at [760, 184] on div "New Order Share Order × Share This Order If you want to allow others to create …" at bounding box center [703, 468] width 997 height 835
click at [760, 184] on div "Loading...." at bounding box center [703, 162] width 945 height 47
click at [728, 170] on div "Loading...." at bounding box center [703, 162] width 945 height 47
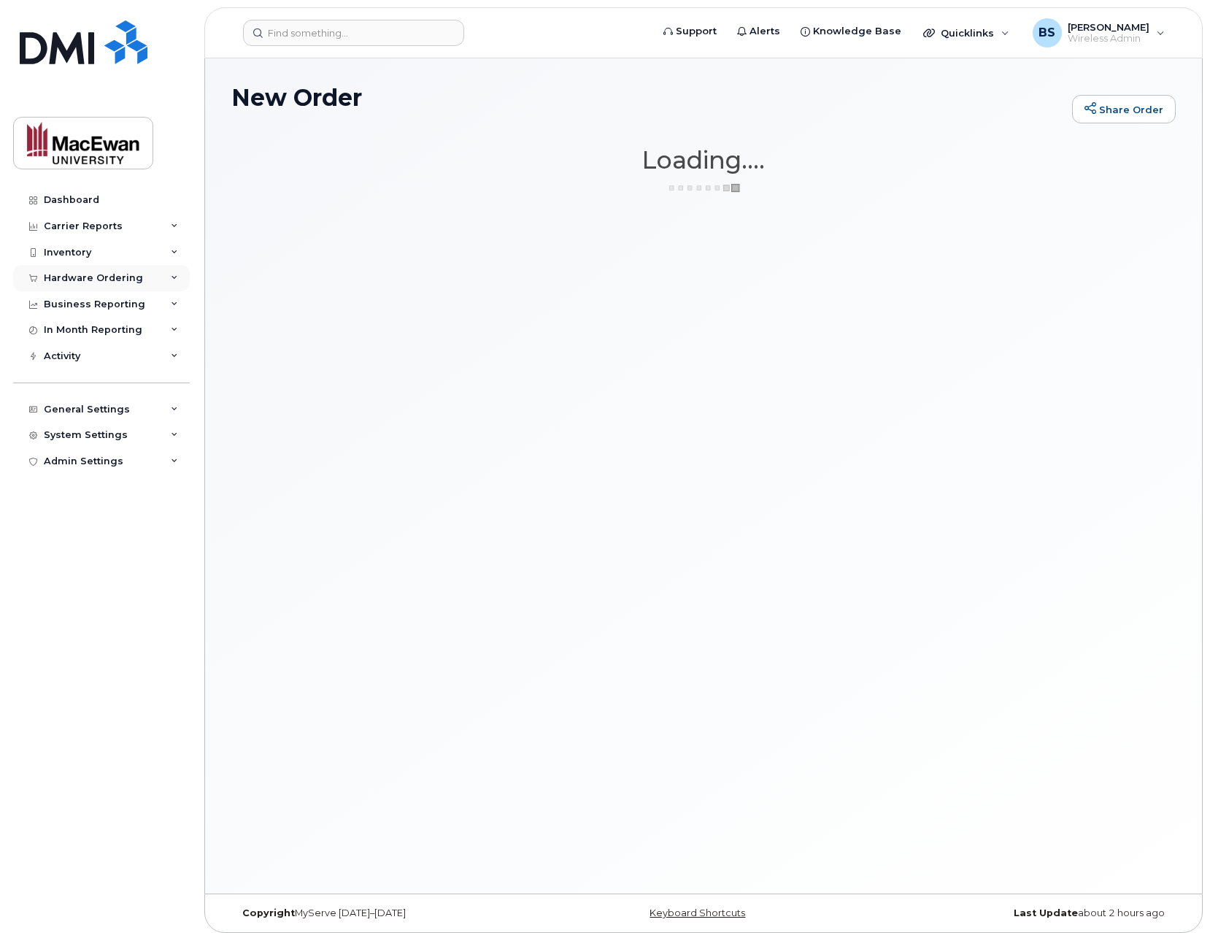
click at [177, 272] on div "Hardware Ordering" at bounding box center [101, 278] width 177 height 26
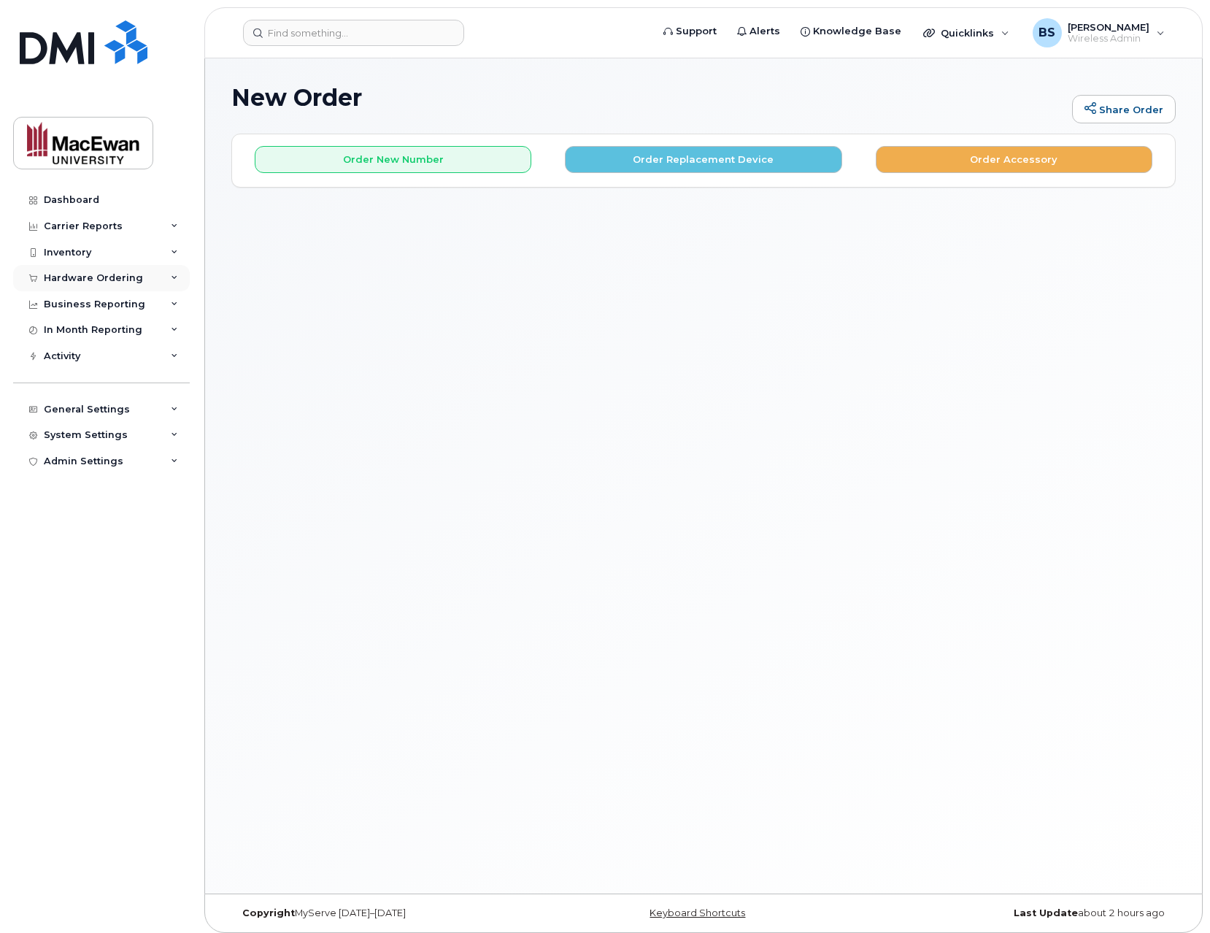
click at [179, 281] on div "Hardware Ordering" at bounding box center [101, 278] width 177 height 26
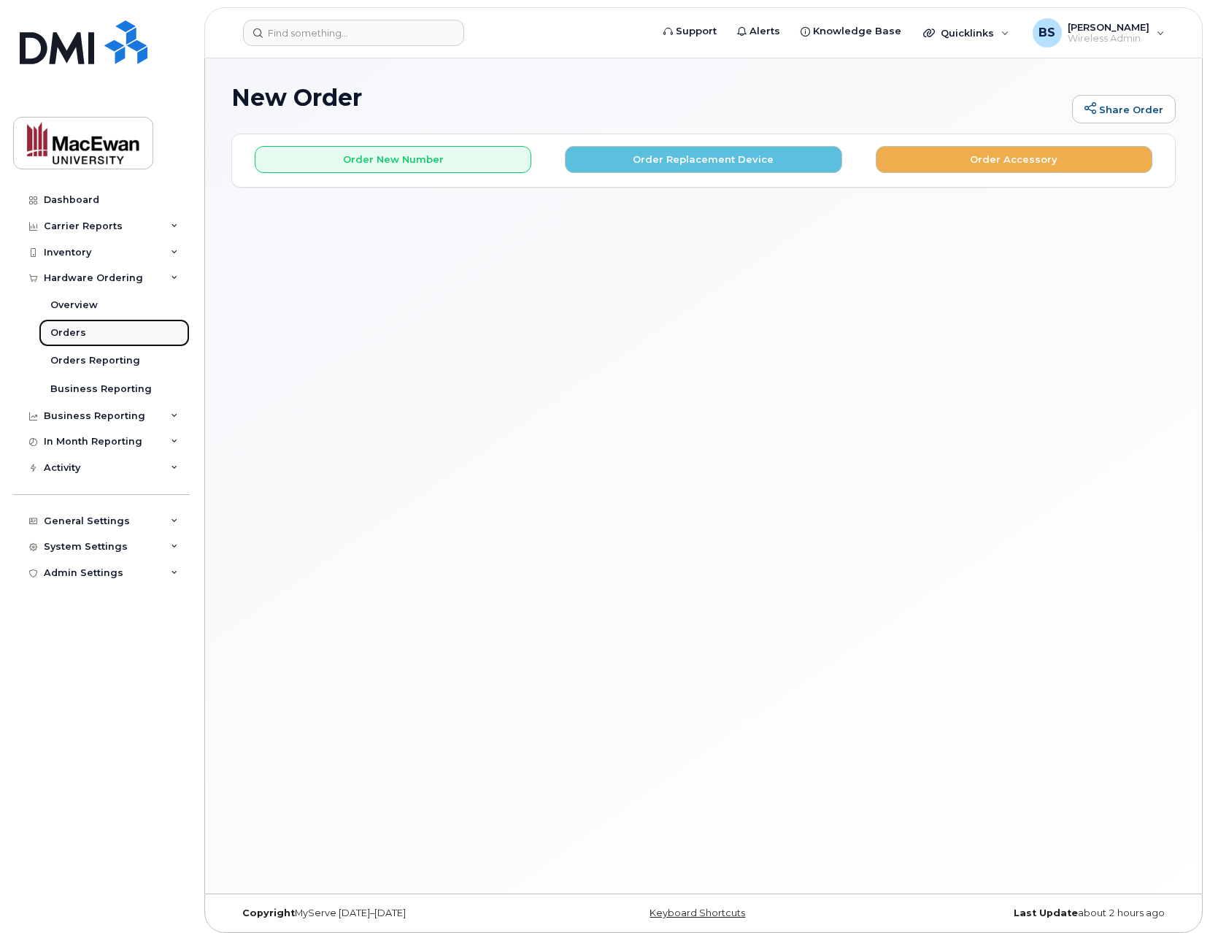
click at [153, 331] on link "Orders" at bounding box center [114, 333] width 151 height 28
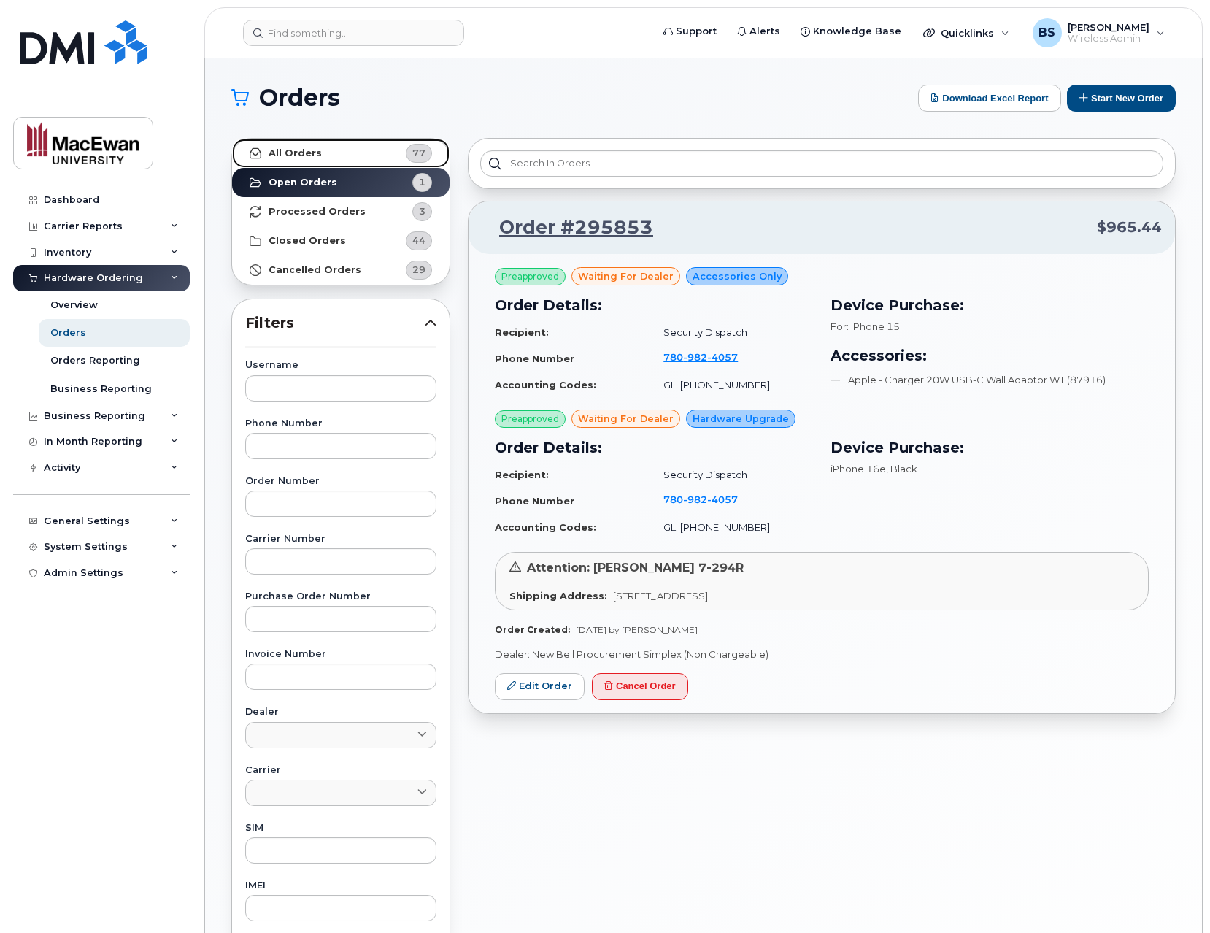
click at [306, 154] on strong "All Orders" at bounding box center [295, 153] width 53 height 12
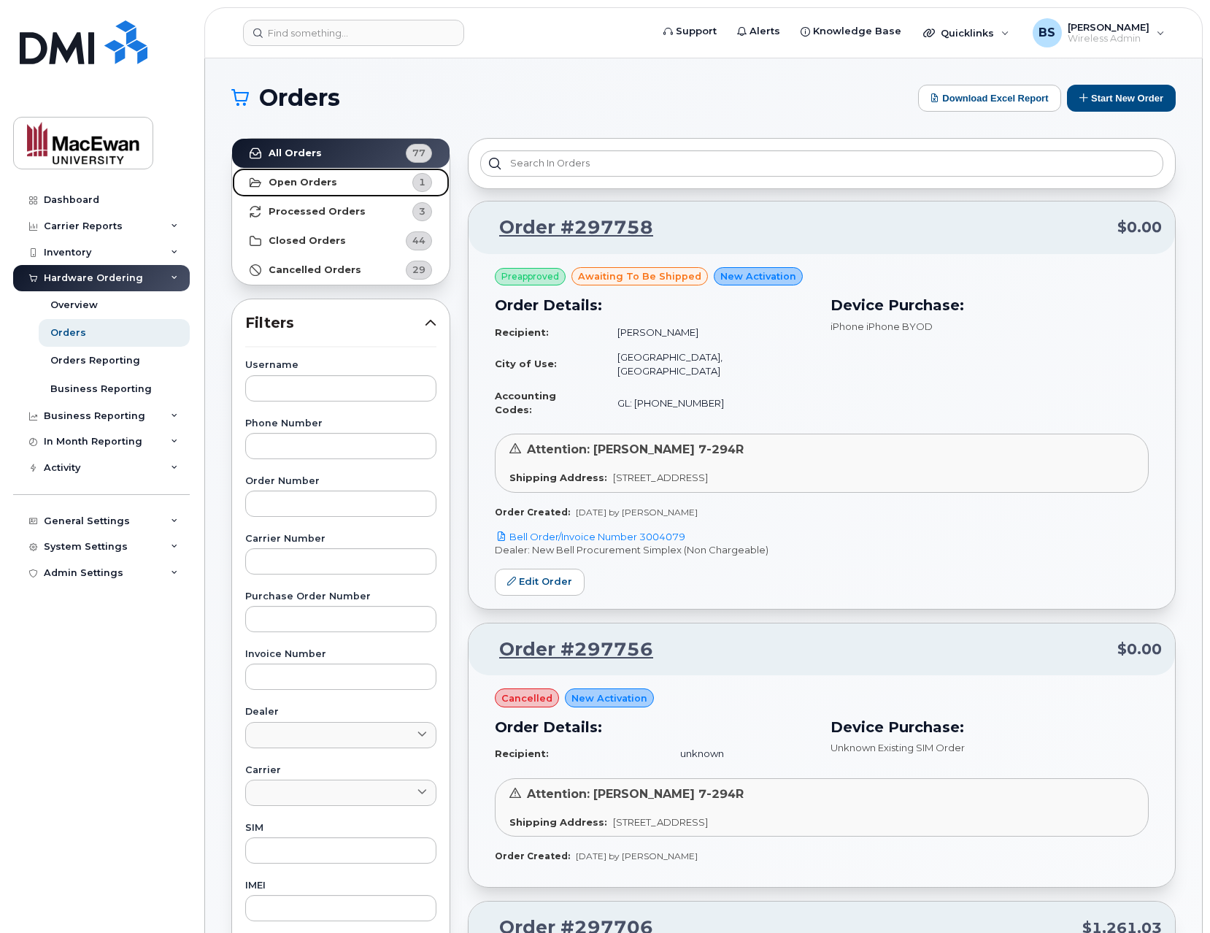
click at [358, 182] on link "Open Orders 1" at bounding box center [341, 182] width 218 height 29
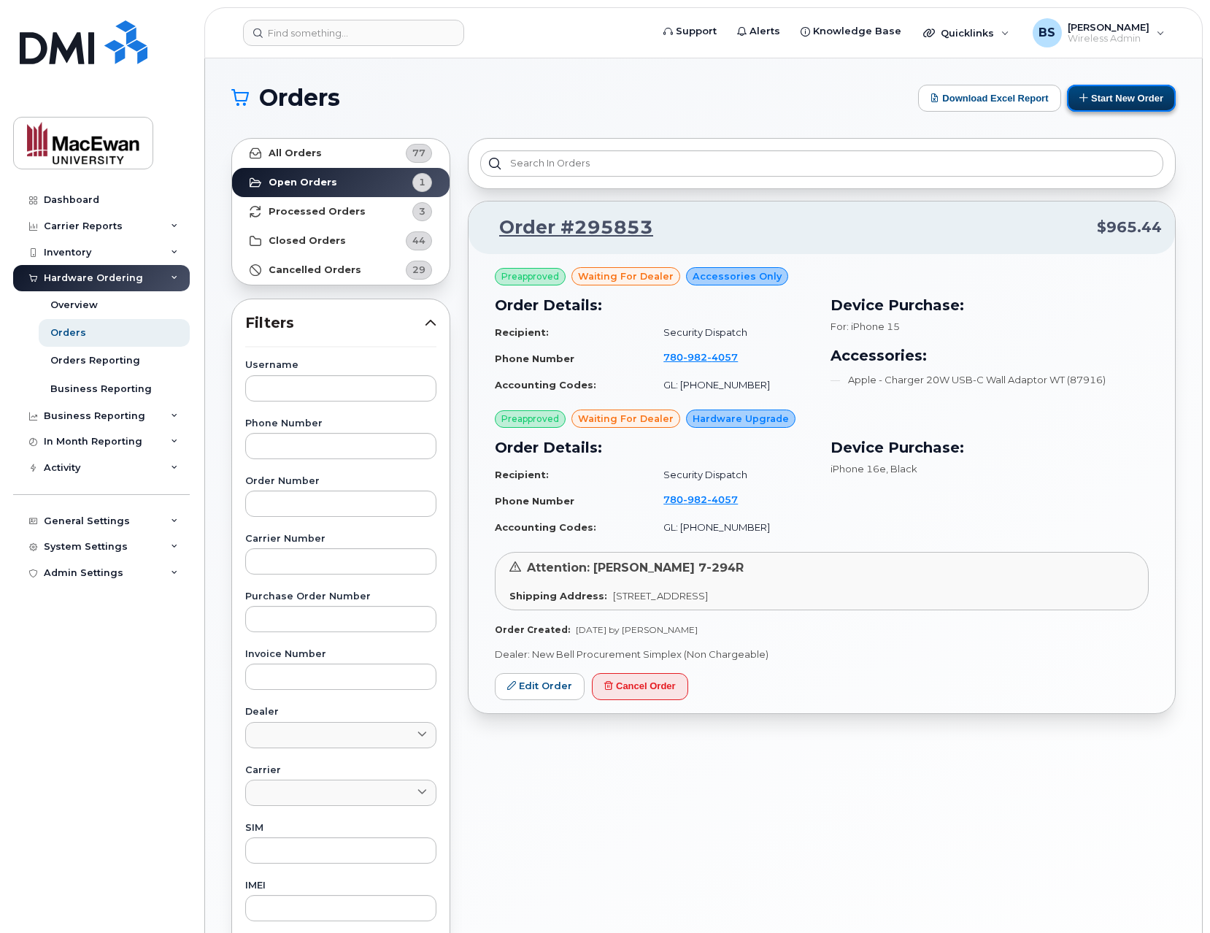
click at [1083, 89] on button "Start New Order" at bounding box center [1121, 98] width 109 height 27
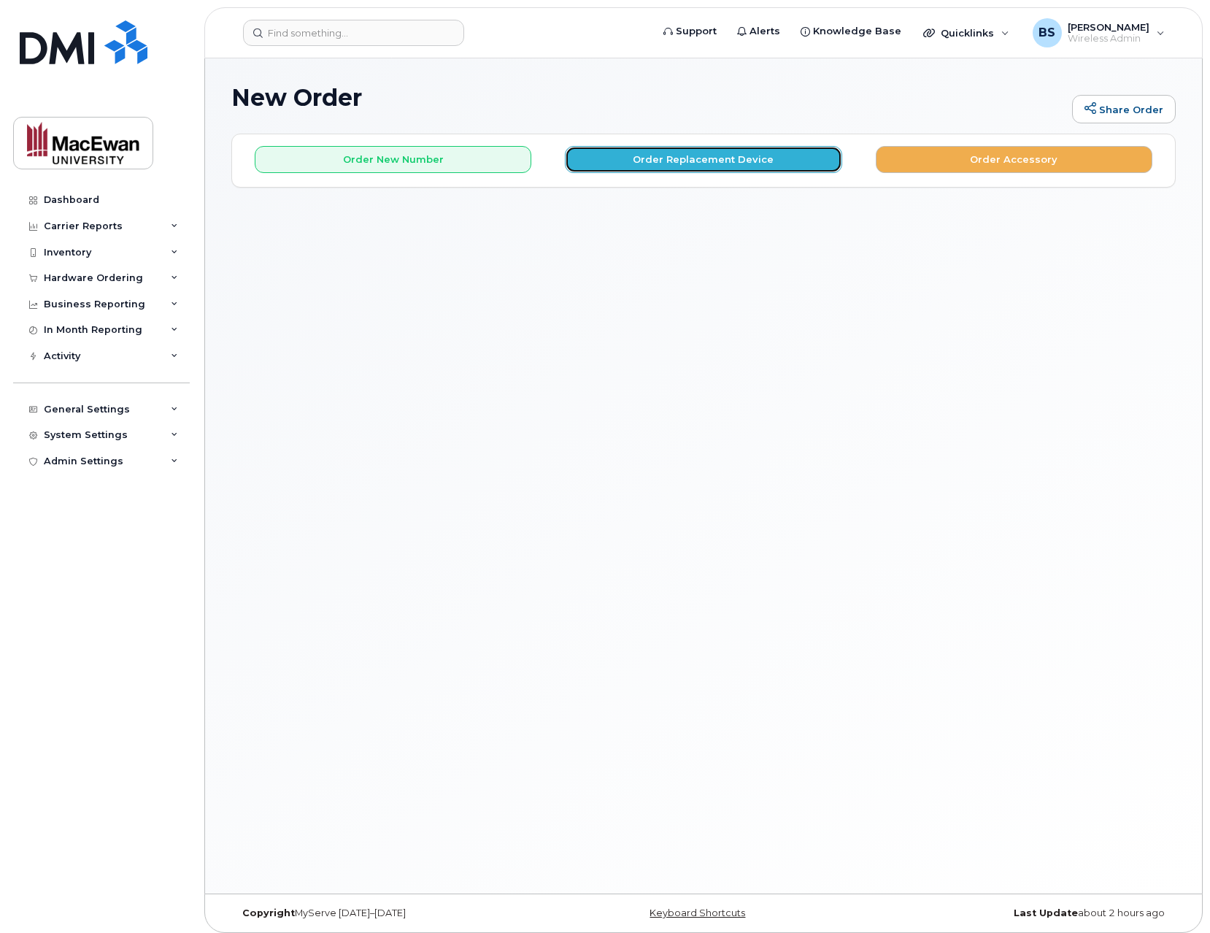
click at [824, 161] on button "Order Replacement Device" at bounding box center [703, 159] width 277 height 27
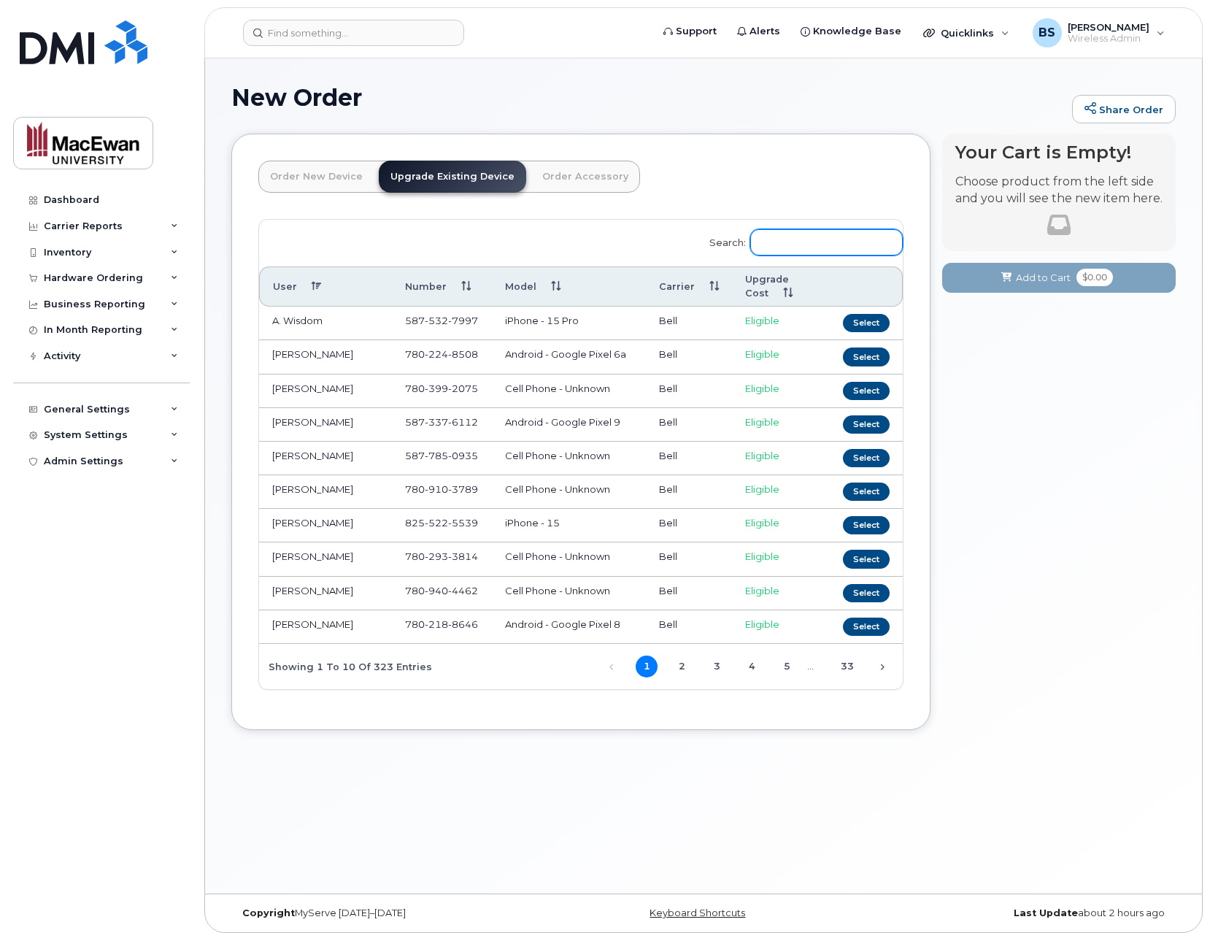
click at [830, 242] on input "Search:" at bounding box center [826, 242] width 153 height 26
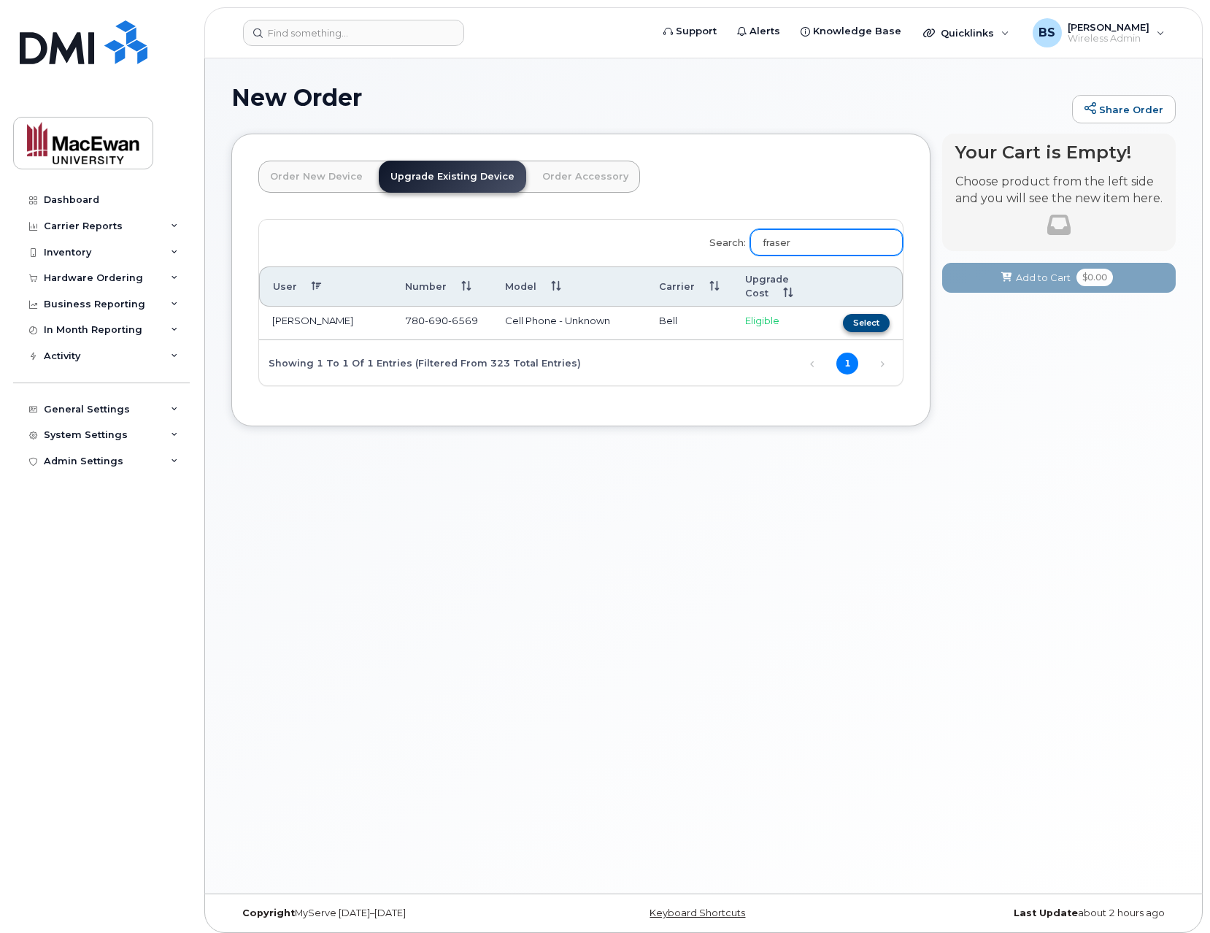
type input "fraser"
click at [859, 325] on button "Select" at bounding box center [866, 323] width 47 height 18
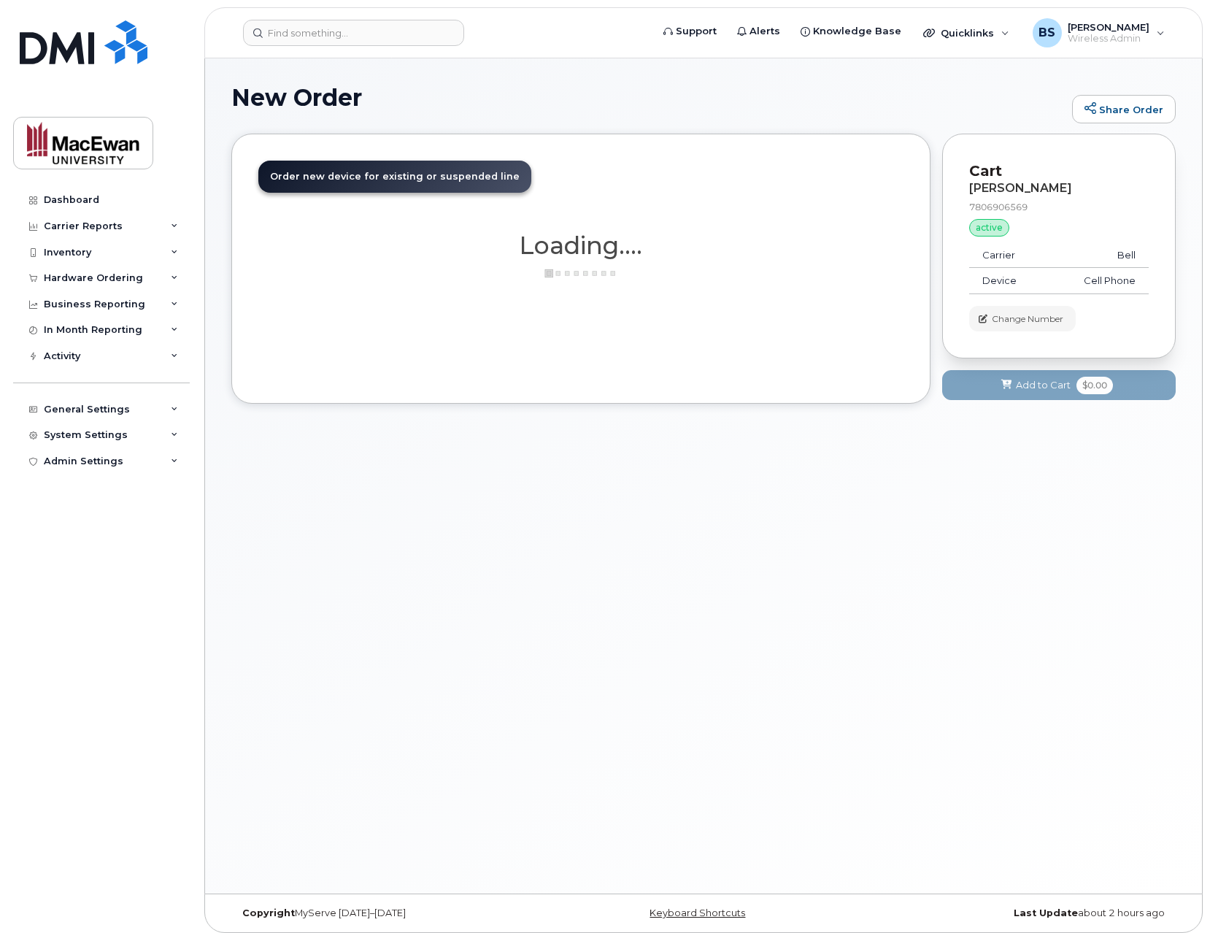
click at [829, 320] on div "Order New Device Upgrade Existing Device Order Accessory Order new device and n…" at bounding box center [580, 269] width 699 height 270
drag, startPoint x: 656, startPoint y: 298, endPoint x: 664, endPoint y: 327, distance: 30.1
click at [664, 326] on div "Order New Device Upgrade Existing Device Order Accessory Order new device and n…" at bounding box center [580, 269] width 699 height 270
drag, startPoint x: 530, startPoint y: 217, endPoint x: 477, endPoint y: 195, distance: 57.6
click at [489, 204] on div "Order New Device Upgrade Existing Device Order Accessory Order new device and n…" at bounding box center [580, 269] width 699 height 270
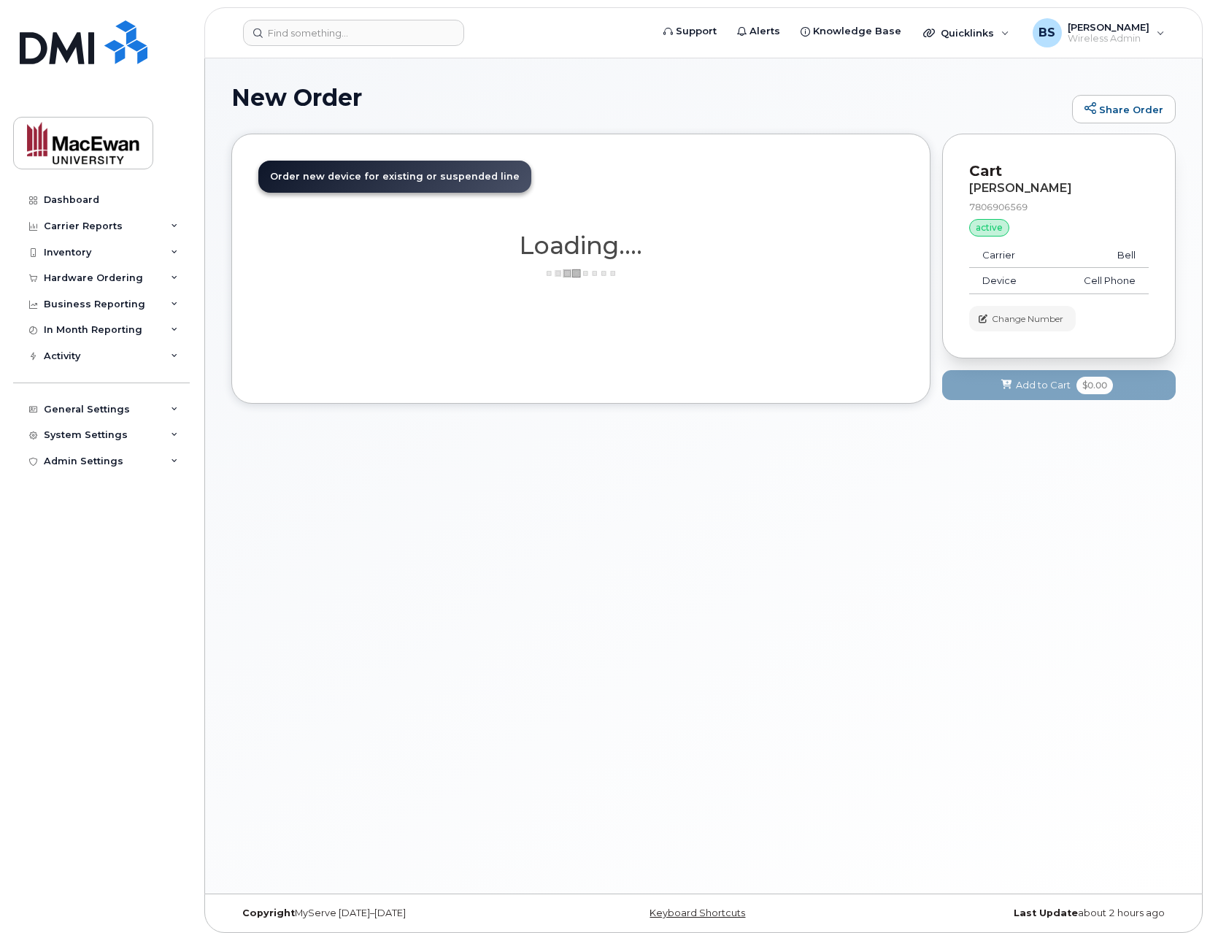
click at [464, 177] on span "Order new device for existing or suspended line" at bounding box center [395, 176] width 250 height 11
click at [1101, 37] on span "Wireless Admin" at bounding box center [1109, 39] width 82 height 12
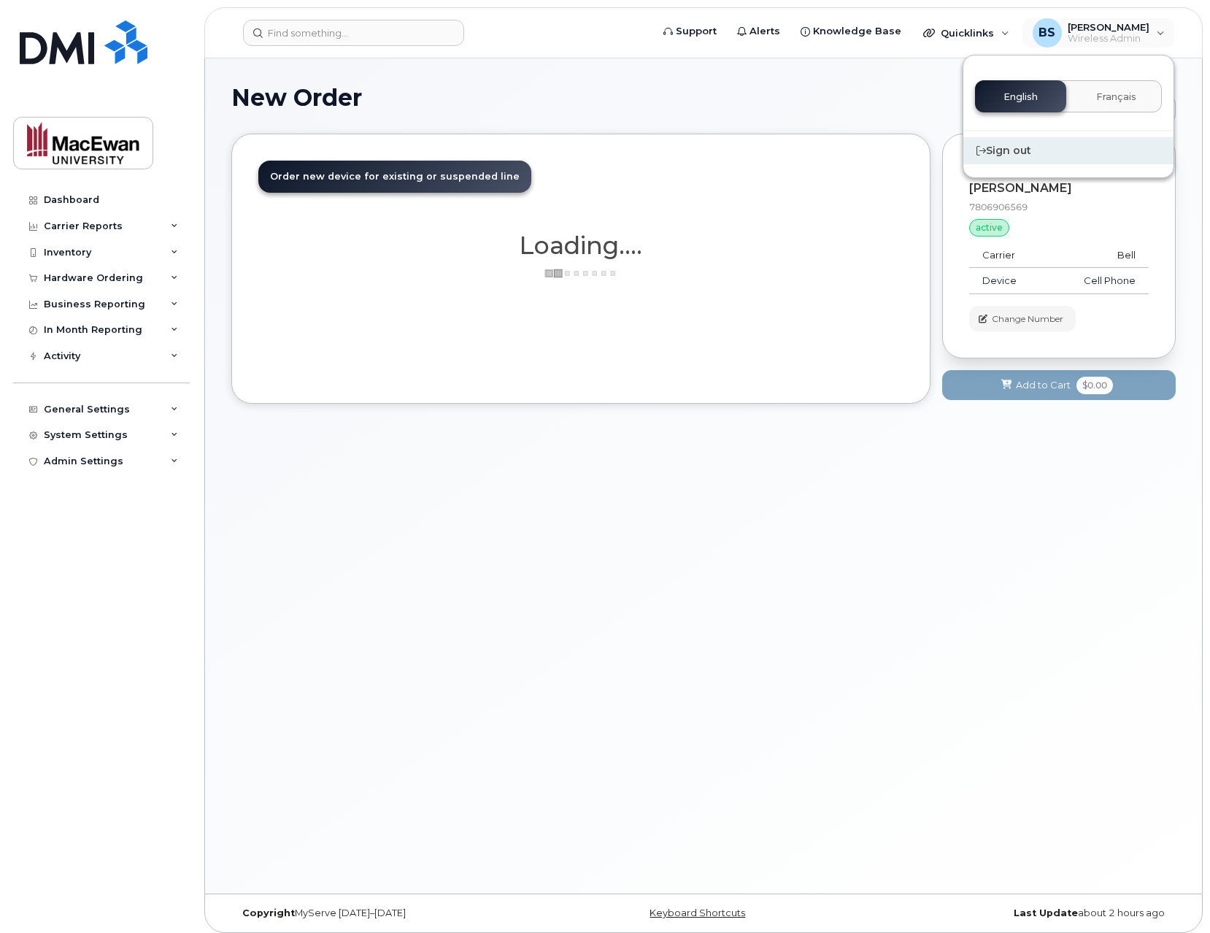
click at [1002, 148] on div "Sign out" at bounding box center [1069, 150] width 210 height 27
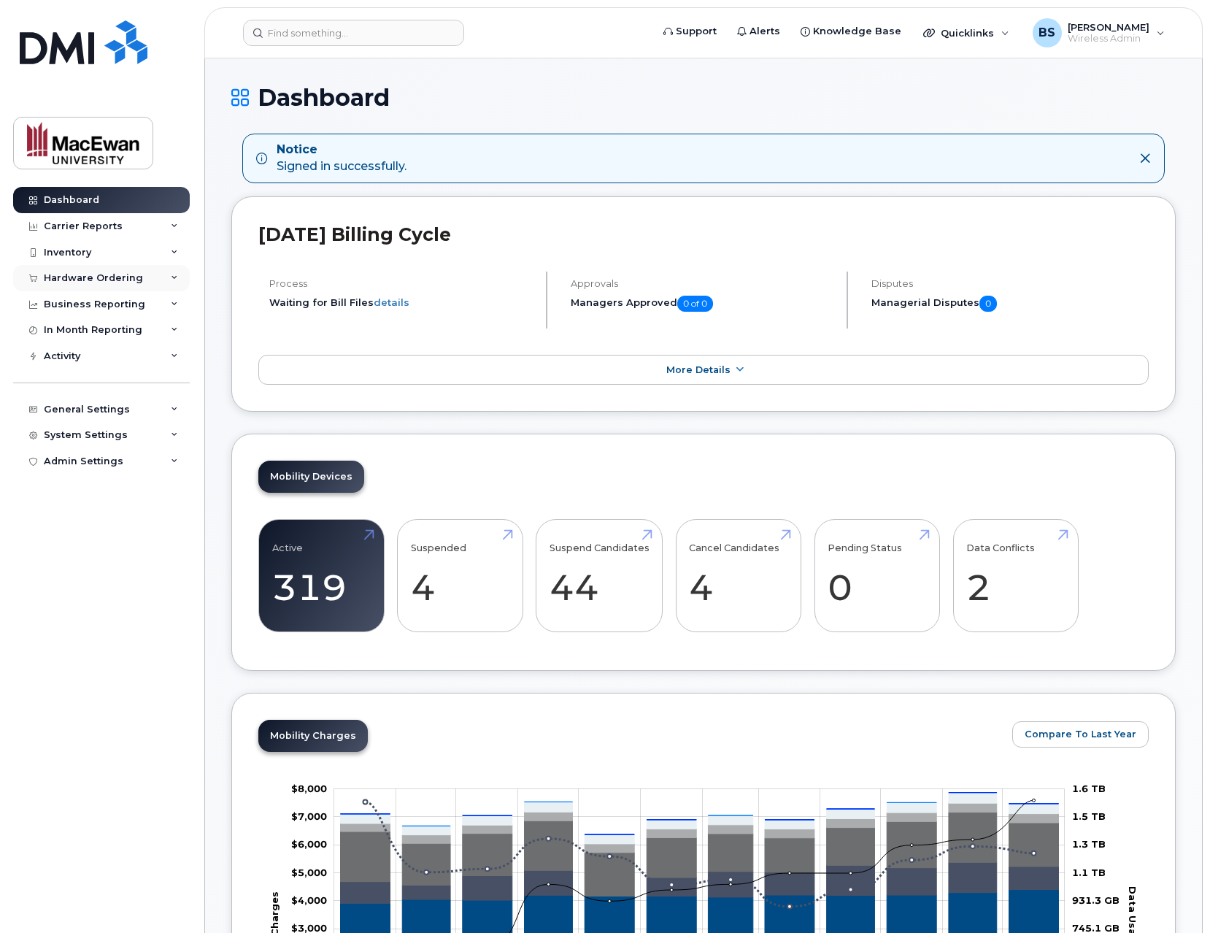
click at [166, 273] on div "Hardware Ordering" at bounding box center [101, 278] width 177 height 26
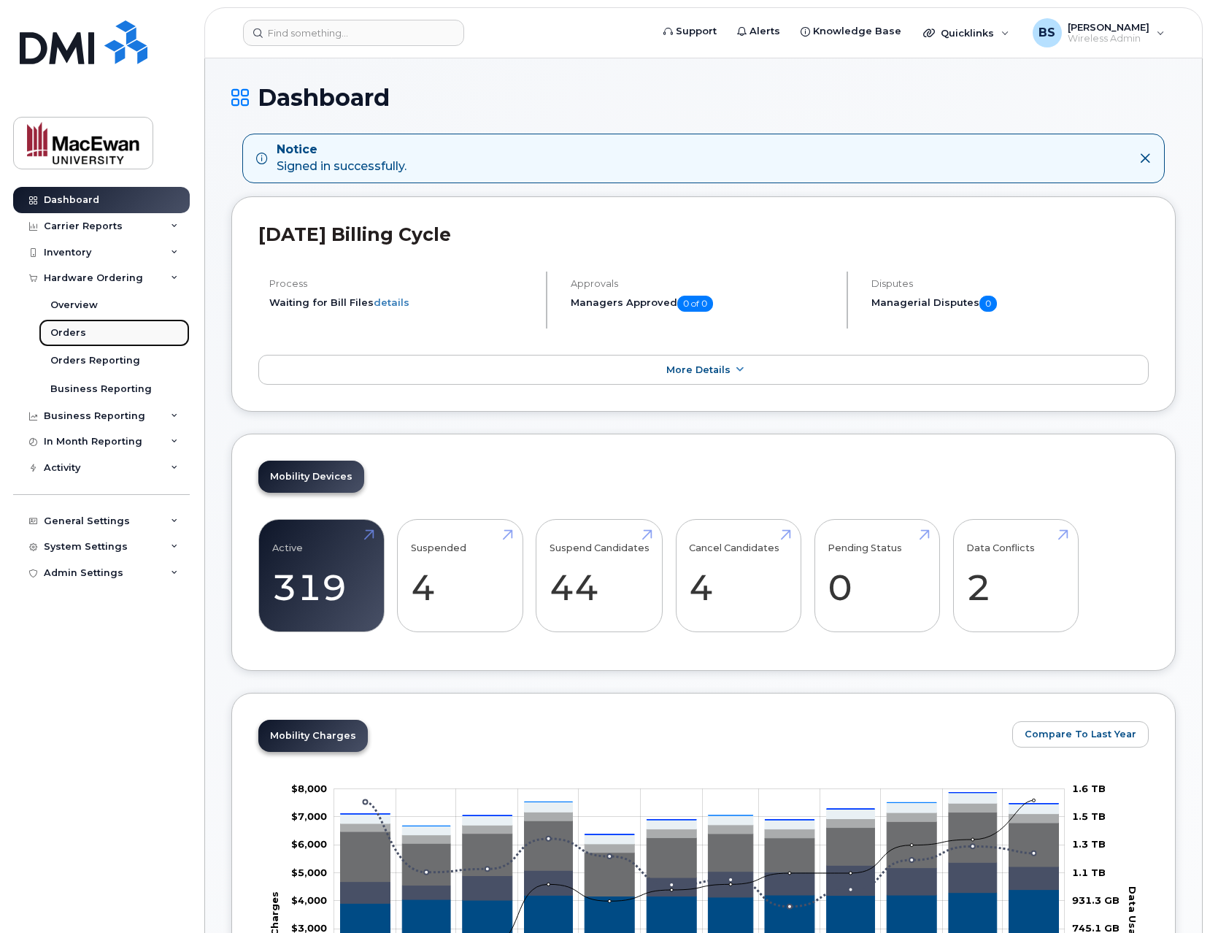
click at [142, 328] on link "Orders" at bounding box center [114, 333] width 151 height 28
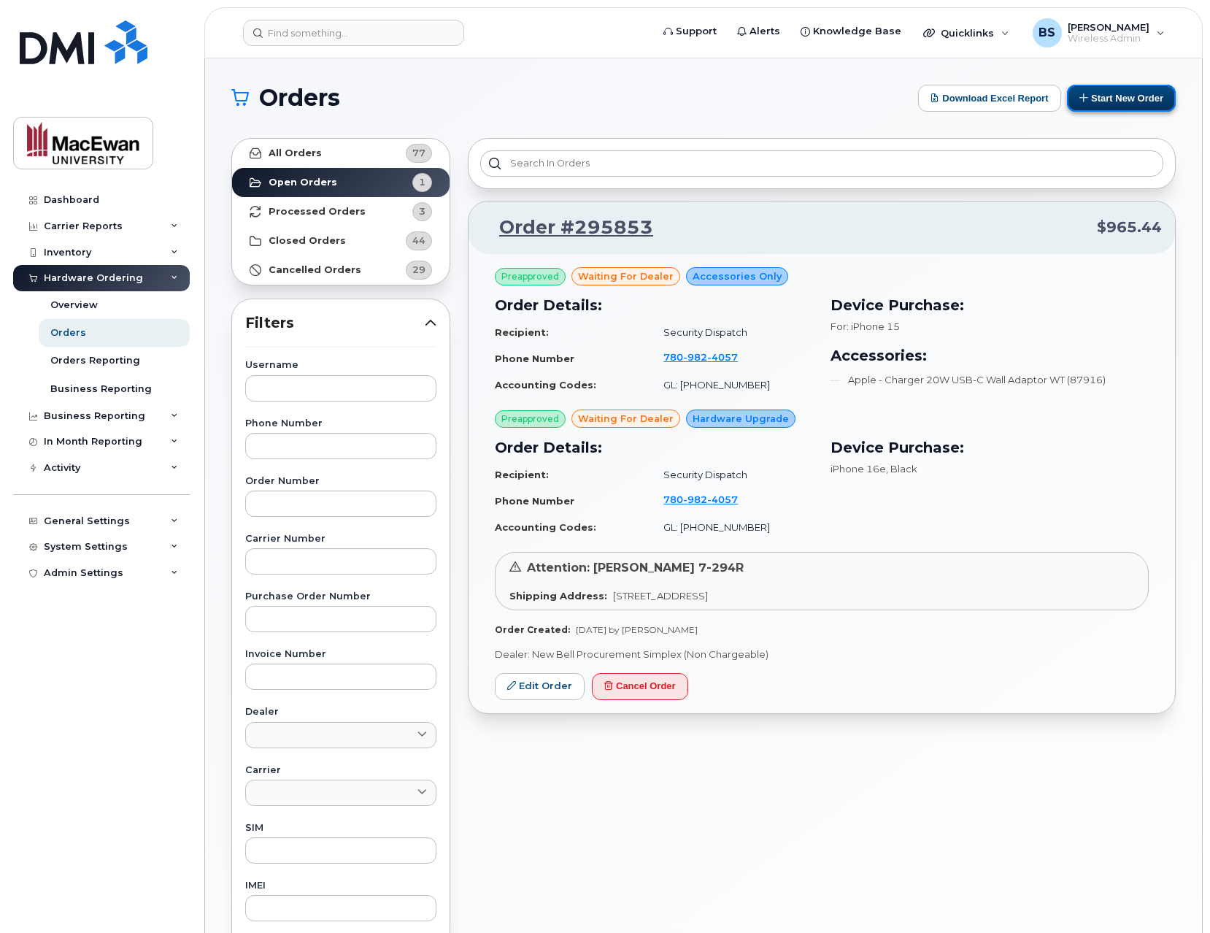
click at [1110, 101] on button "Start New Order" at bounding box center [1121, 98] width 109 height 27
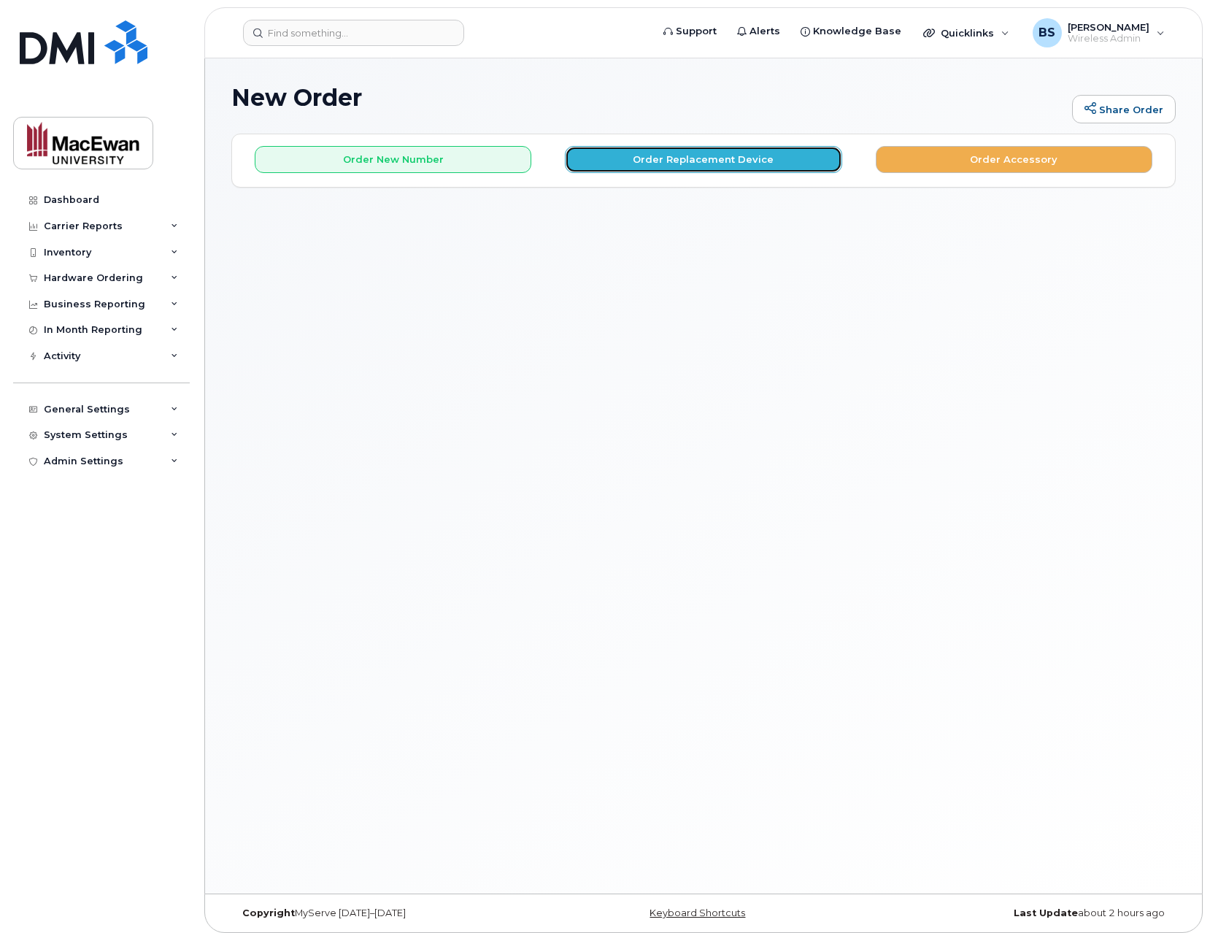
click at [763, 161] on button "Order Replacement Device" at bounding box center [703, 159] width 277 height 27
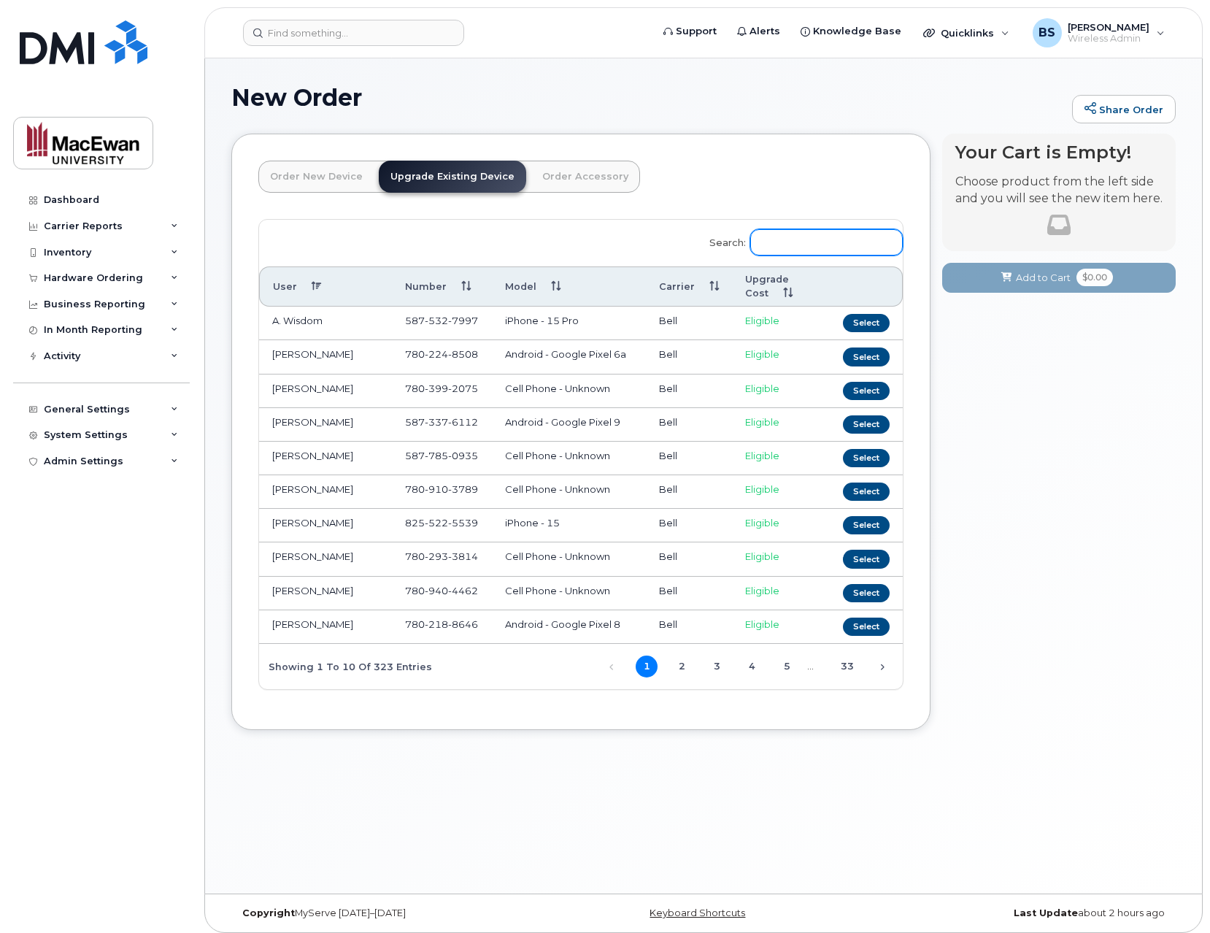
click at [795, 231] on input "Search:" at bounding box center [826, 242] width 153 height 26
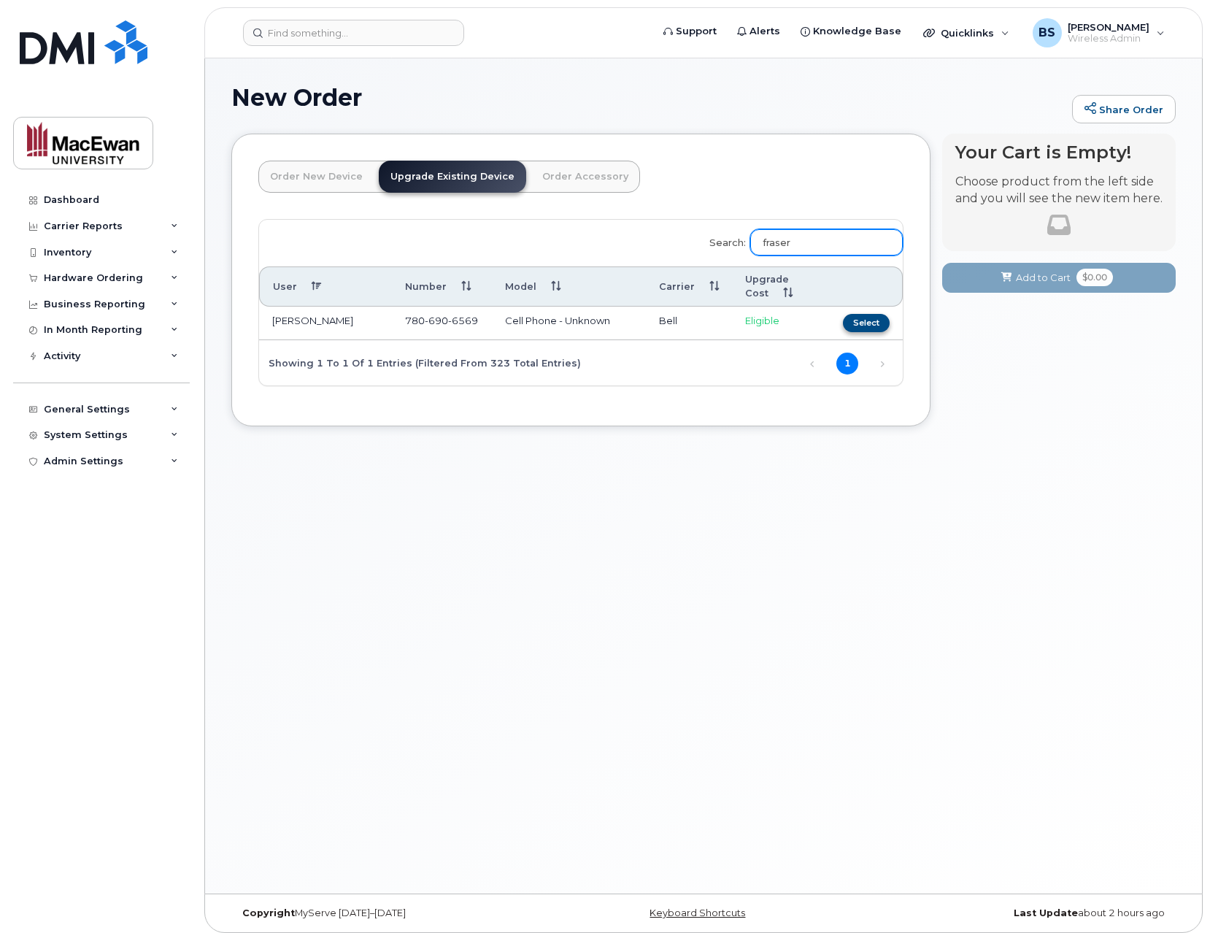
type input "fraser"
click at [879, 320] on button "Select" at bounding box center [866, 323] width 47 height 18
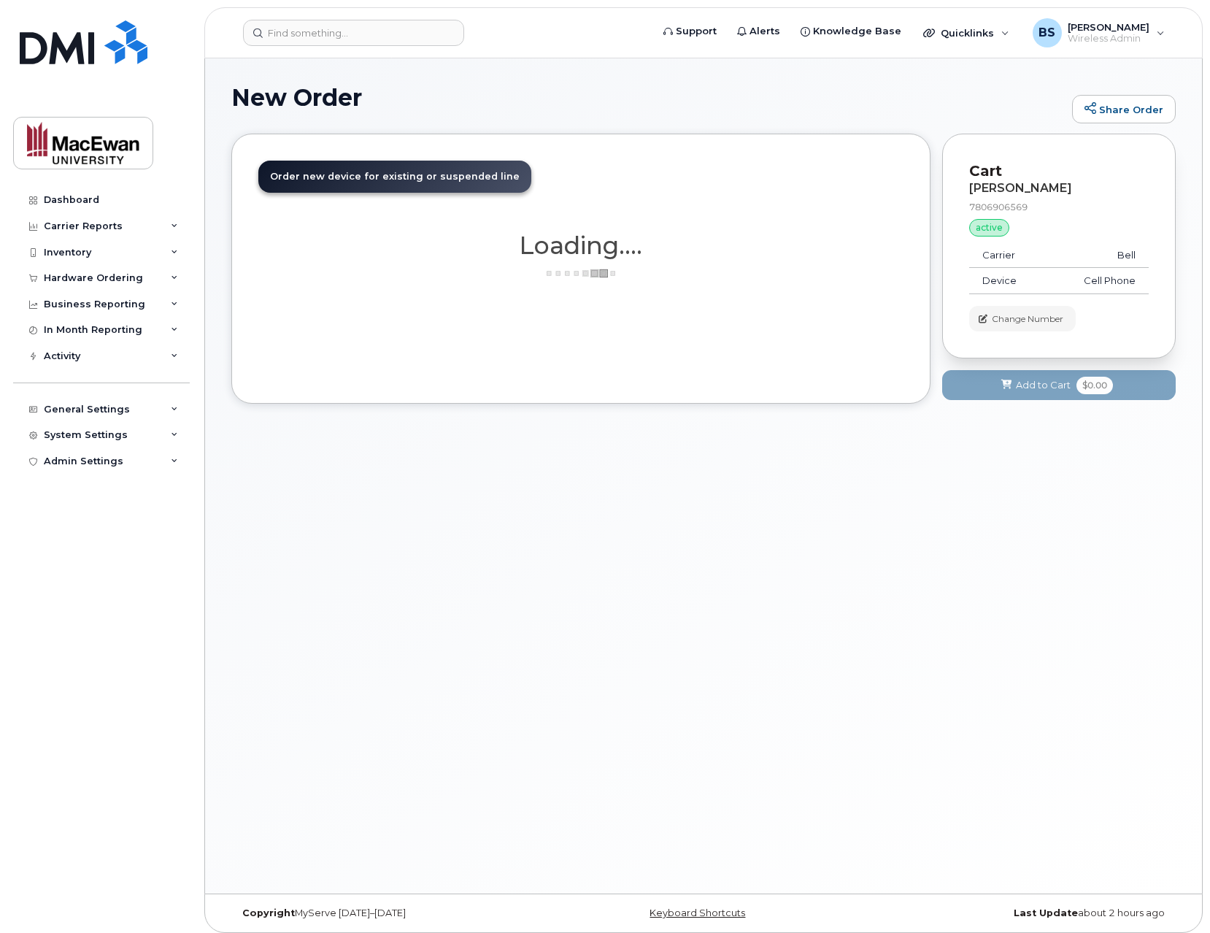
click at [442, 407] on div "Order New Device Upgrade Existing Device Order Accessory Order new device and n…" at bounding box center [703, 280] width 945 height 292
click at [403, 331] on div "Order New Device Upgrade Existing Device Order Accessory Order new device and n…" at bounding box center [580, 269] width 699 height 270
click at [110, 272] on div "Hardware Ordering" at bounding box center [93, 278] width 99 height 12
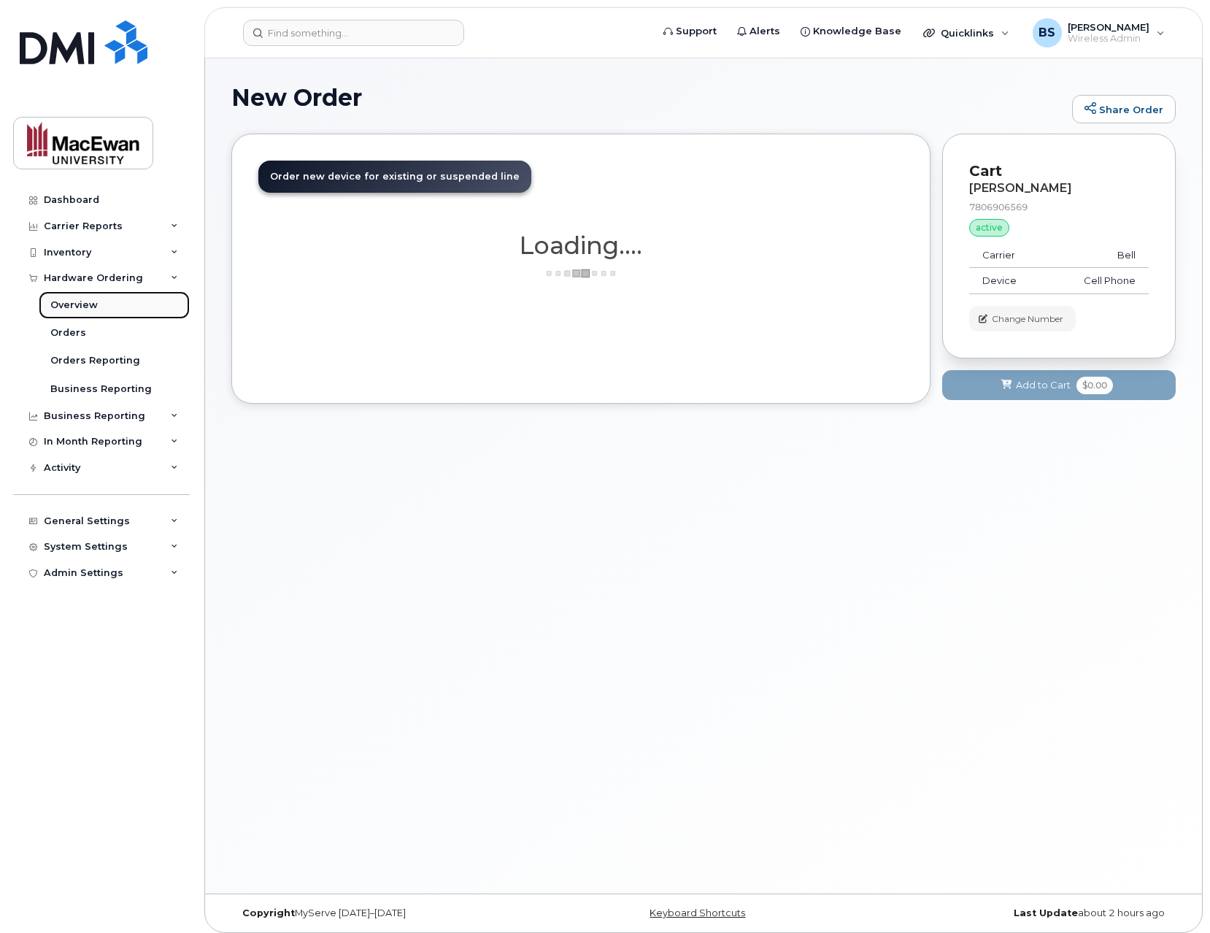
click at [118, 318] on link "Overview" at bounding box center [114, 305] width 151 height 28
click at [118, 327] on link "Orders" at bounding box center [114, 333] width 151 height 28
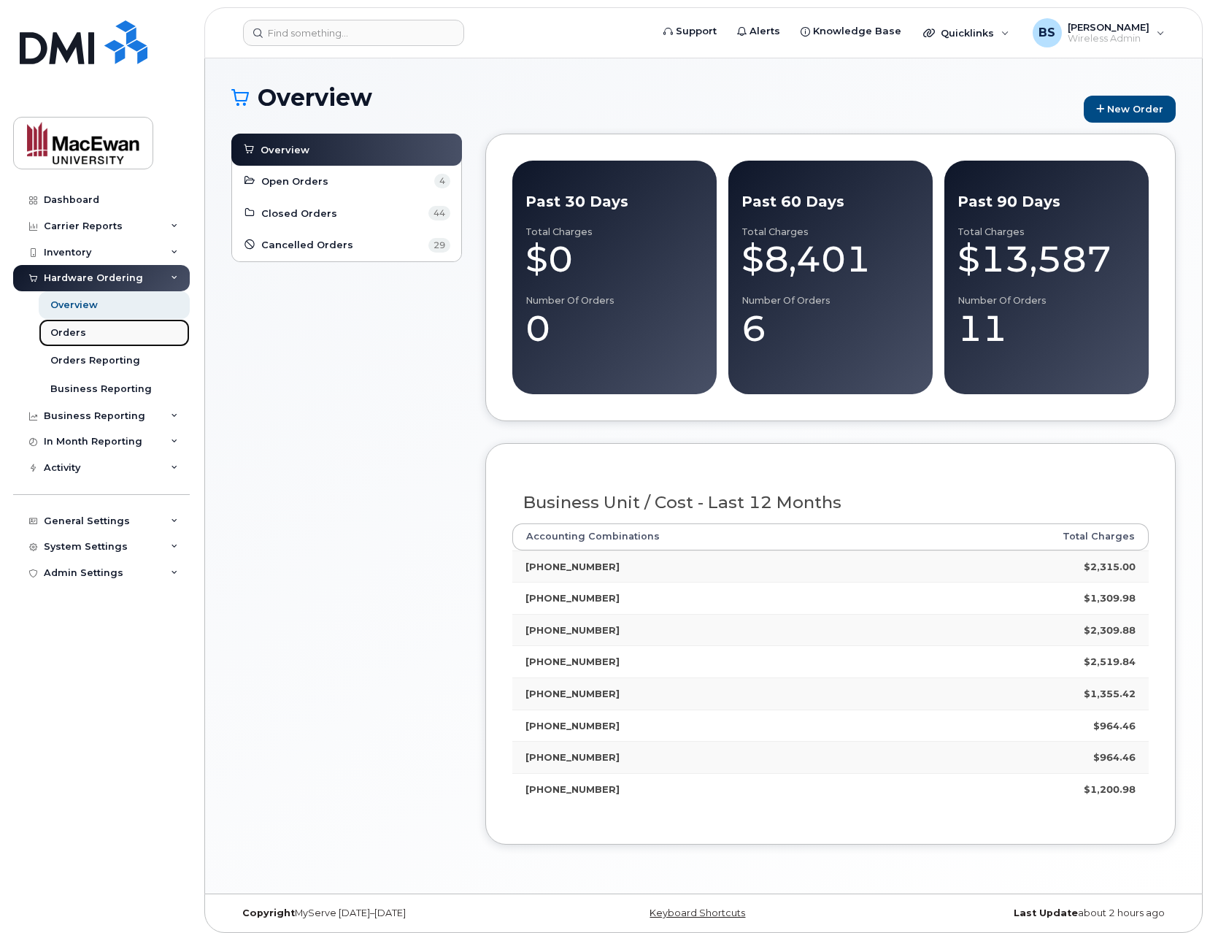
click at [117, 321] on link "Orders" at bounding box center [114, 333] width 151 height 28
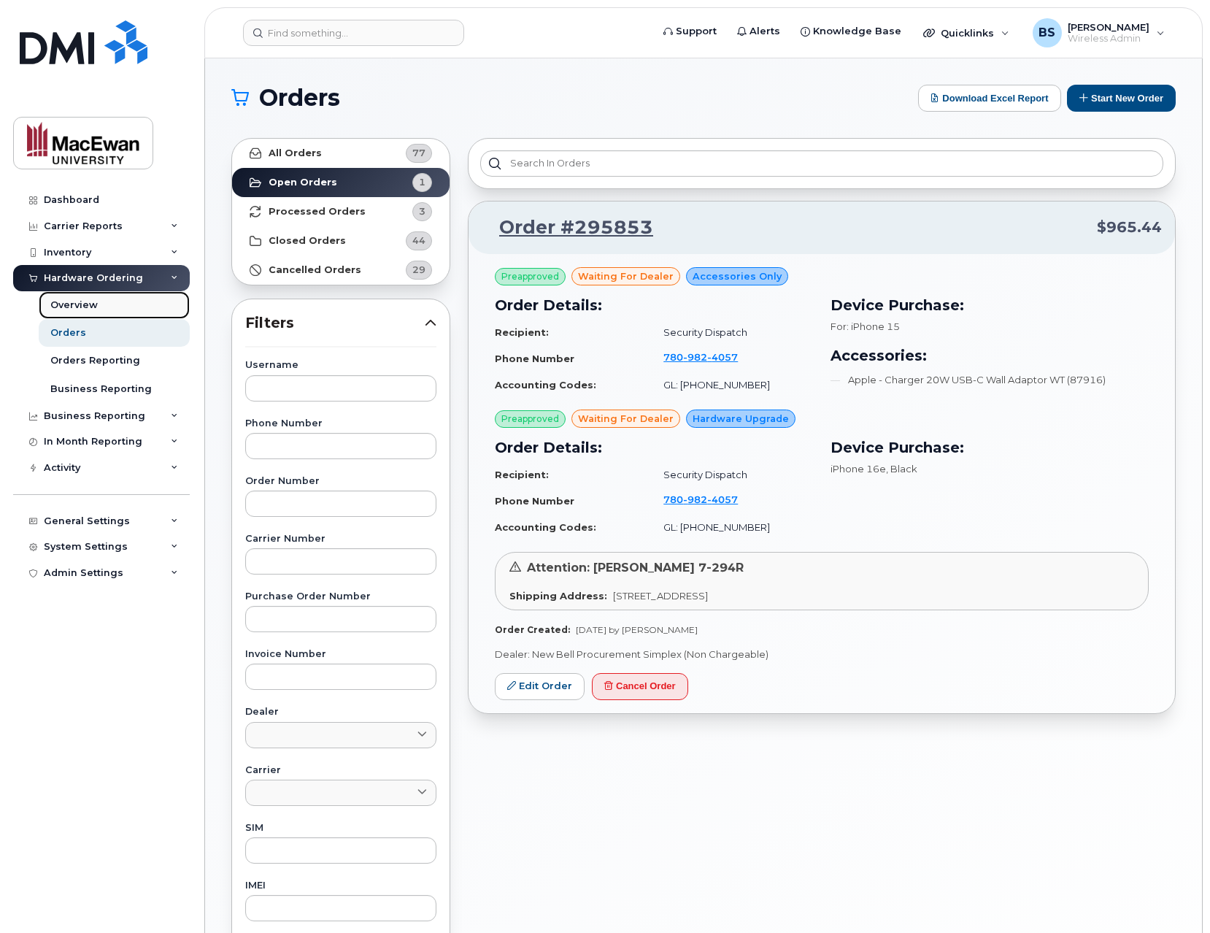
click at [122, 309] on link "Overview" at bounding box center [114, 305] width 151 height 28
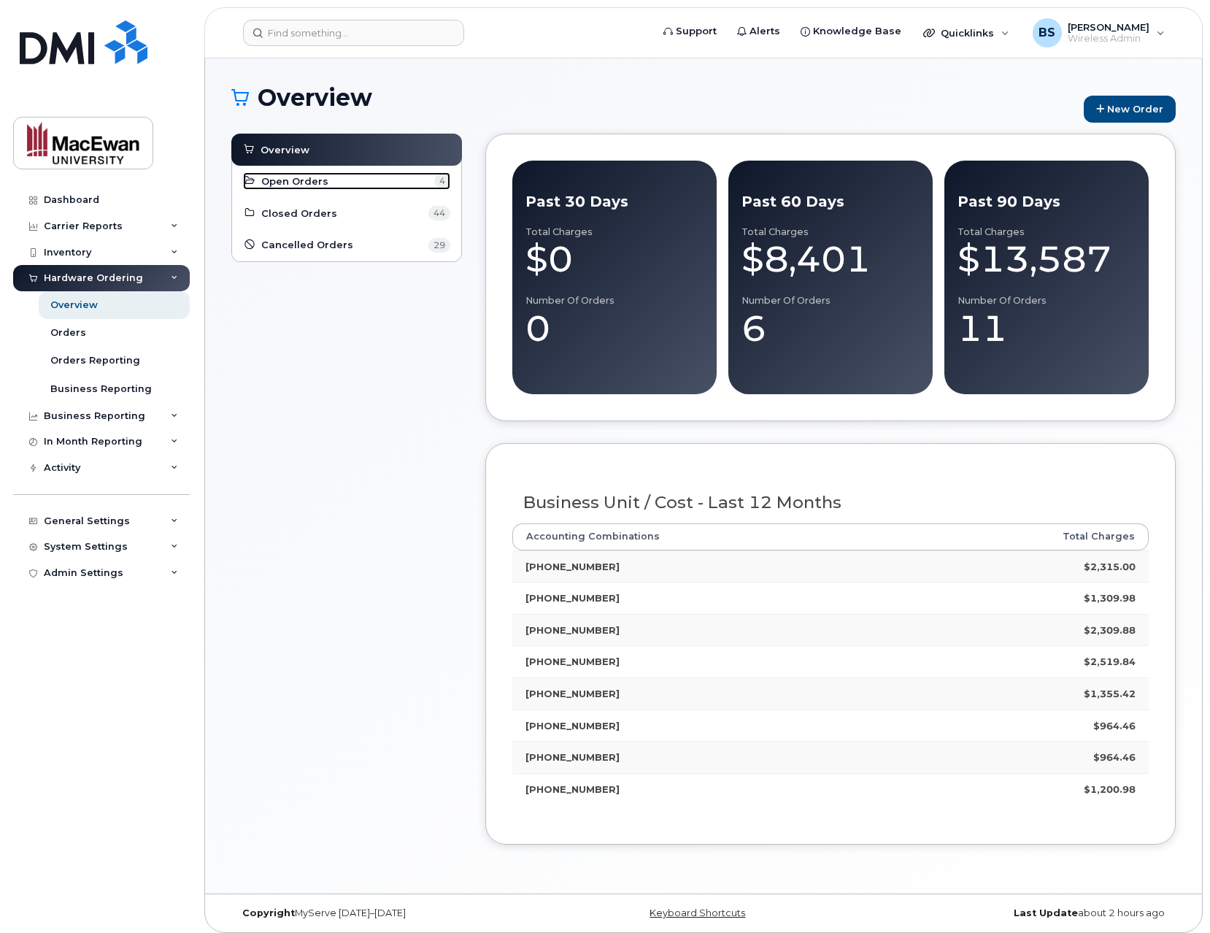
click at [283, 185] on span "Open Orders" at bounding box center [294, 181] width 67 height 14
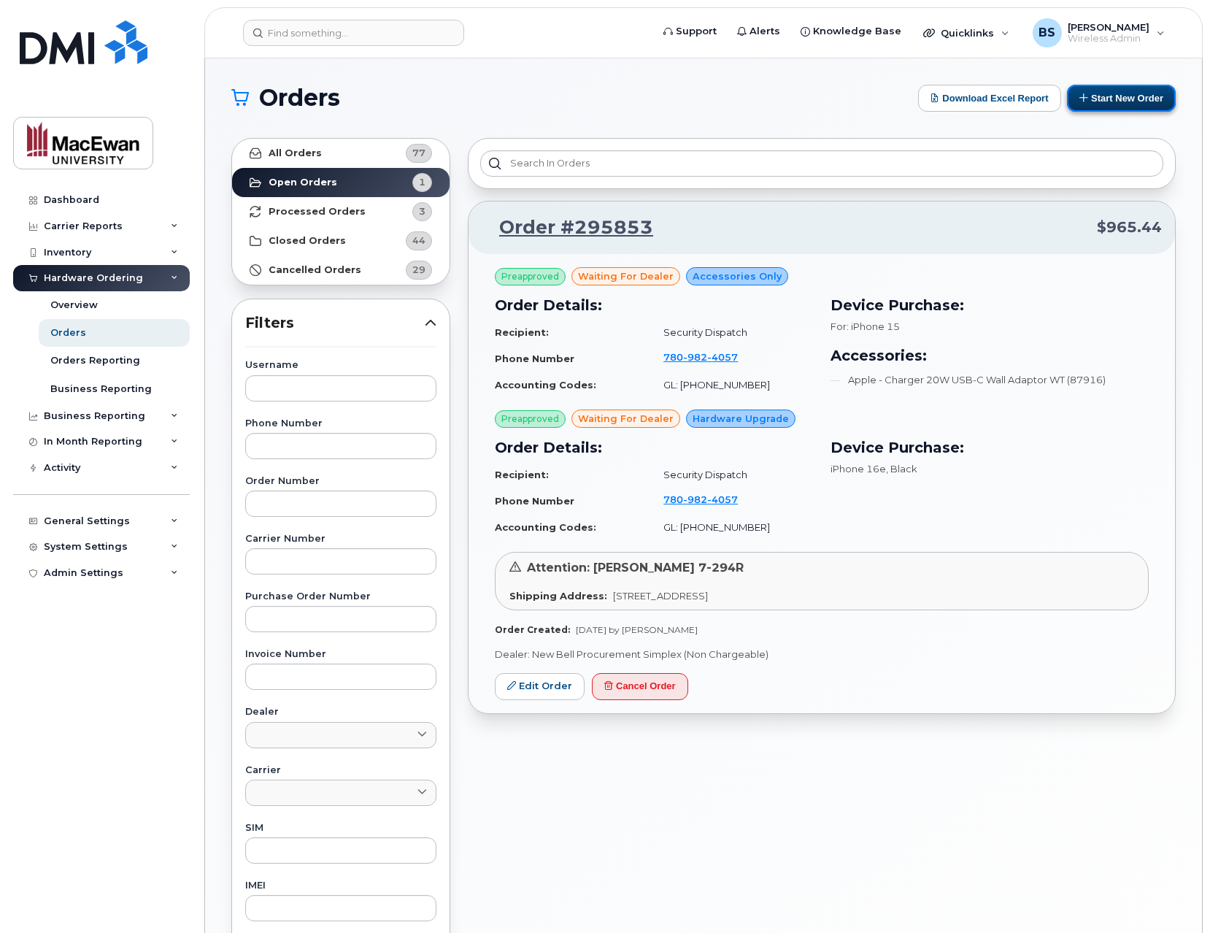
click at [1099, 99] on button "Start New Order" at bounding box center [1121, 98] width 109 height 27
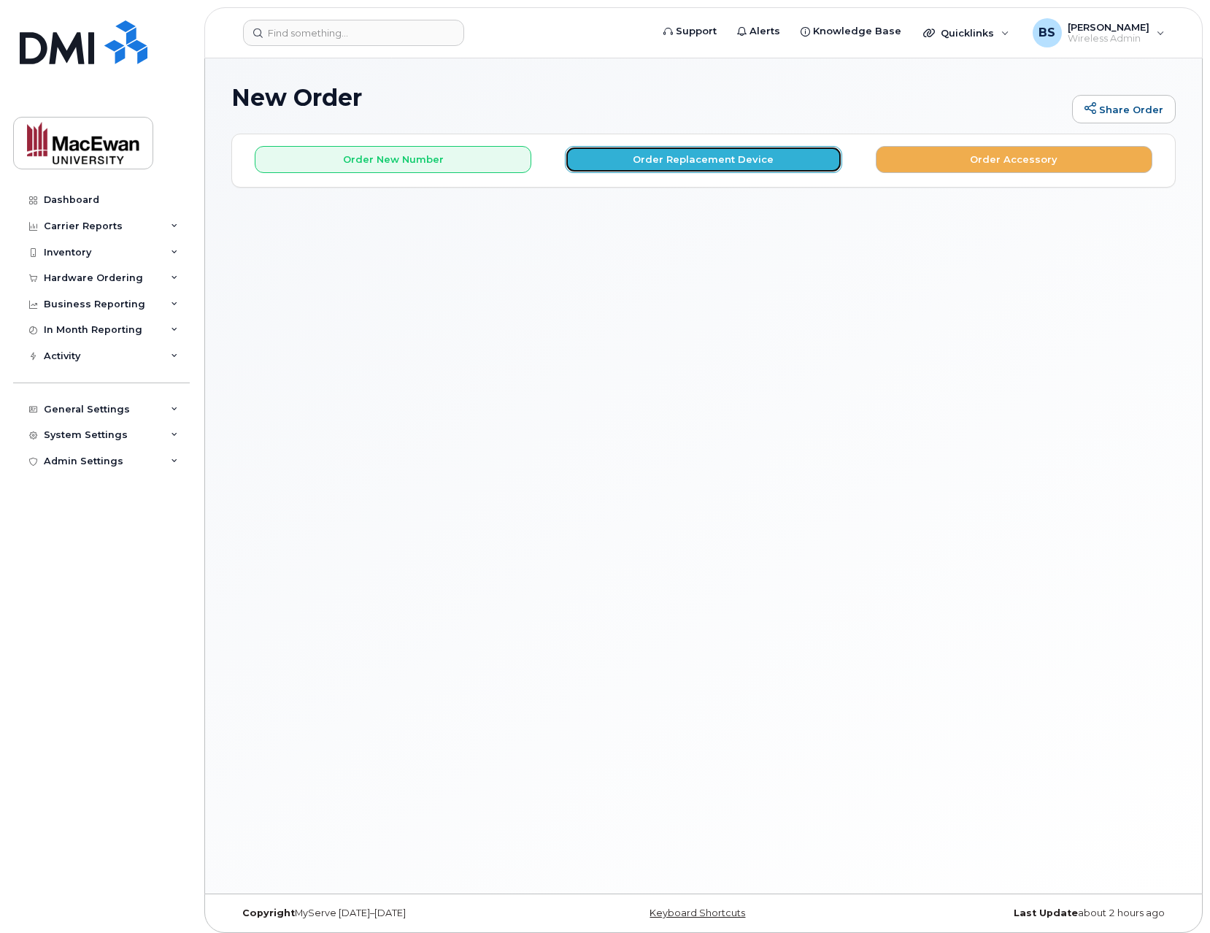
click at [639, 159] on button "Order Replacement Device" at bounding box center [703, 159] width 277 height 27
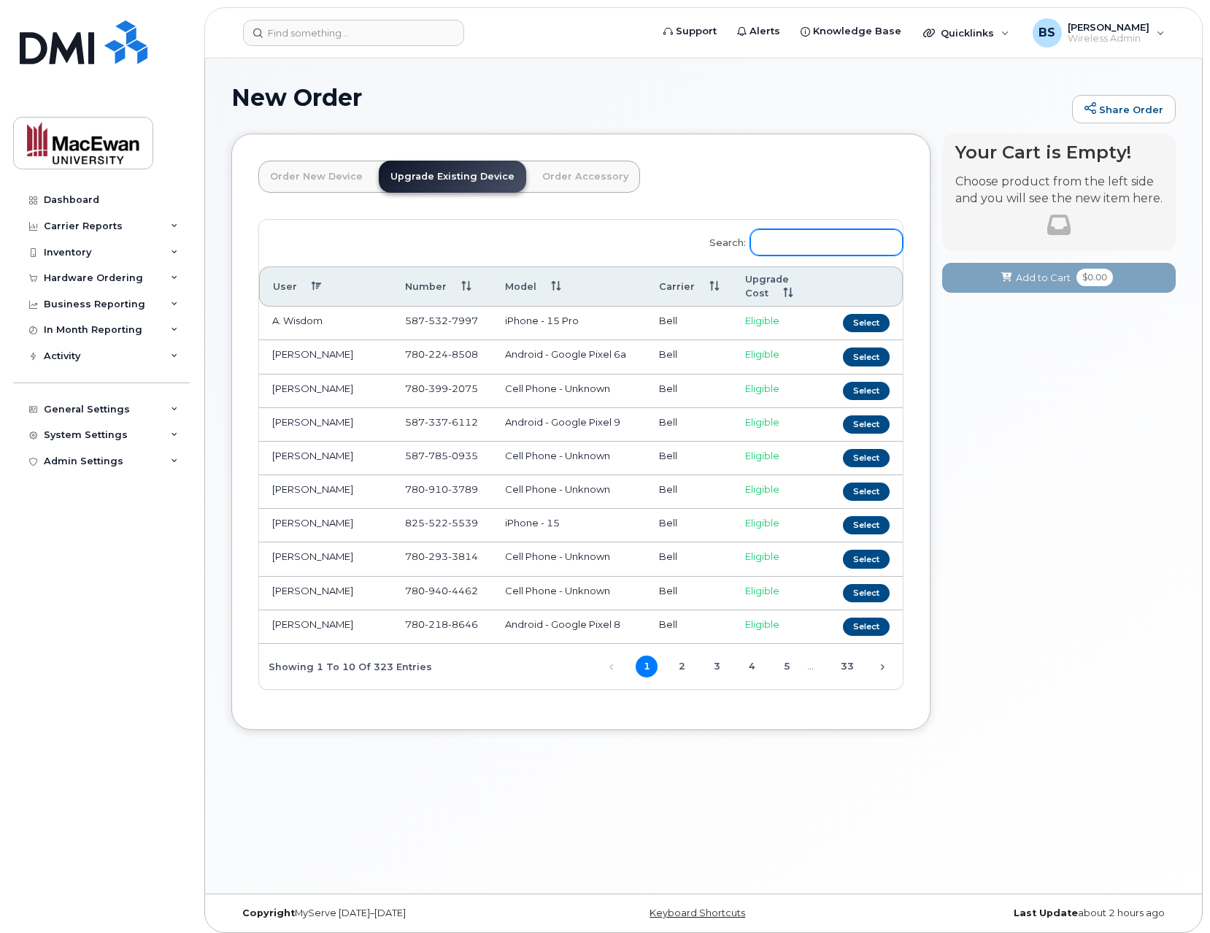
click at [801, 238] on input "Search:" at bounding box center [826, 242] width 153 height 26
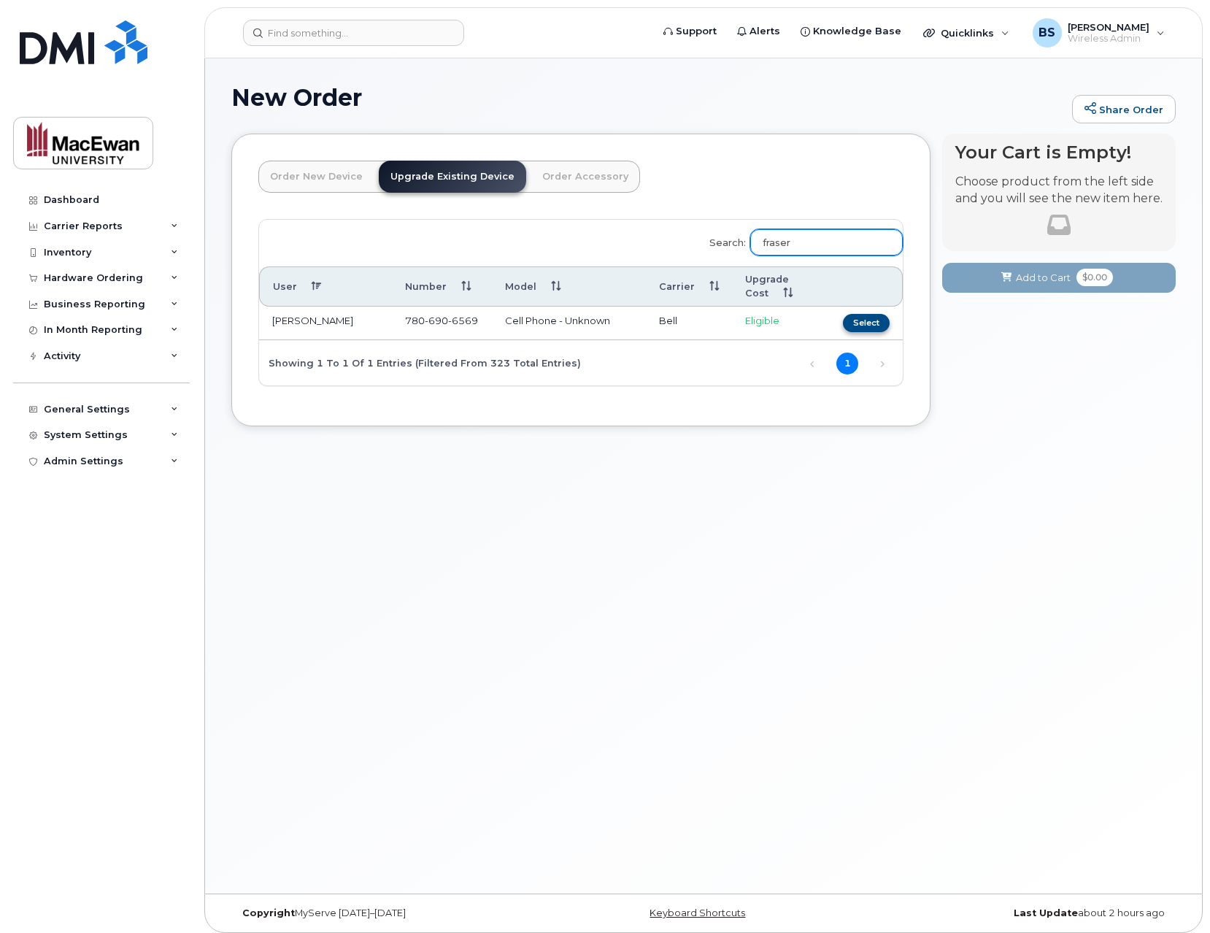
type input "fraser"
click at [877, 325] on button "Select" at bounding box center [866, 323] width 47 height 18
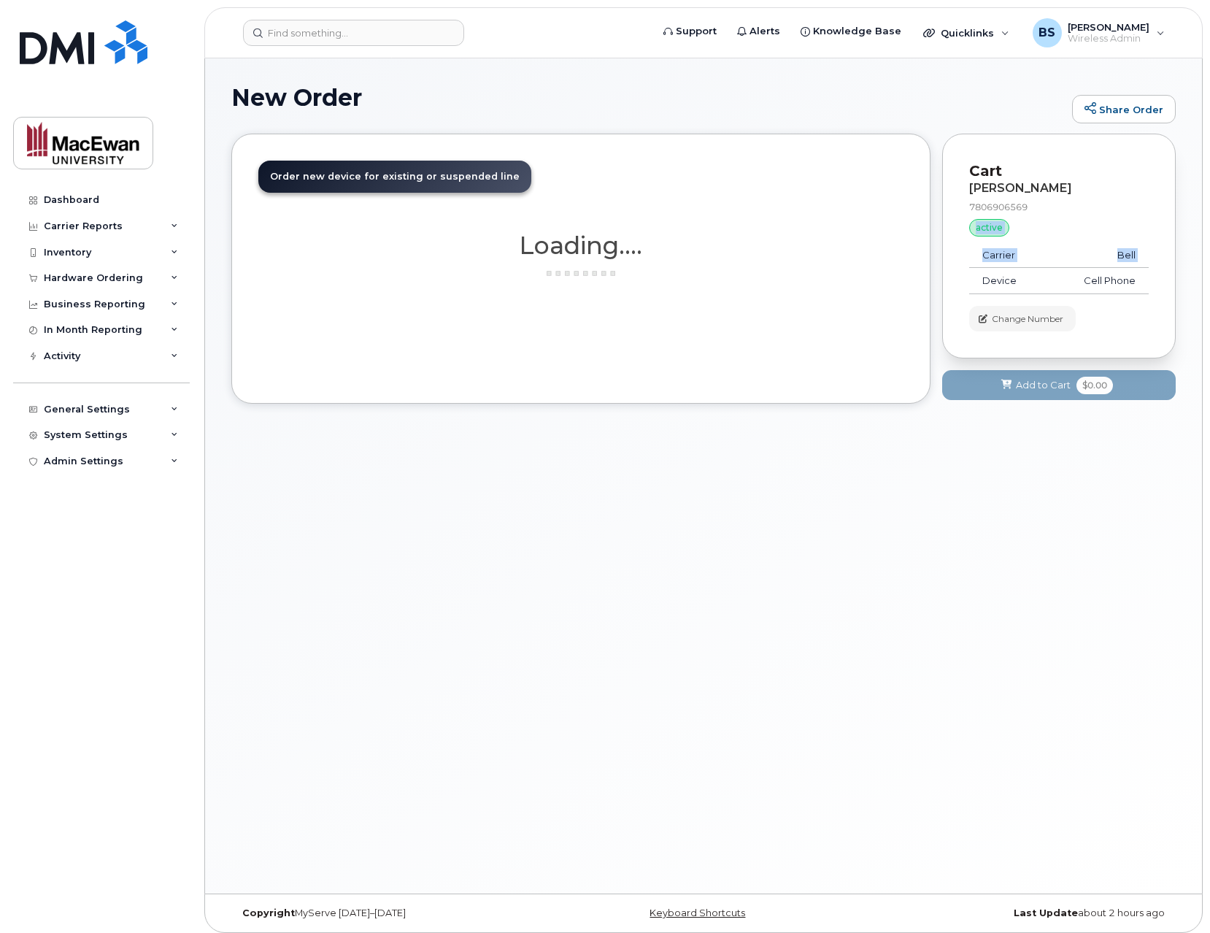
drag, startPoint x: 969, startPoint y: 223, endPoint x: 1056, endPoint y: 277, distance: 101.3
click at [1035, 276] on div "Cart [PERSON_NAME] 7806906569 active suspended Carrier Bell Device Cell Phone A…" at bounding box center [1059, 246] width 234 height 225
click at [1049, 153] on div "Cart [PERSON_NAME] 7806906569 active suspended Carrier Bell Device Cell Phone A…" at bounding box center [1059, 246] width 234 height 225
click at [733, 344] on div "Order New Device Upgrade Existing Device Order Accessory Order new device and n…" at bounding box center [580, 269] width 699 height 270
click at [475, 240] on h1 "Loading...." at bounding box center [580, 245] width 645 height 26
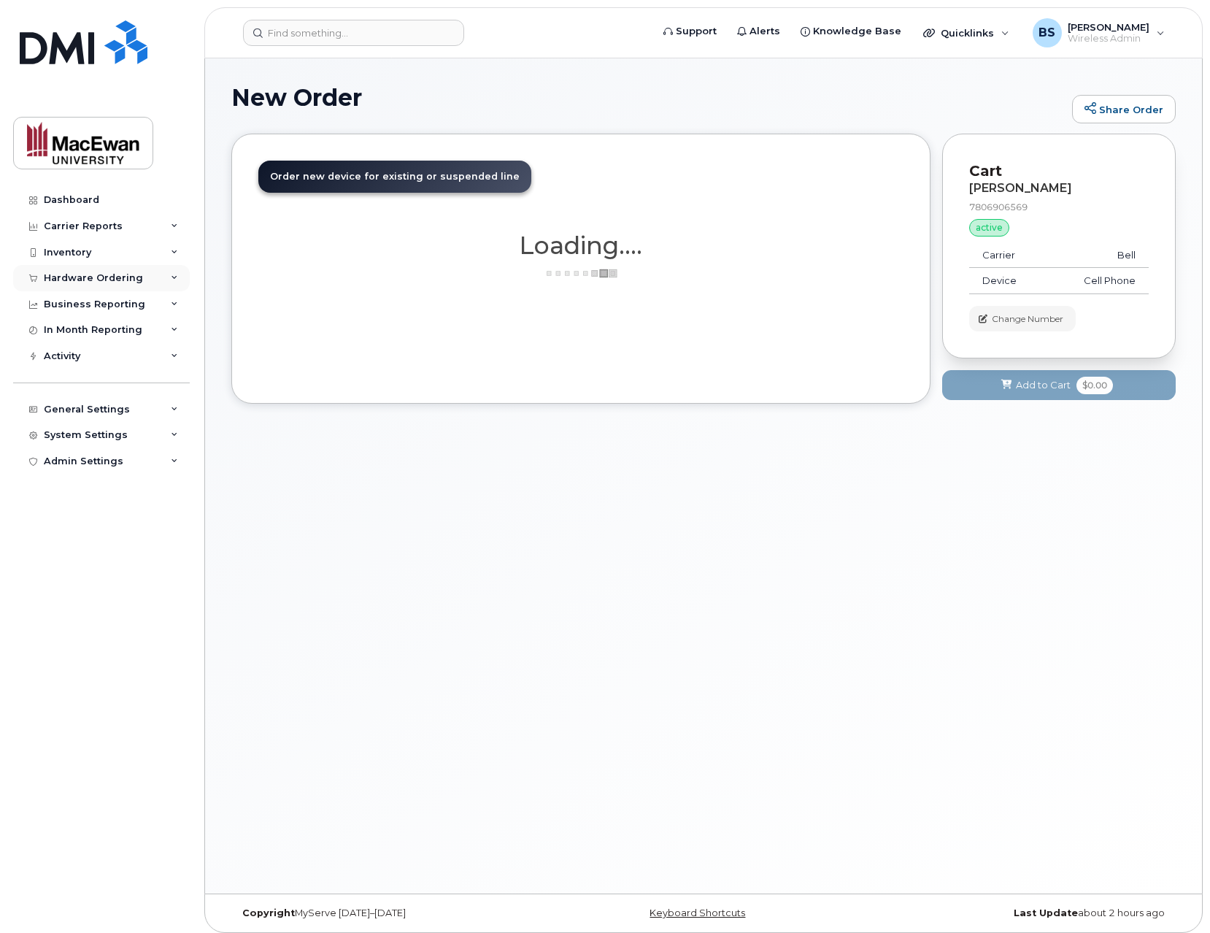
click at [176, 279] on icon at bounding box center [174, 277] width 7 height 7
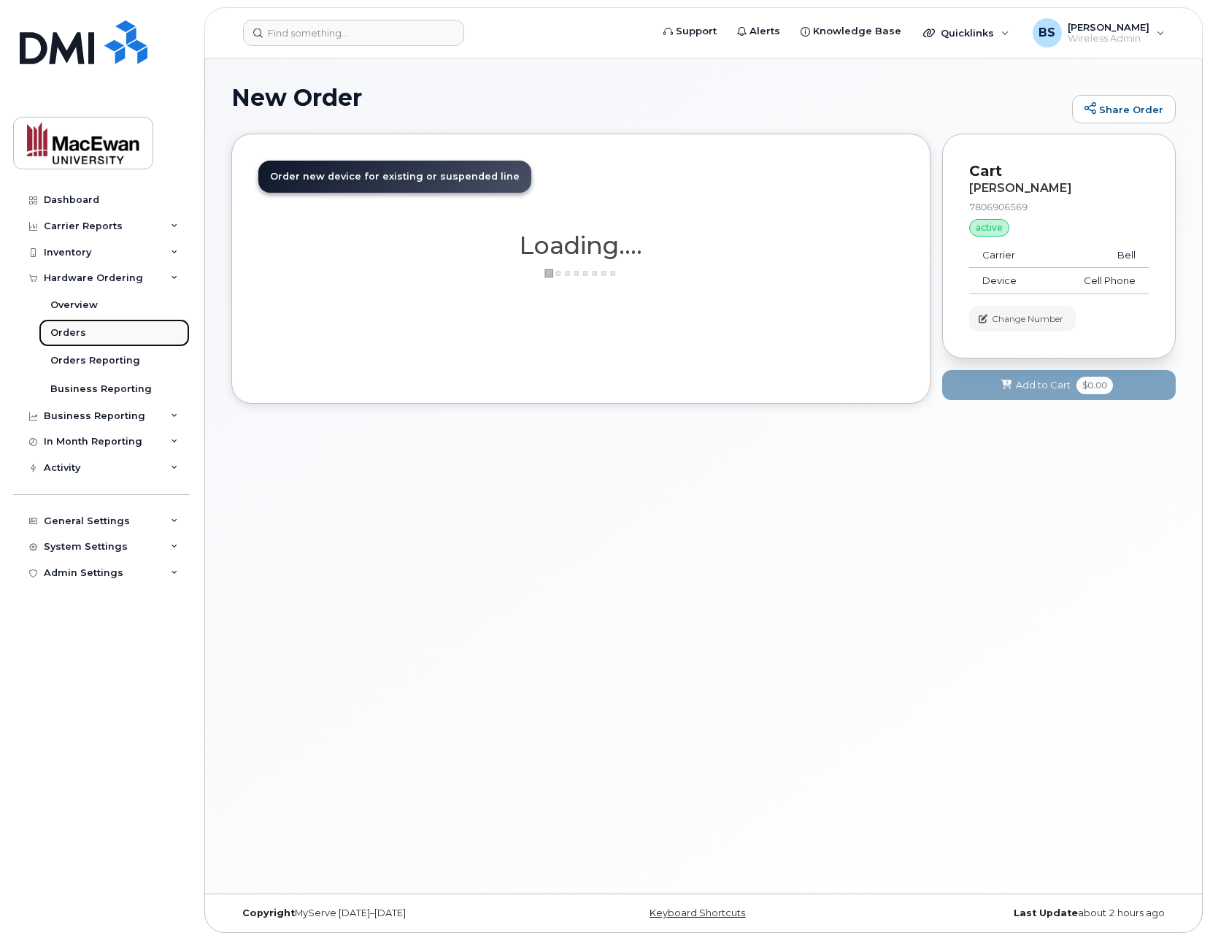
click at [103, 332] on link "Orders" at bounding box center [114, 333] width 151 height 28
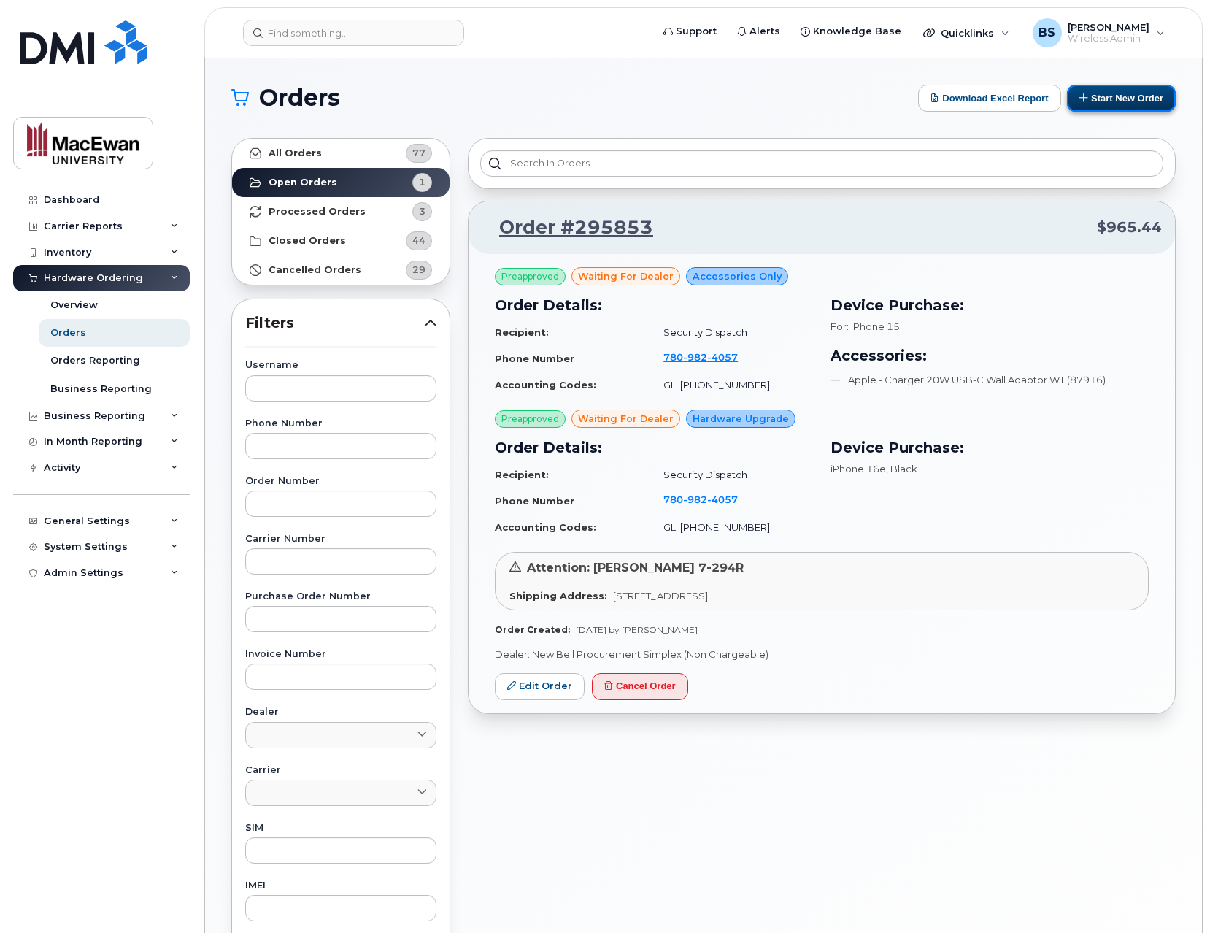
click at [1142, 91] on button "Start New Order" at bounding box center [1121, 98] width 109 height 27
click at [1121, 91] on button "Start New Order" at bounding box center [1121, 98] width 109 height 27
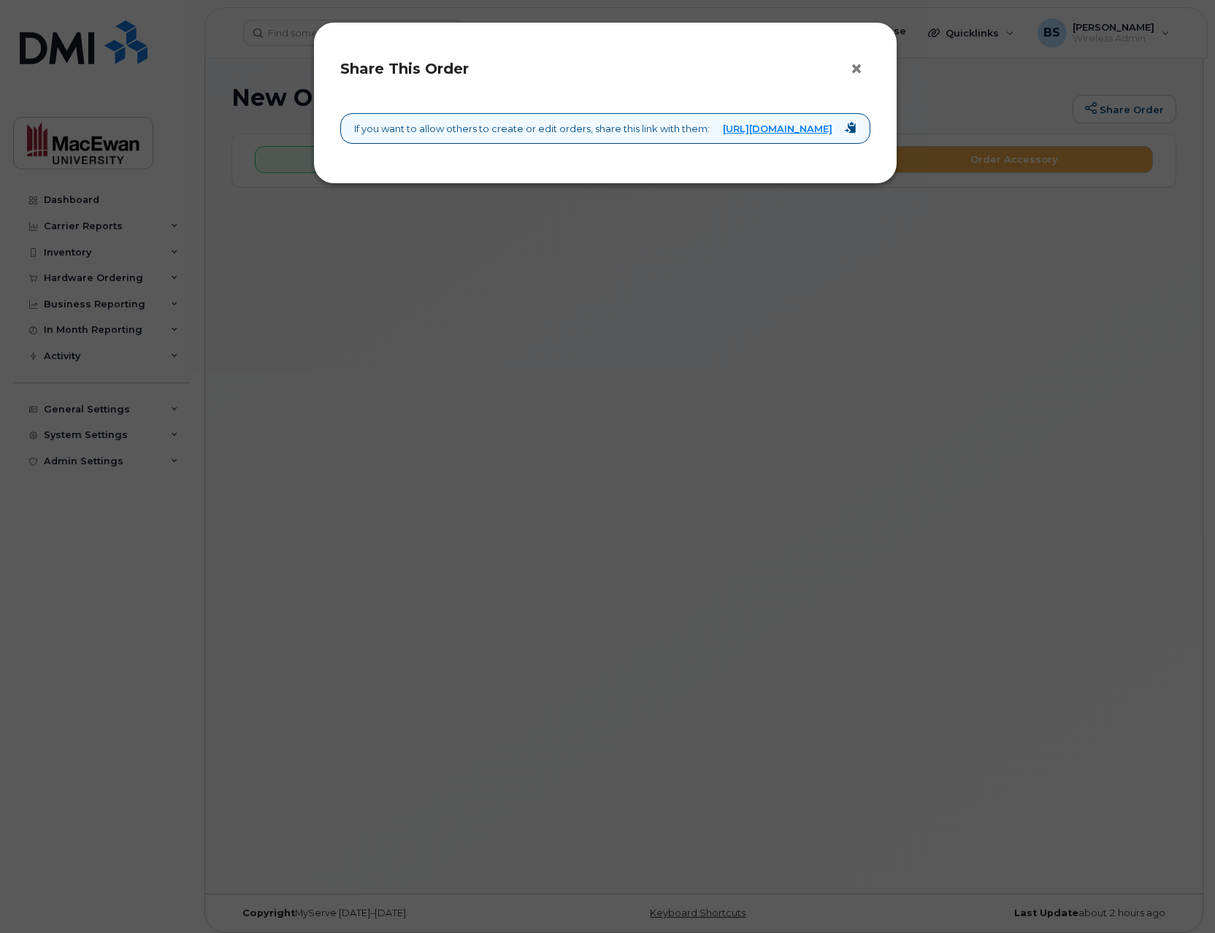
click at [856, 66] on button "×" at bounding box center [860, 69] width 20 height 22
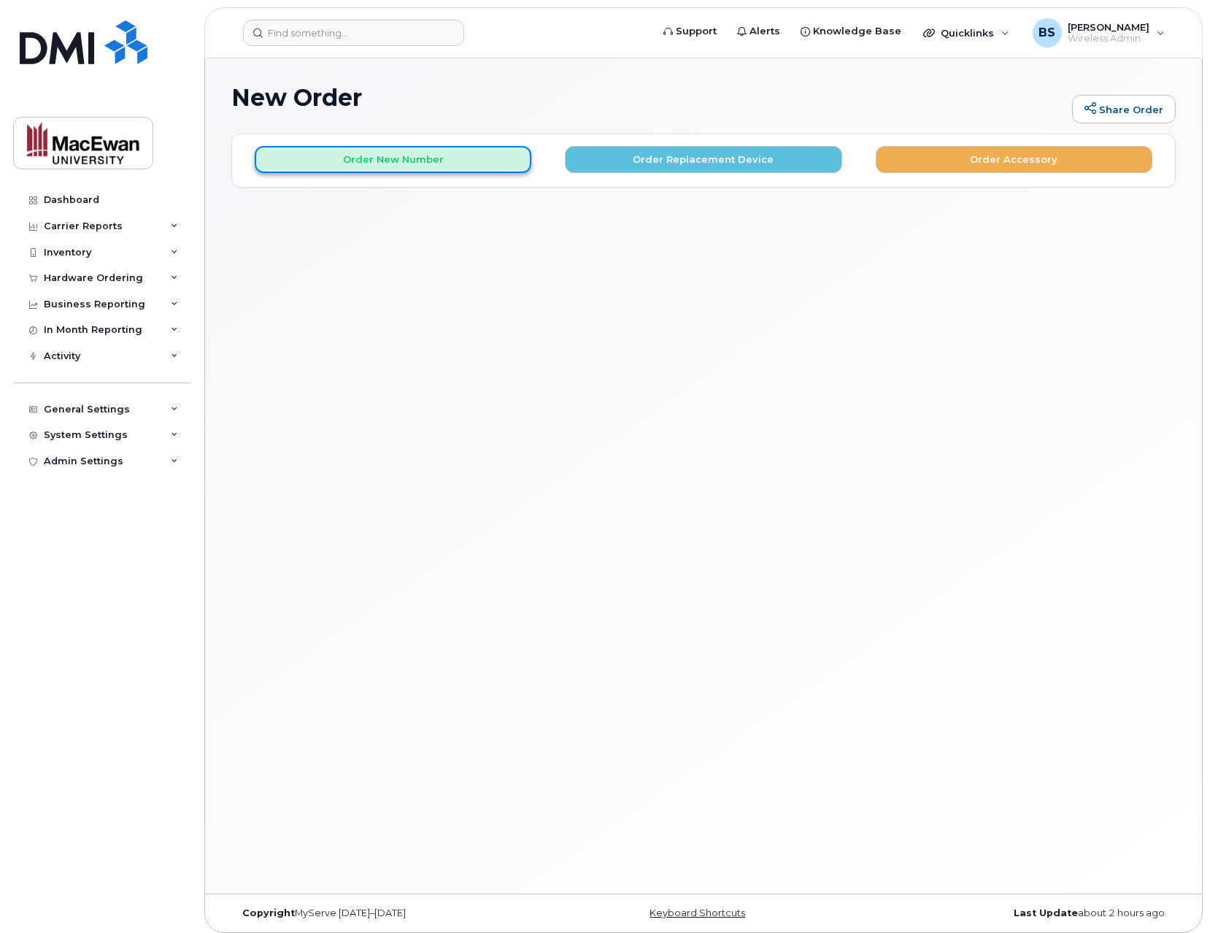
click at [458, 163] on button "Order New Number" at bounding box center [393, 159] width 277 height 27
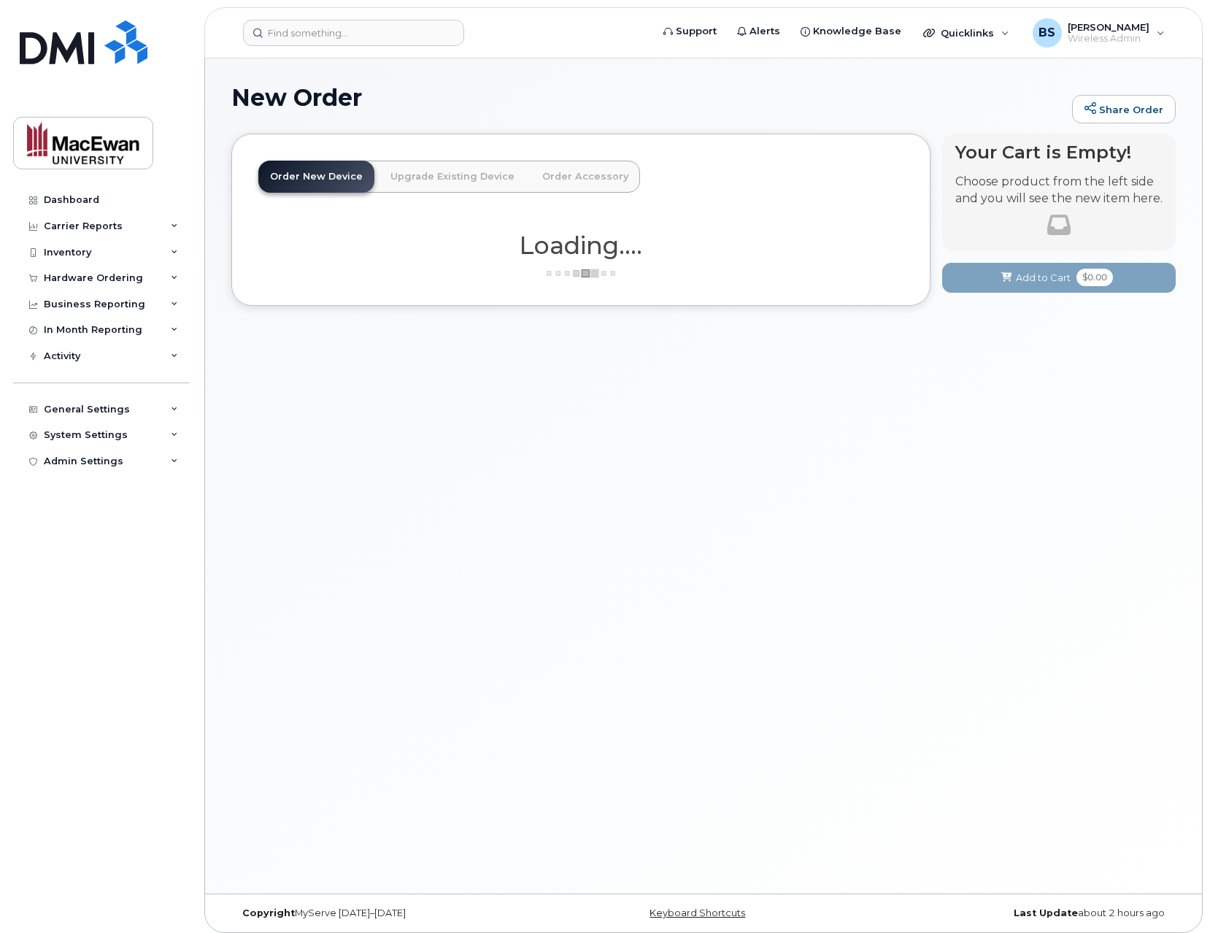
click at [440, 179] on link "Upgrade Existing Device" at bounding box center [452, 177] width 147 height 32
click at [286, 177] on link "Order New Device" at bounding box center [316, 177] width 116 height 32
